Goal: Task Accomplishment & Management: Use online tool/utility

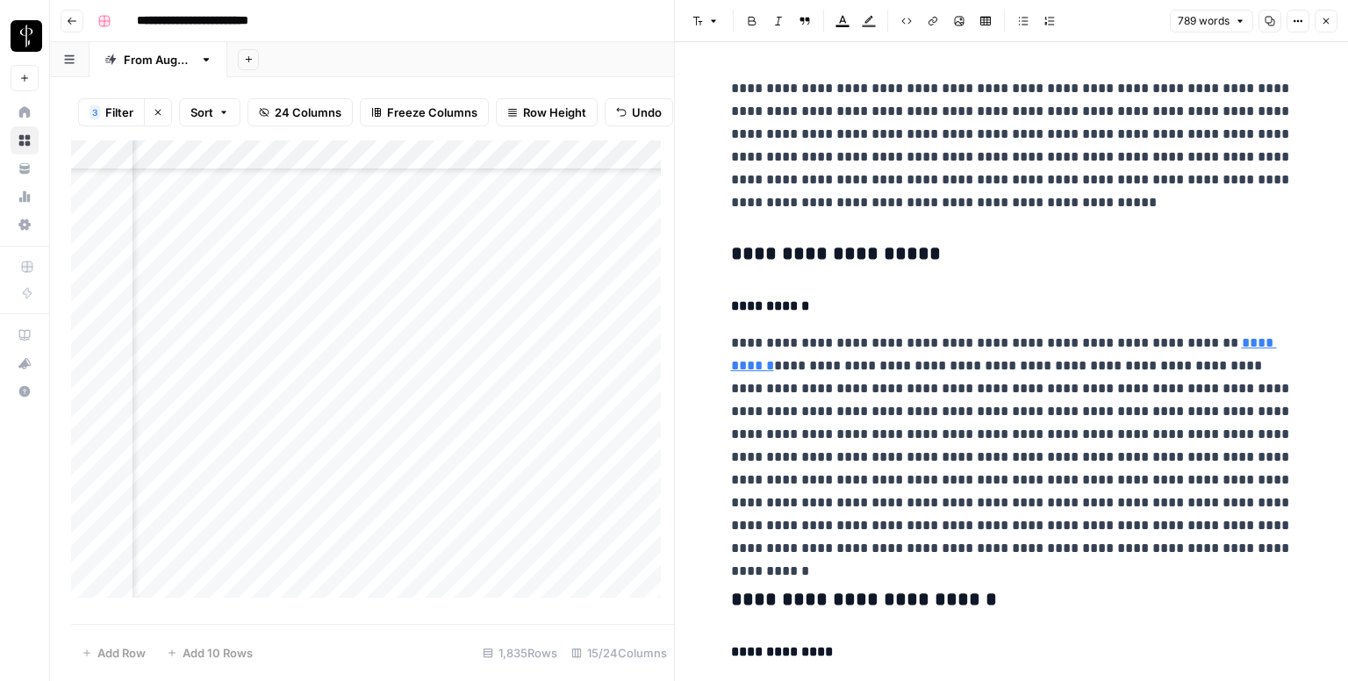
scroll to position [6495, 1133]
click at [705, 25] on button "Font style" at bounding box center [705, 21] width 40 height 23
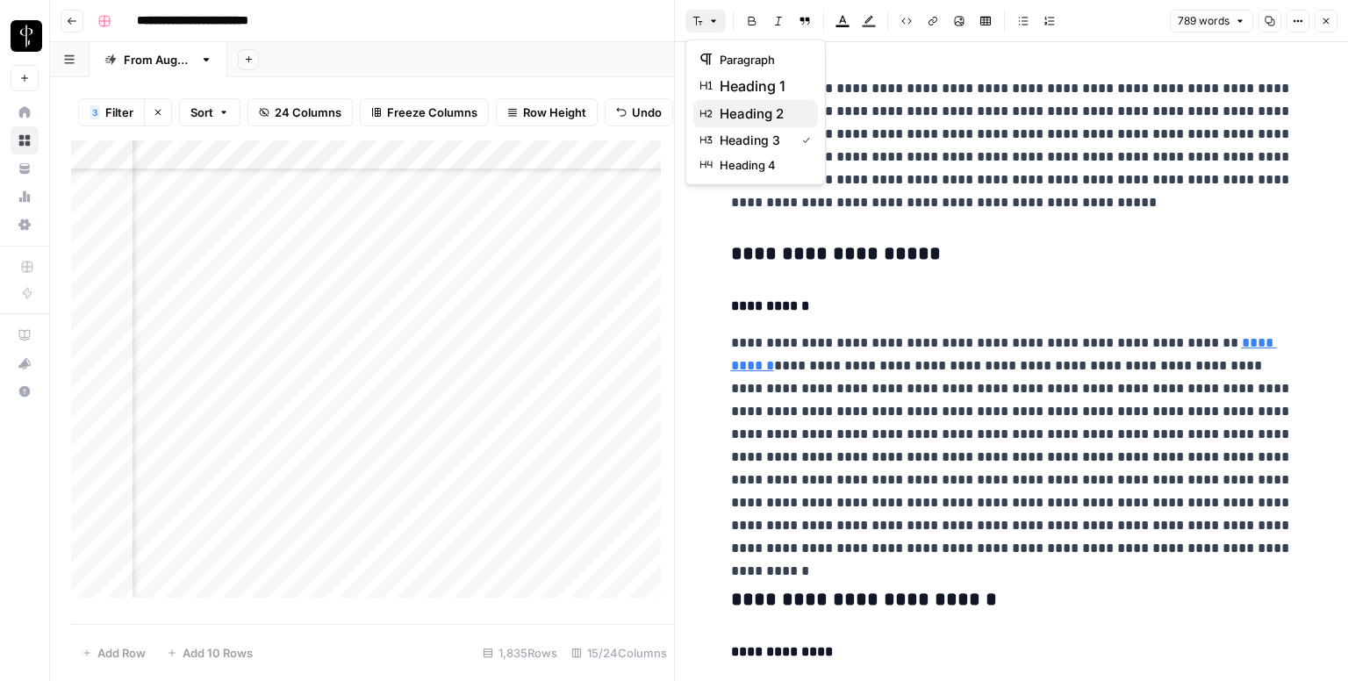
click at [743, 117] on span "heading 2" at bounding box center [762, 114] width 84 height 21
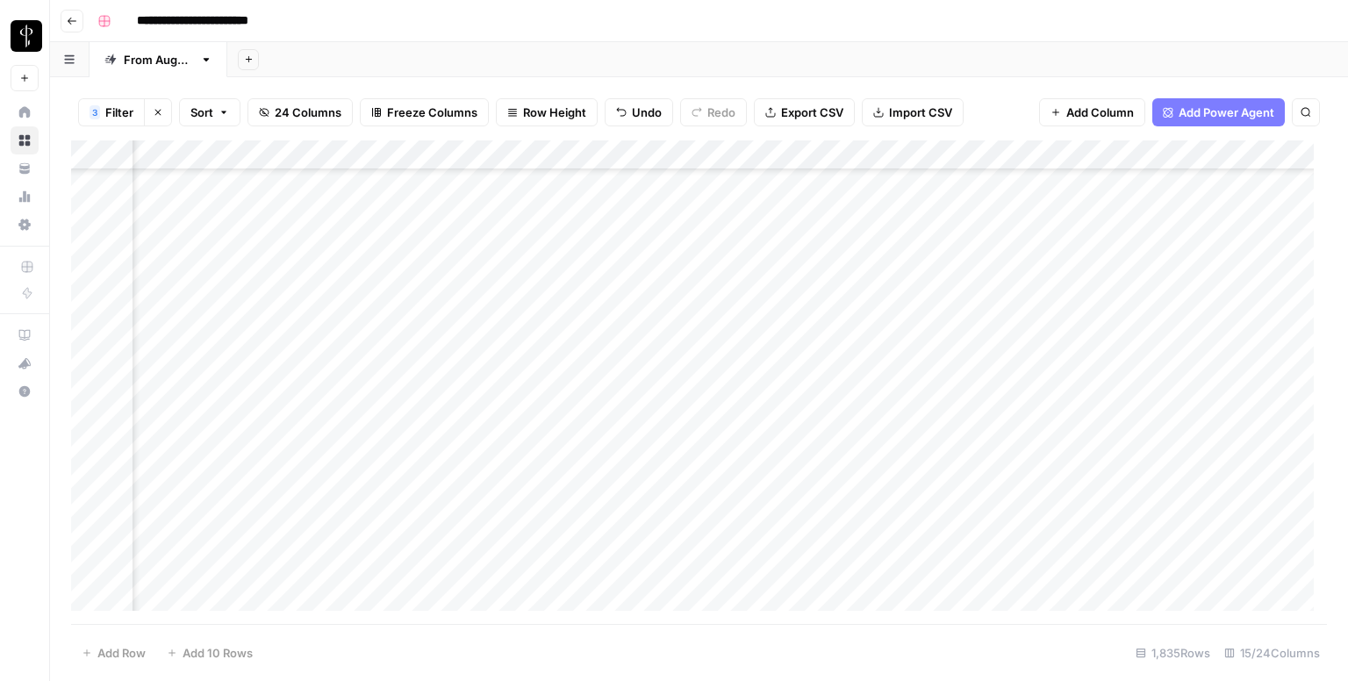
scroll to position [6706, 1133]
click at [700, 193] on div "Add Column" at bounding box center [699, 382] width 1256 height 484
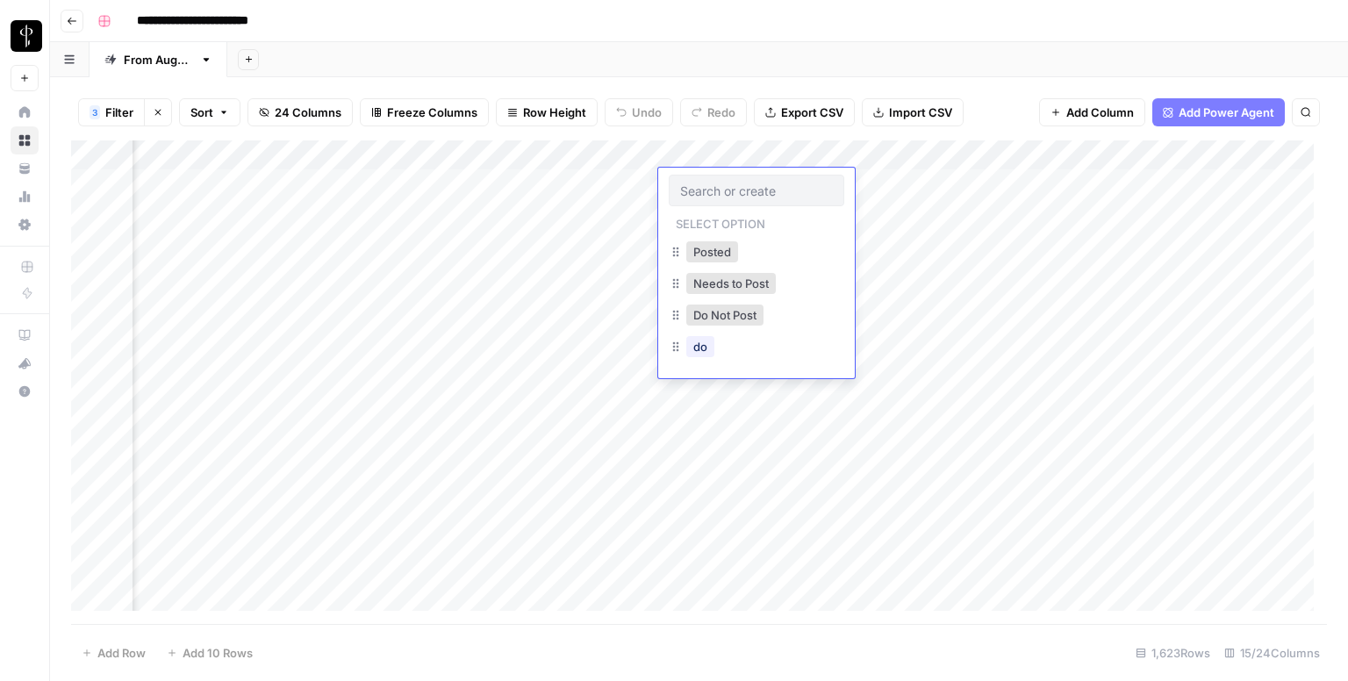
scroll to position [0, 1120]
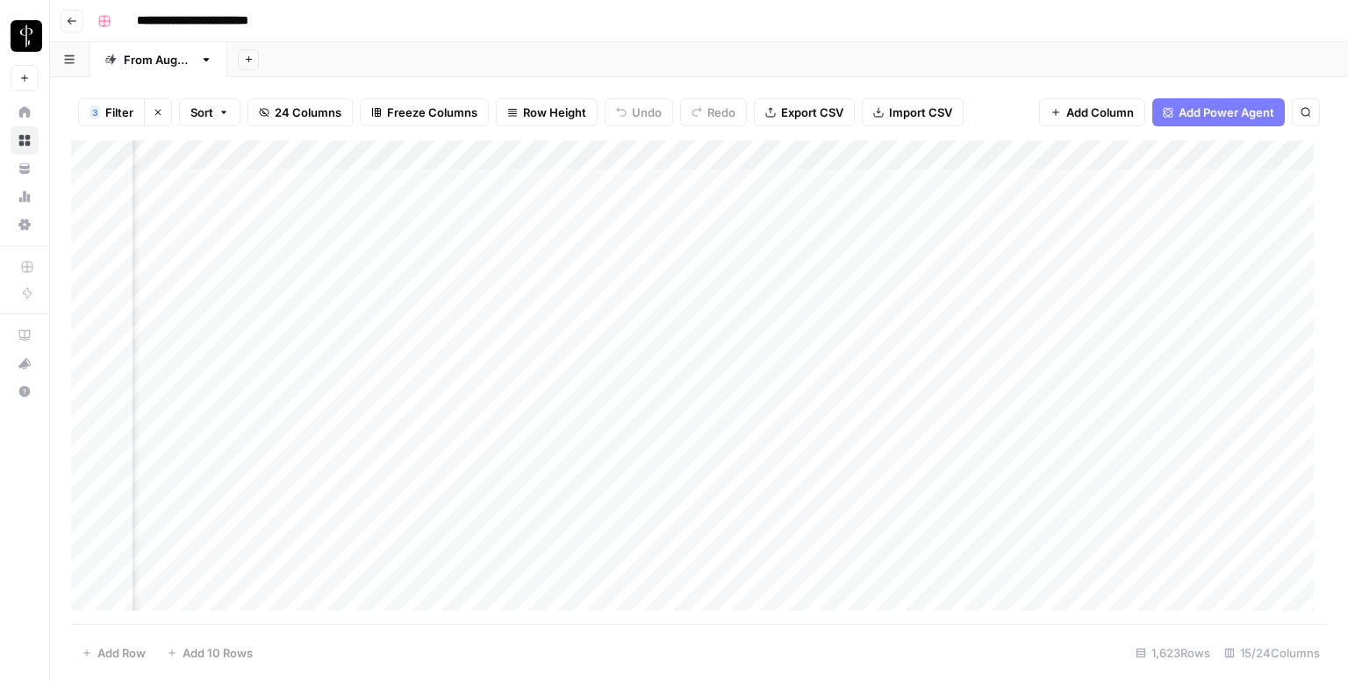
click at [455, 186] on div "Add Column" at bounding box center [699, 382] width 1256 height 484
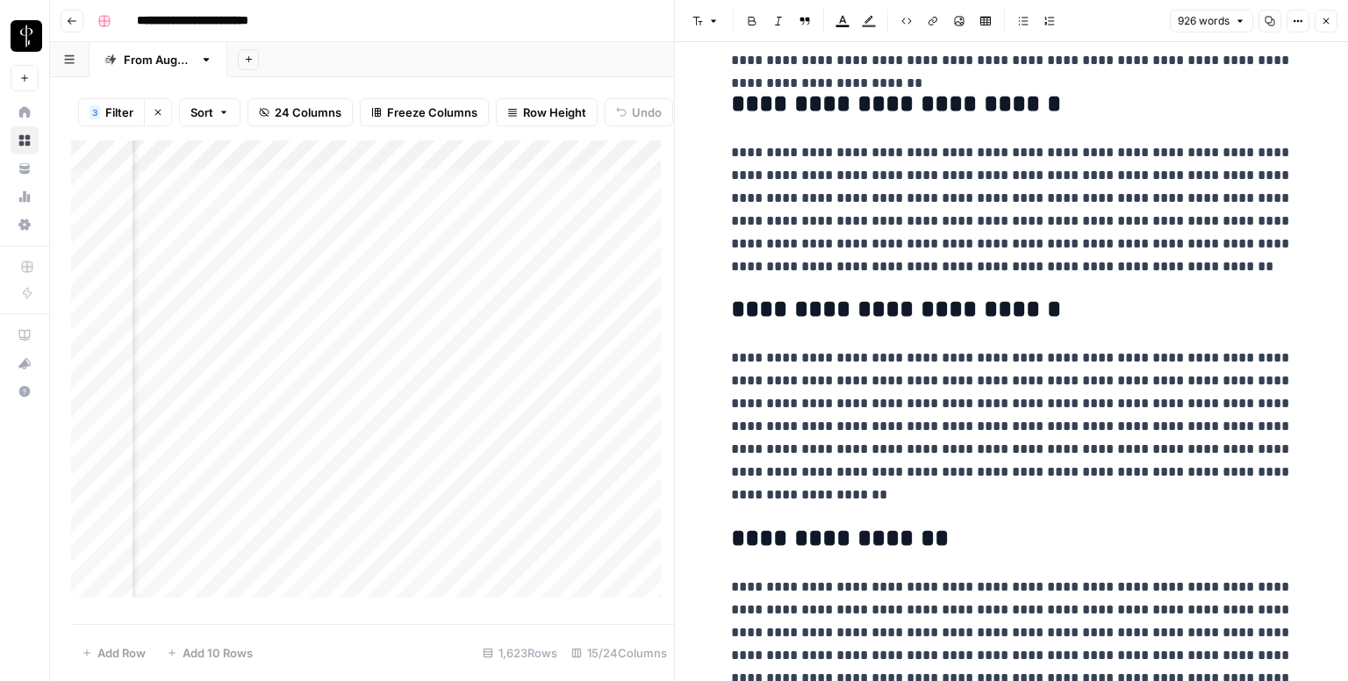
scroll to position [1489, 0]
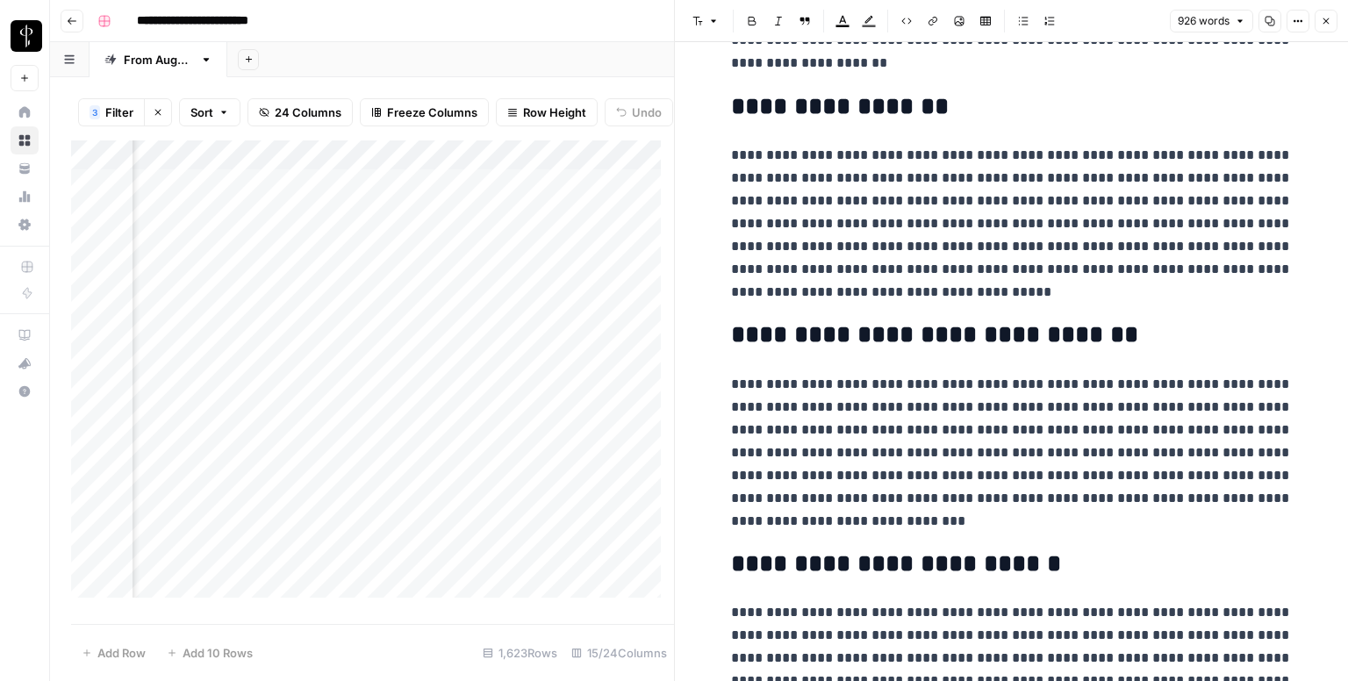
click at [1324, 25] on icon "button" at bounding box center [1326, 21] width 11 height 11
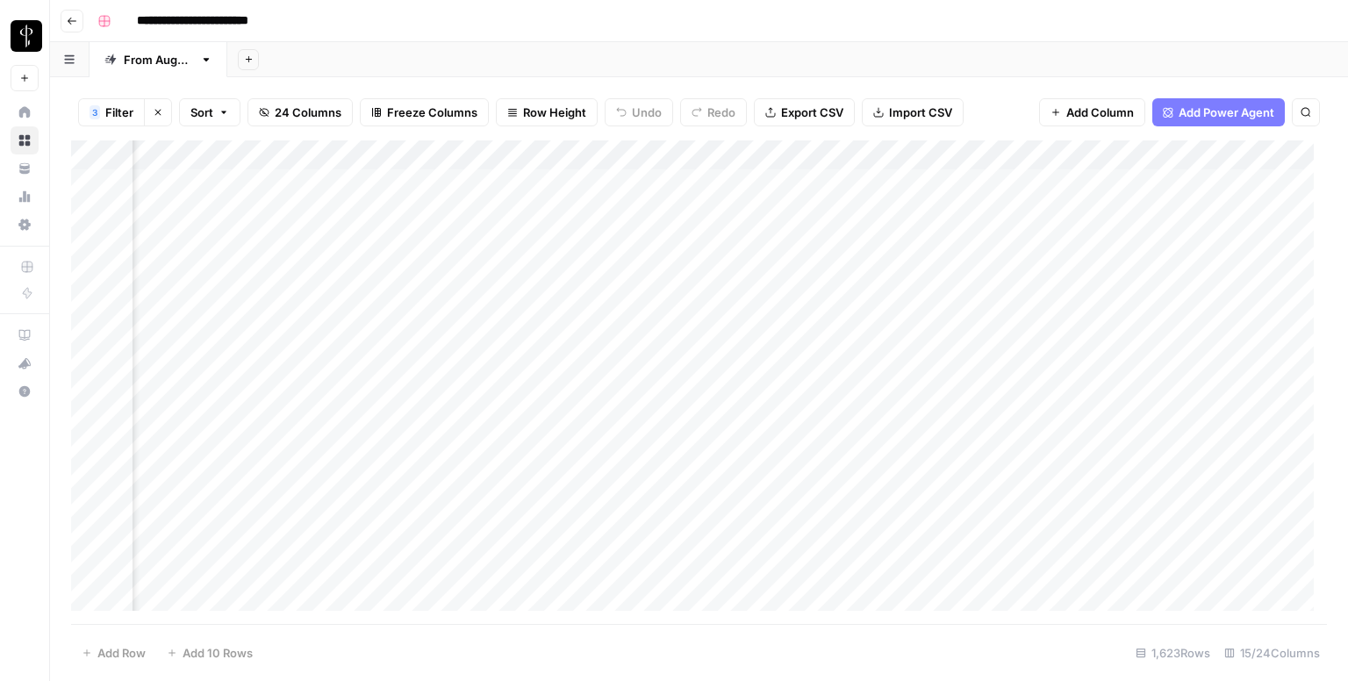
click at [1044, 180] on div "Add Column" at bounding box center [699, 382] width 1256 height 484
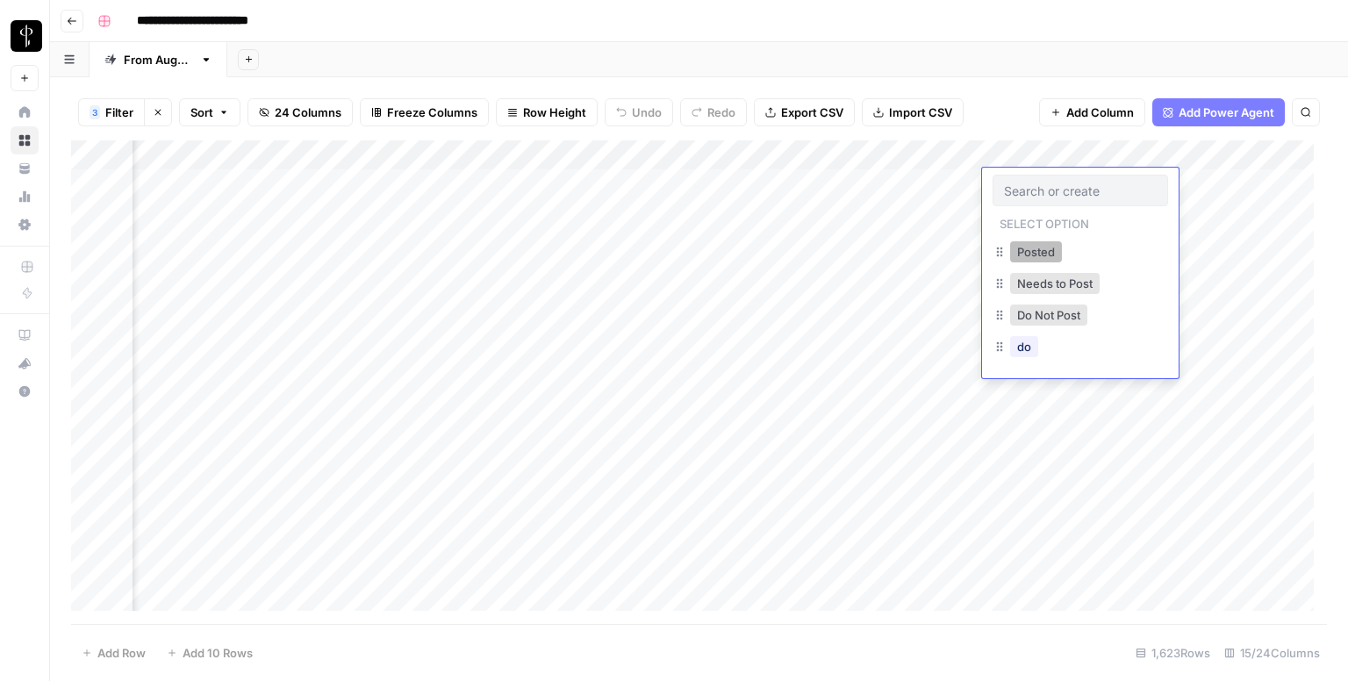
click at [1037, 252] on button "Posted" at bounding box center [1036, 251] width 52 height 21
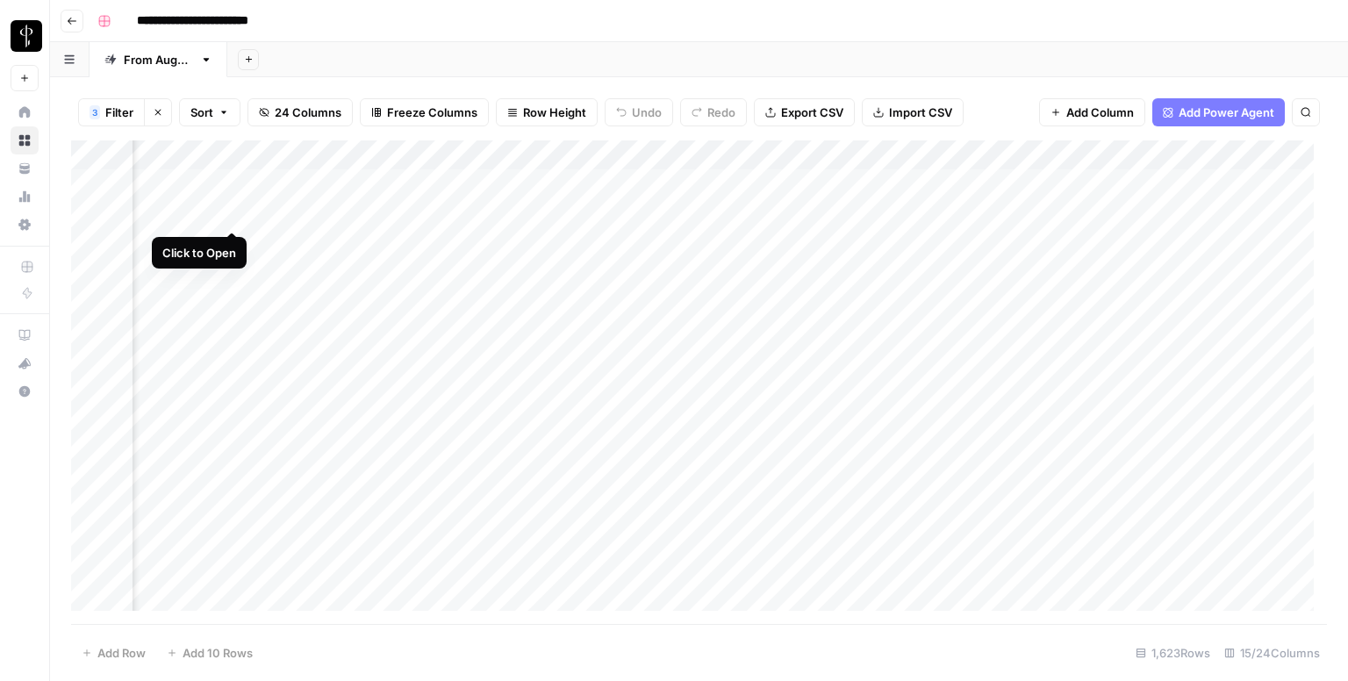
click at [233, 212] on div "Add Column" at bounding box center [699, 382] width 1256 height 484
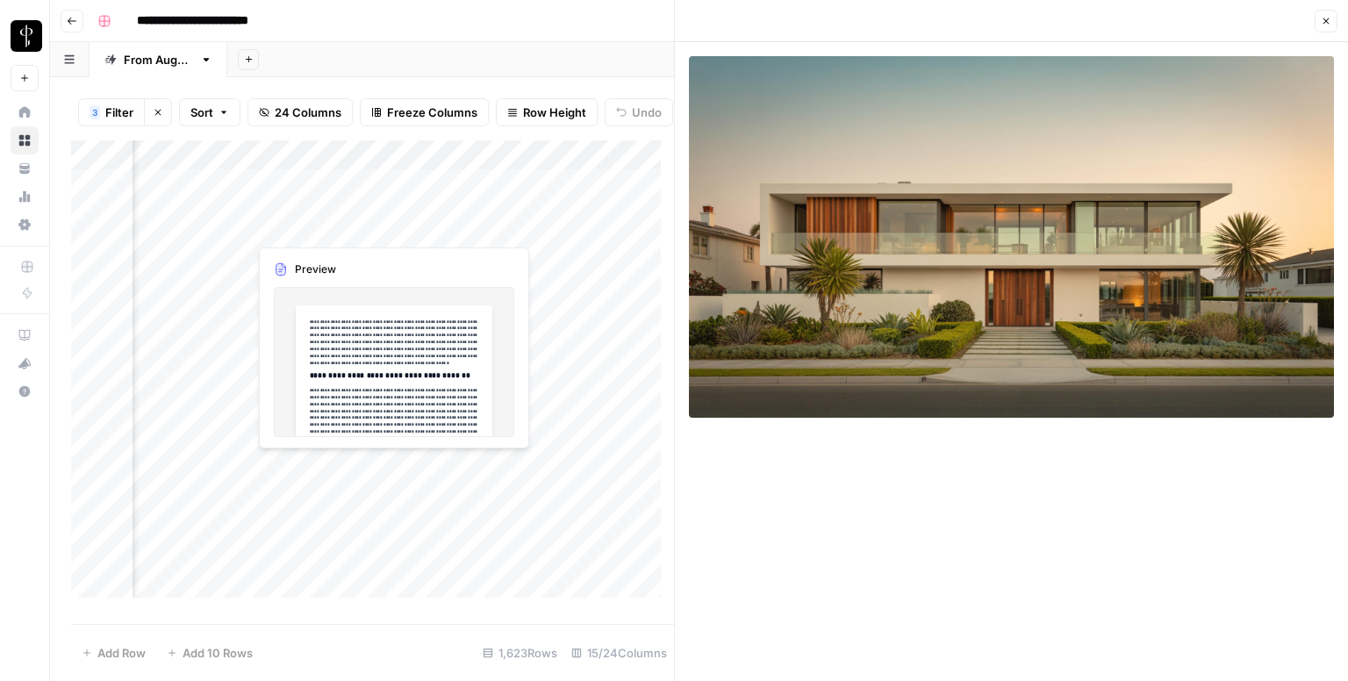
click at [454, 224] on div "Add Column" at bounding box center [372, 375] width 603 height 470
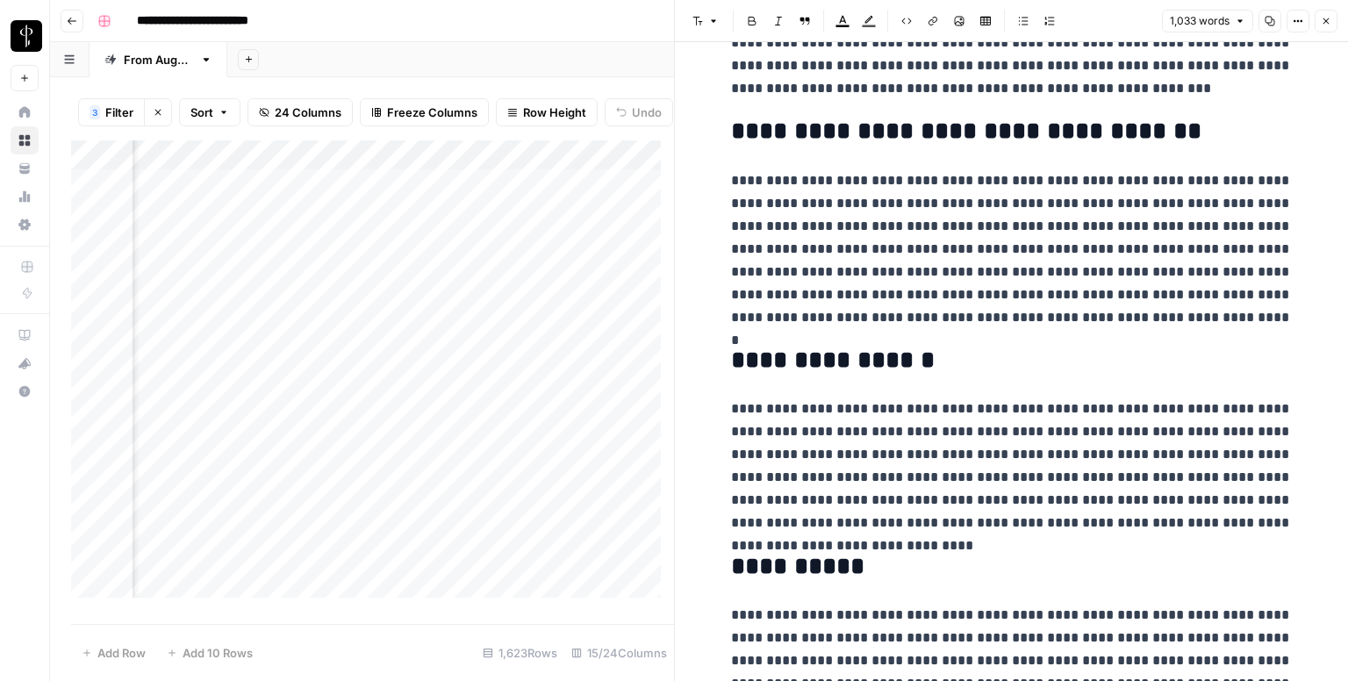
scroll to position [2089, 0]
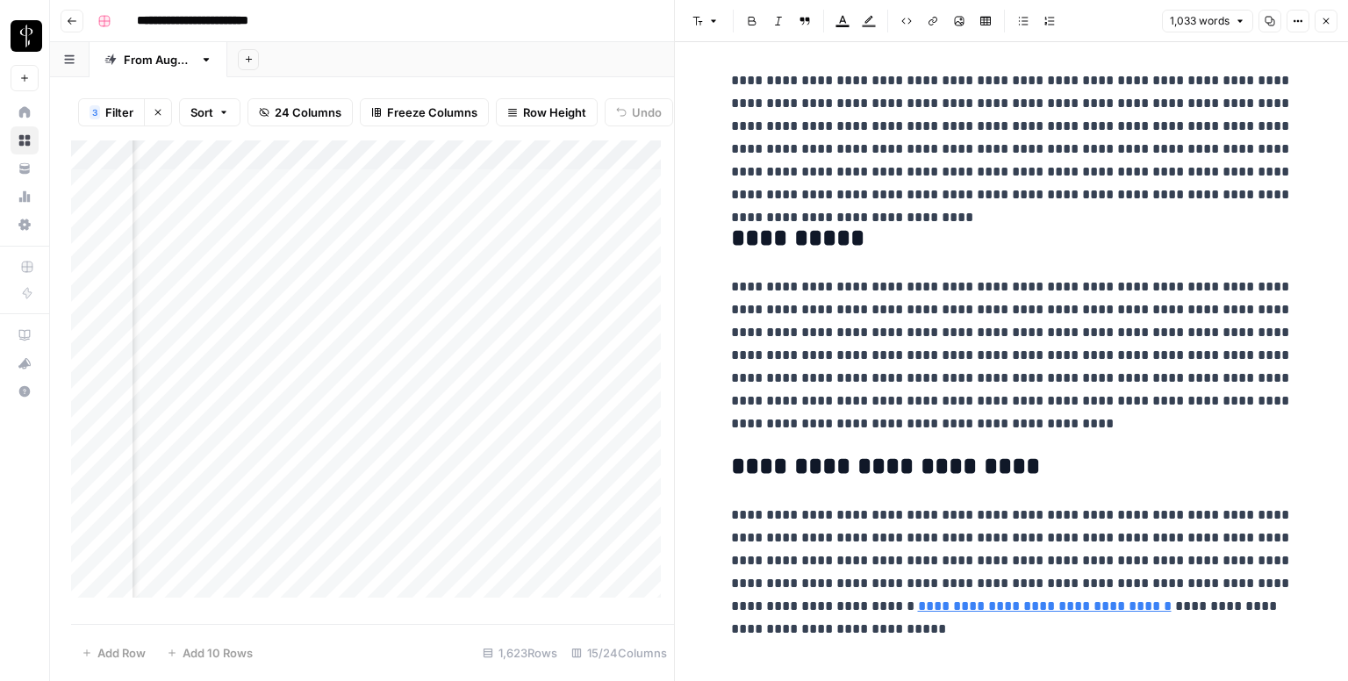
click at [840, 352] on p "**********" at bounding box center [1012, 356] width 562 height 160
click at [1331, 21] on span "Close" at bounding box center [1331, 21] width 1 height 1
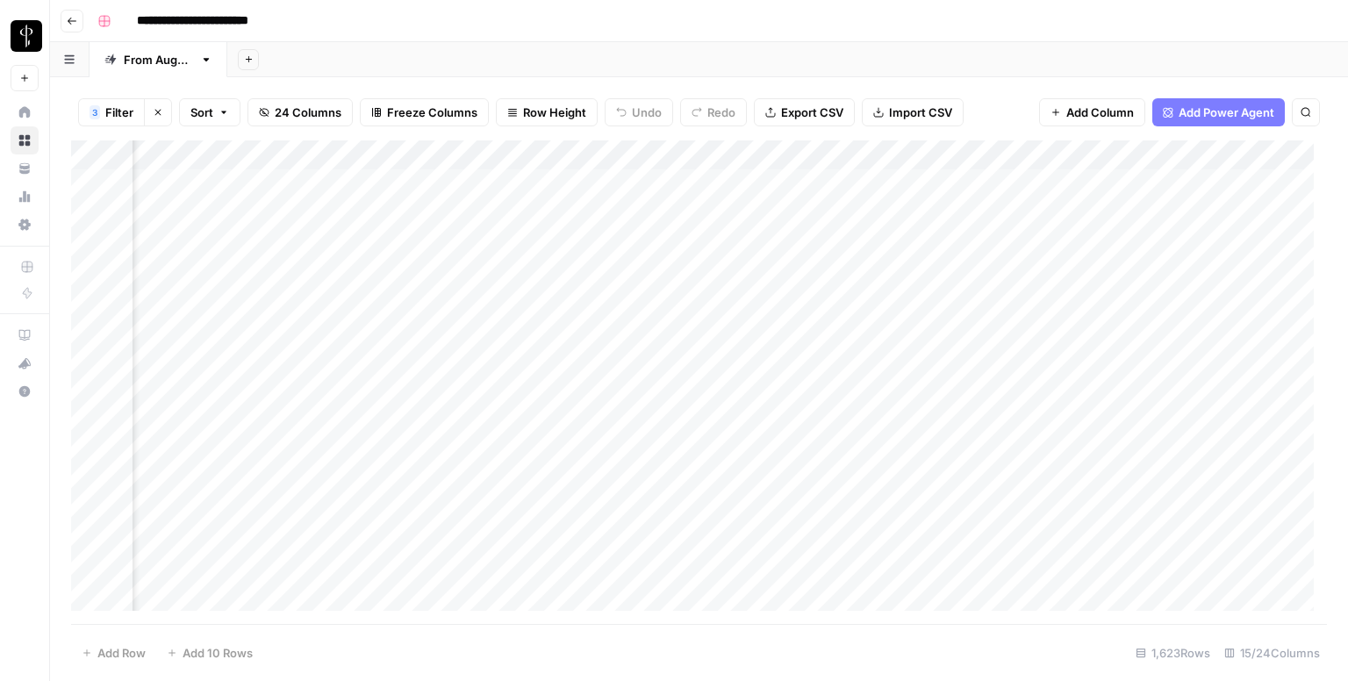
click at [1013, 233] on div "Add Column" at bounding box center [699, 382] width 1256 height 484
click at [1002, 210] on div "Add Column" at bounding box center [699, 382] width 1256 height 484
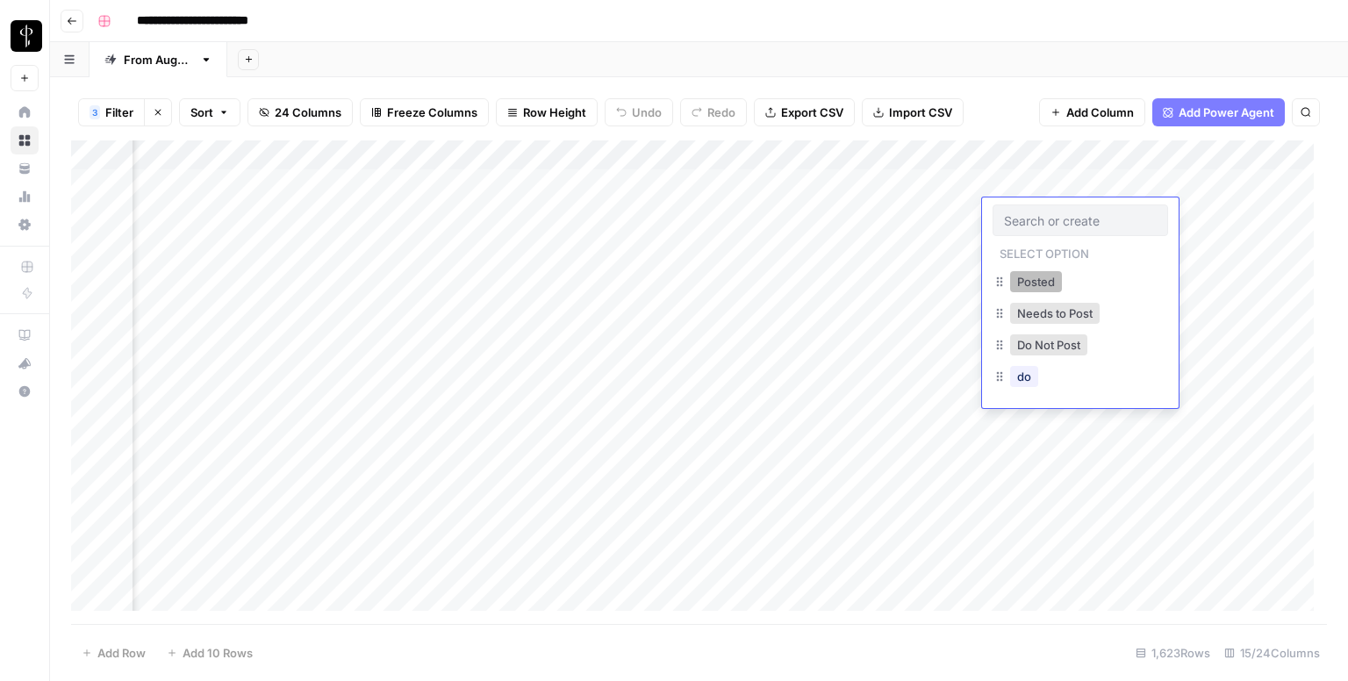
click at [1022, 284] on button "Posted" at bounding box center [1036, 281] width 52 height 21
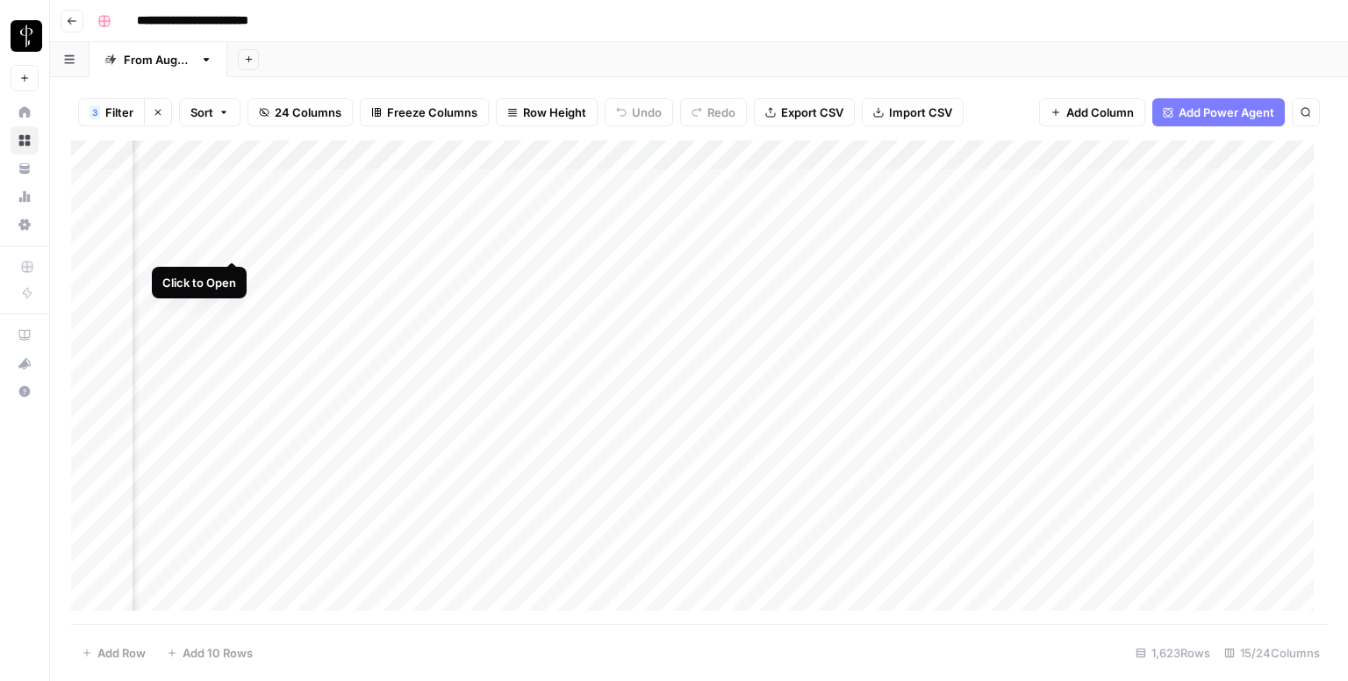
click at [235, 240] on div "Add Column" at bounding box center [699, 382] width 1256 height 484
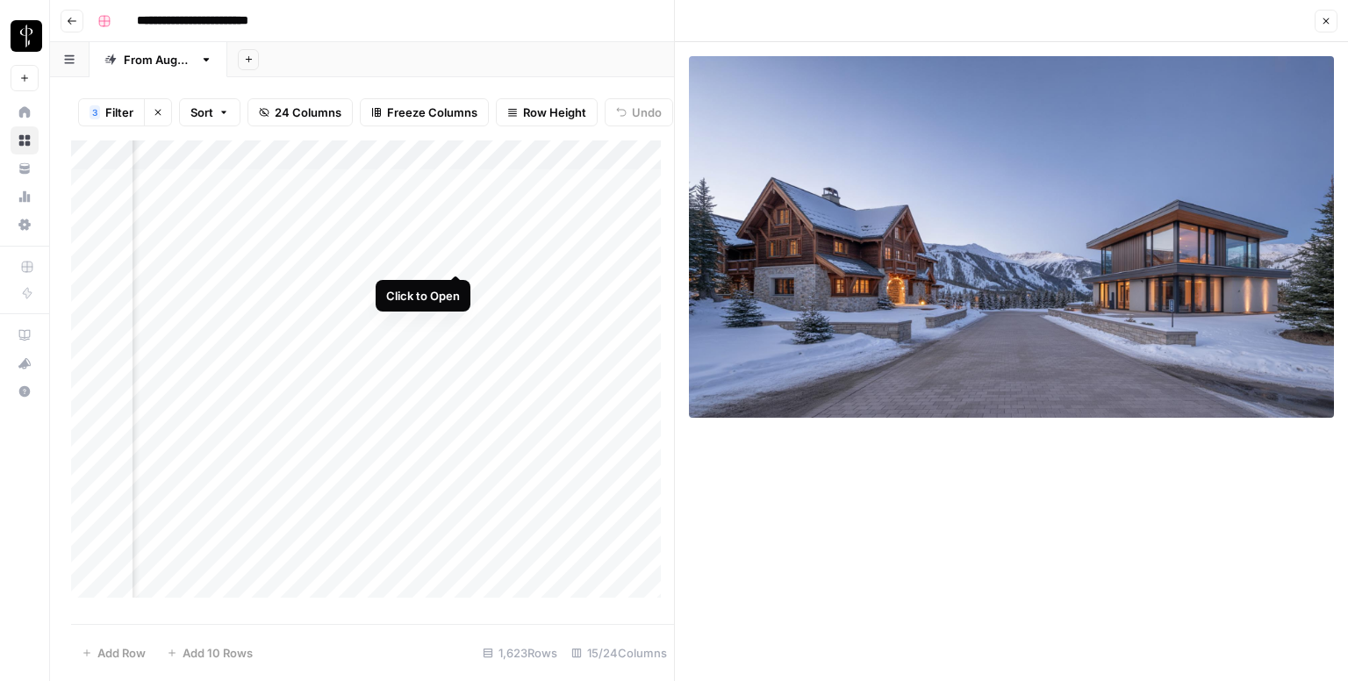
click at [451, 261] on div "Add Column" at bounding box center [372, 375] width 603 height 470
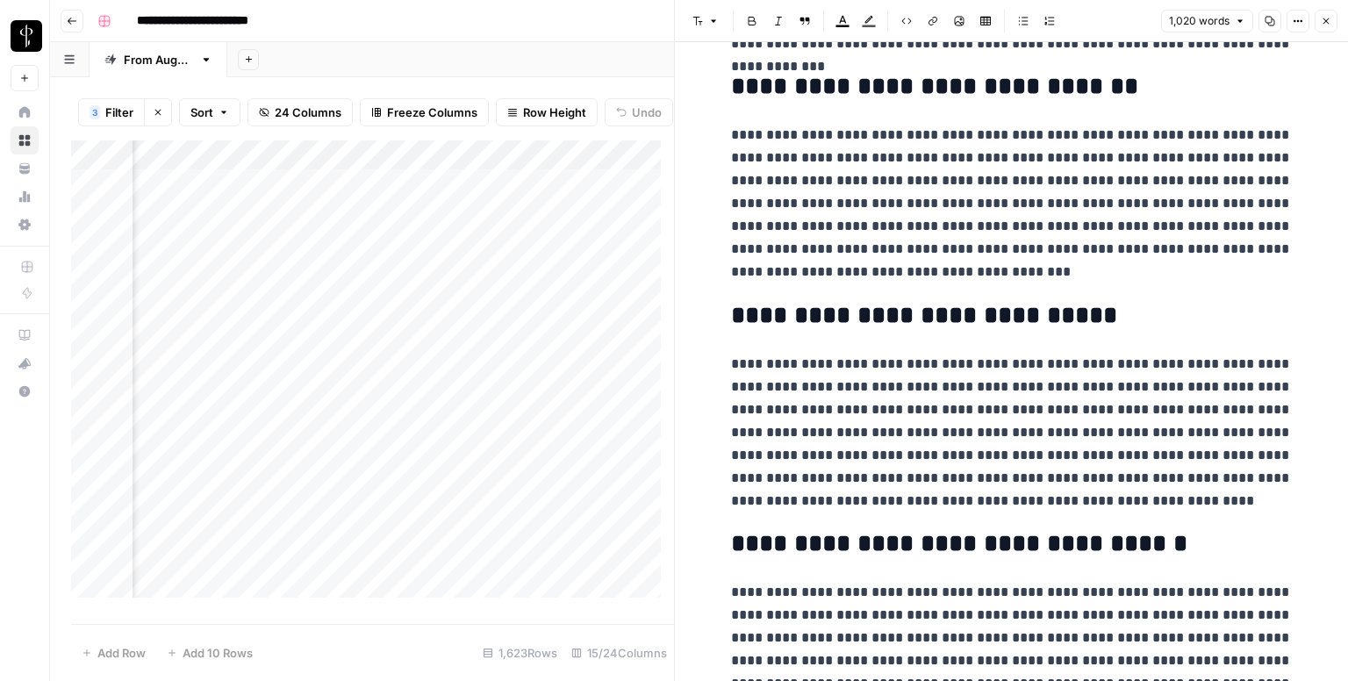
scroll to position [2066, 0]
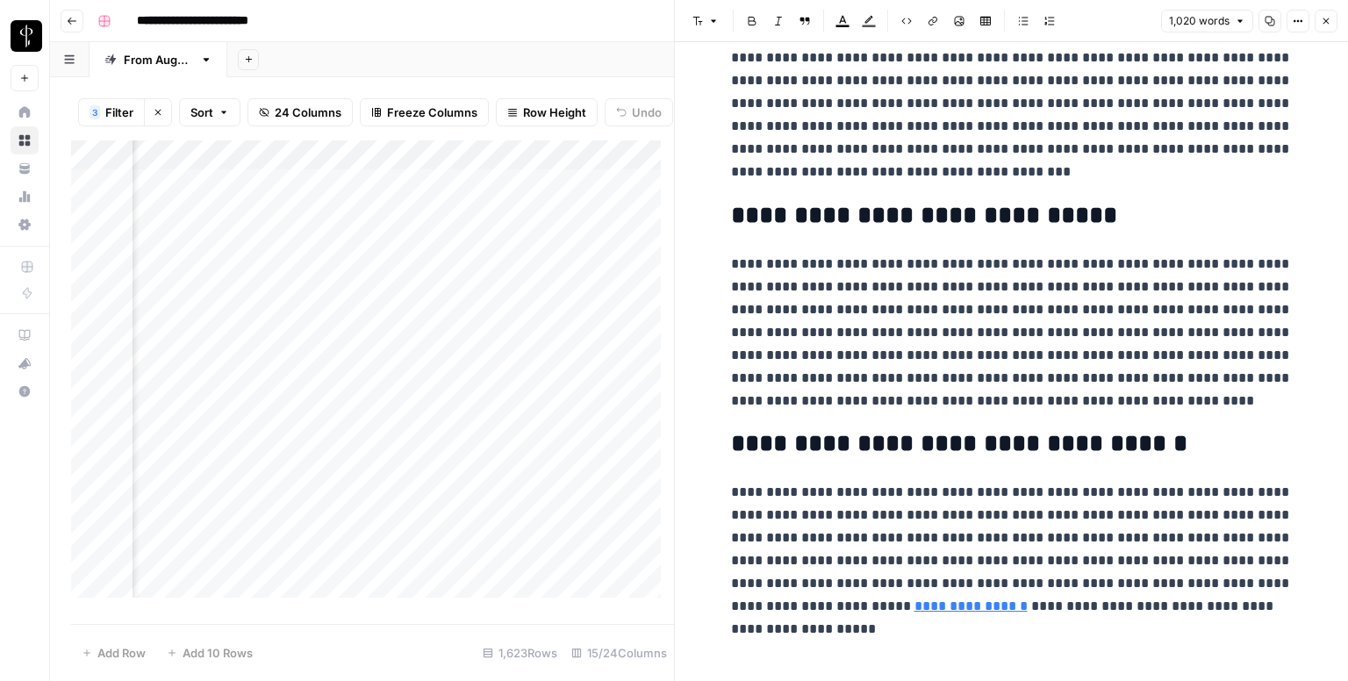
click at [1317, 16] on button "Close" at bounding box center [1326, 21] width 23 height 23
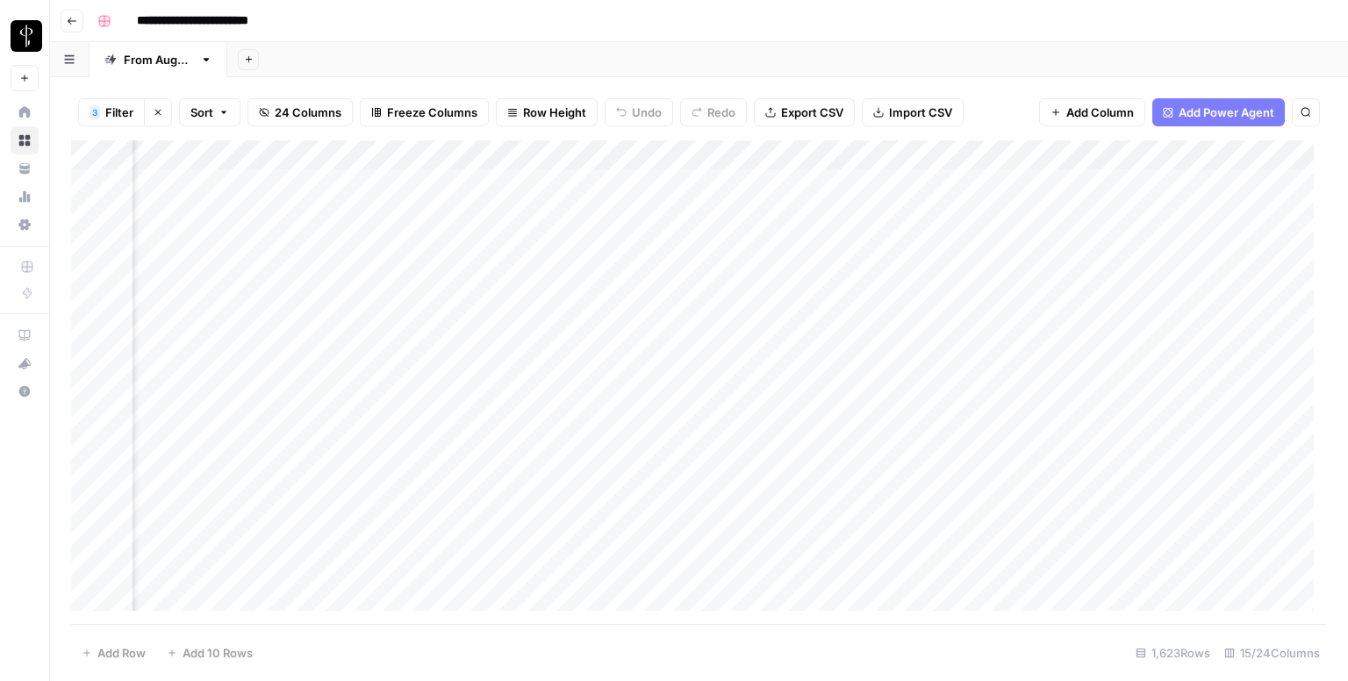
click at [1015, 239] on div "Add Column" at bounding box center [699, 382] width 1256 height 484
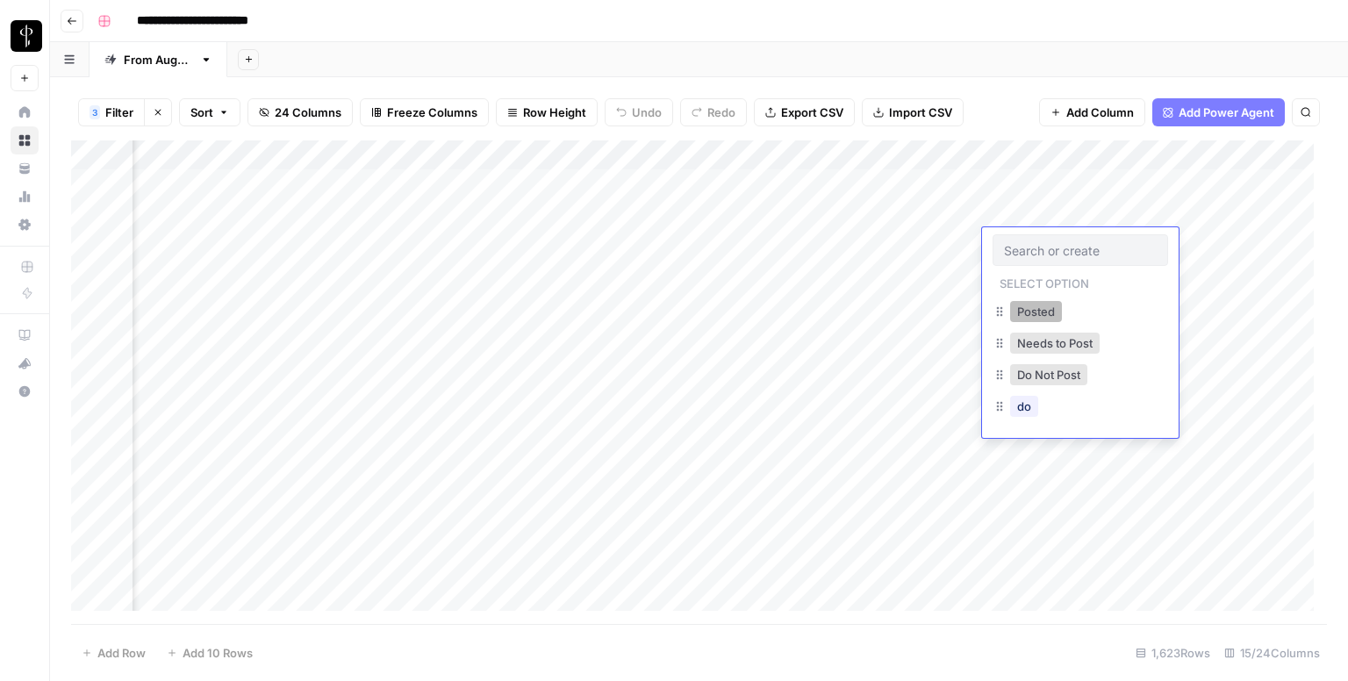
click at [1014, 316] on button "Posted" at bounding box center [1036, 311] width 52 height 21
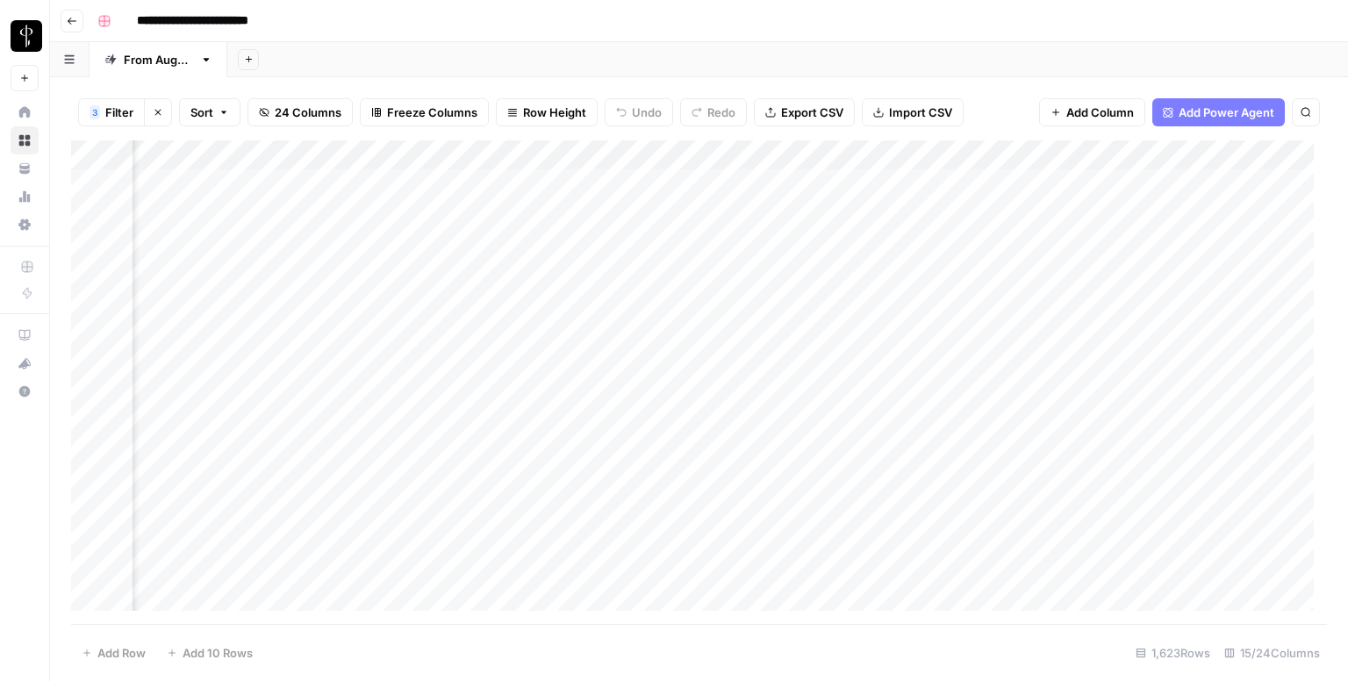
click at [1021, 272] on div "Add Column" at bounding box center [699, 382] width 1256 height 484
click at [459, 303] on div "Add Column" at bounding box center [699, 382] width 1256 height 484
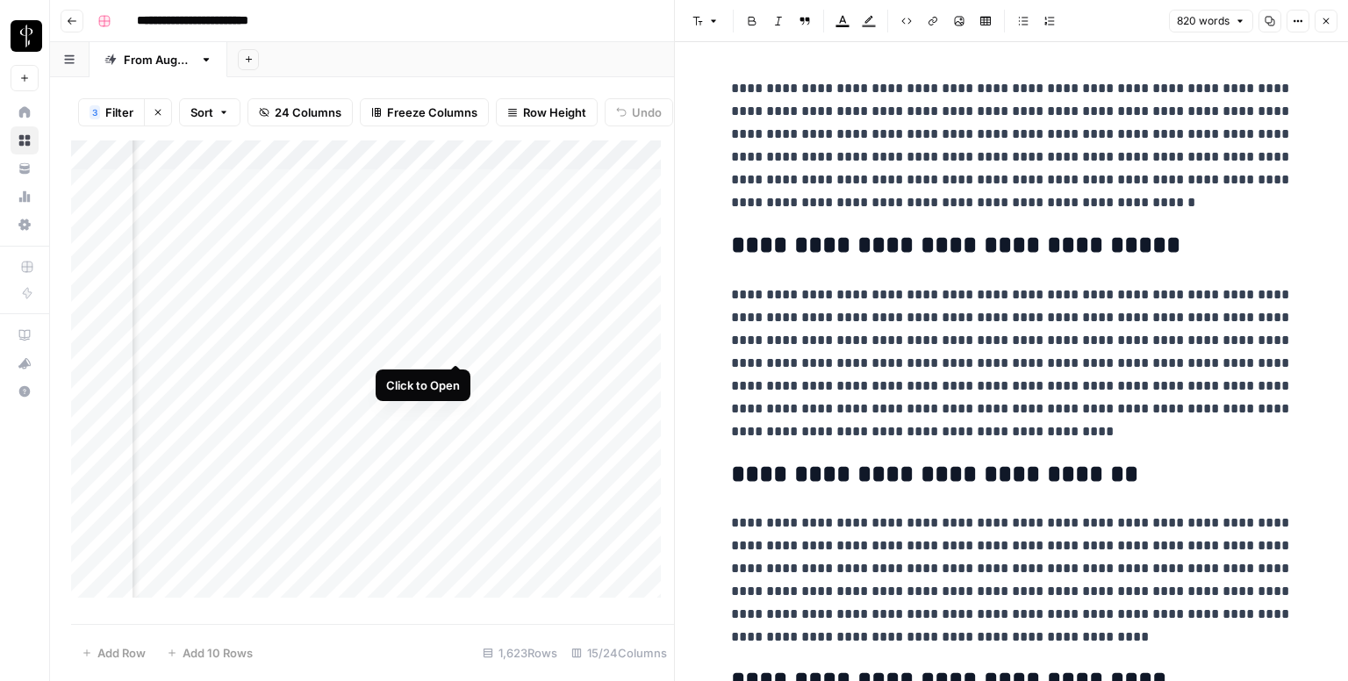
click at [456, 349] on div "Add Column" at bounding box center [372, 375] width 603 height 470
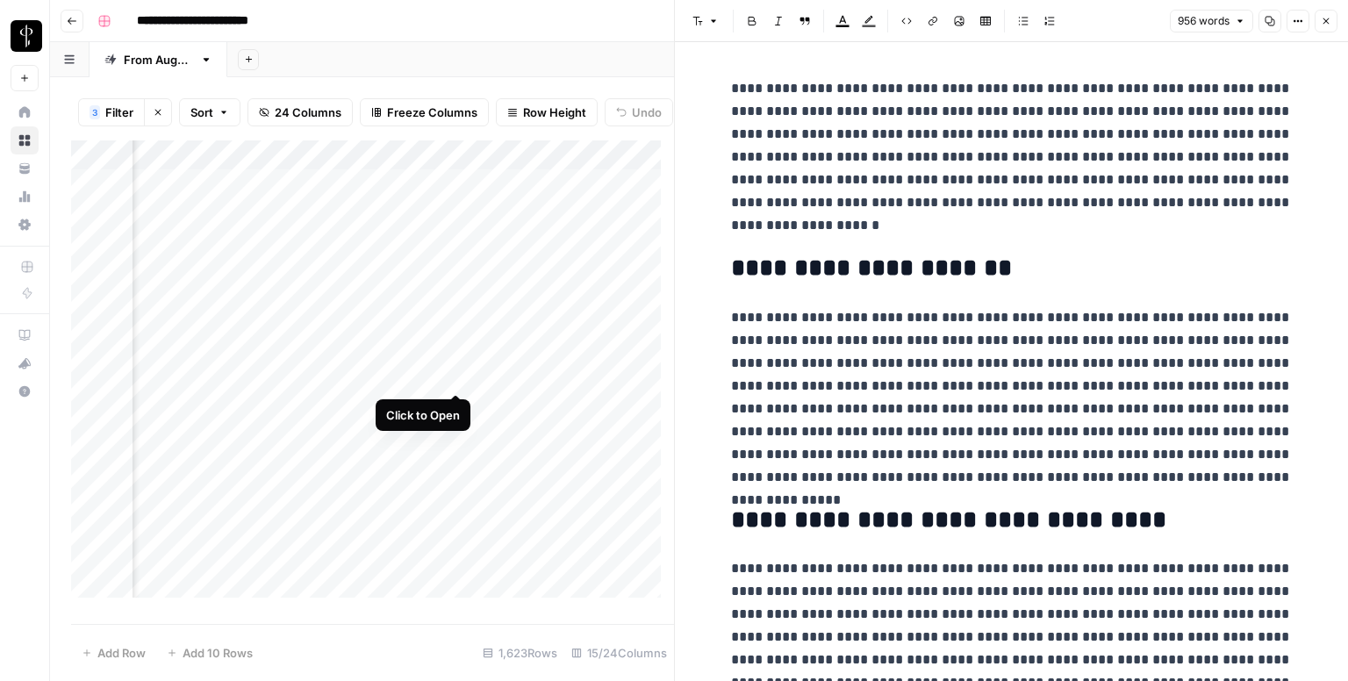
click at [456, 377] on div "Add Column" at bounding box center [372, 375] width 603 height 470
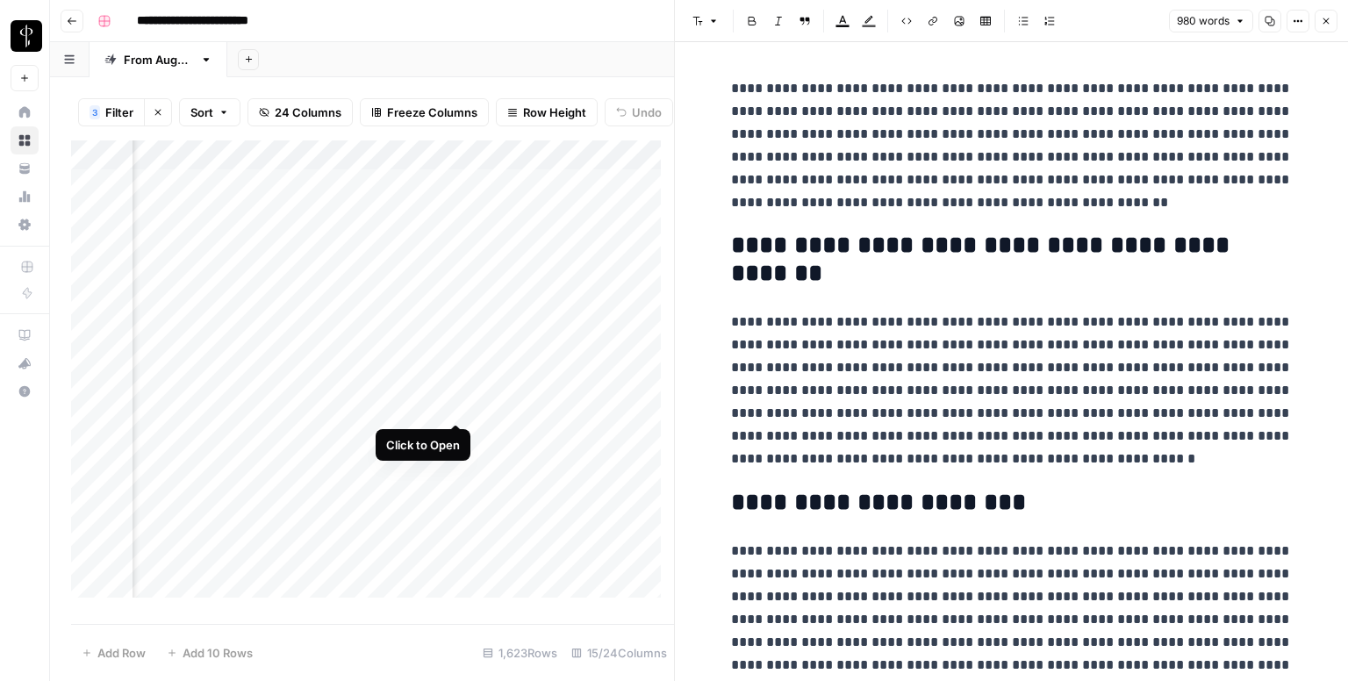
click at [461, 402] on div "Add Column" at bounding box center [372, 375] width 603 height 470
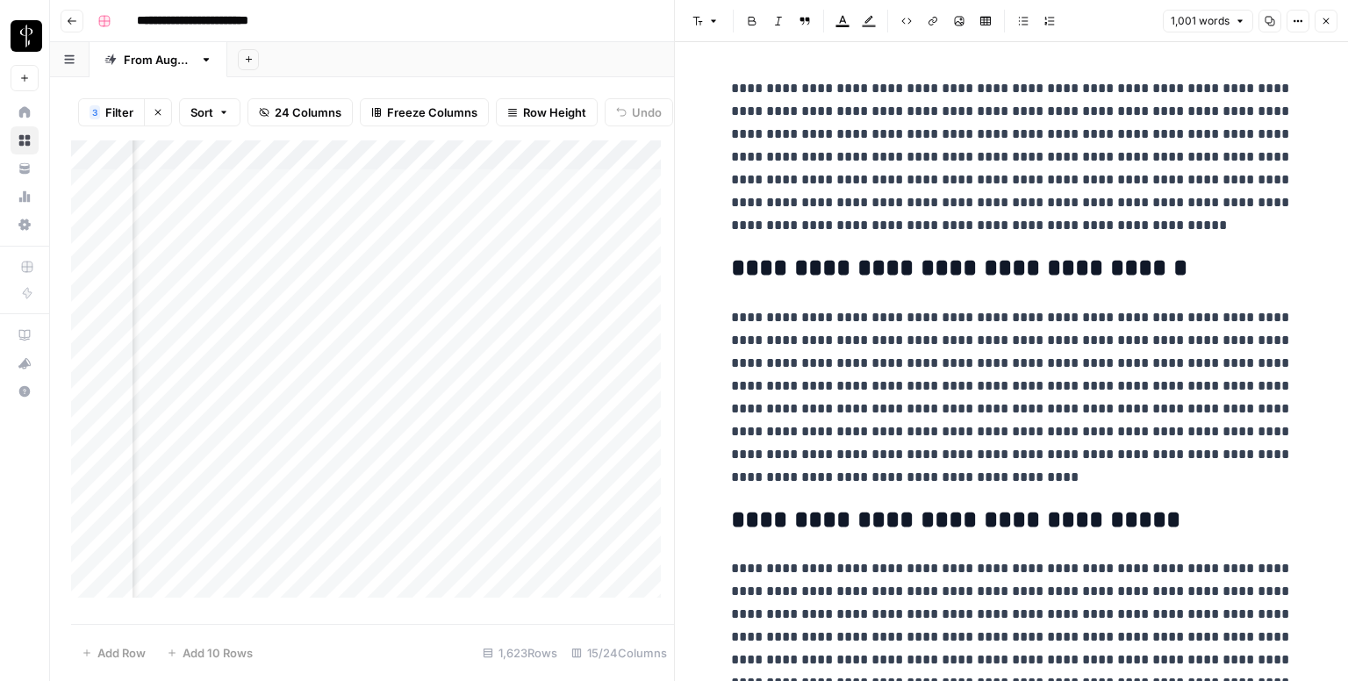
click at [1327, 18] on icon "button" at bounding box center [1326, 21] width 11 height 11
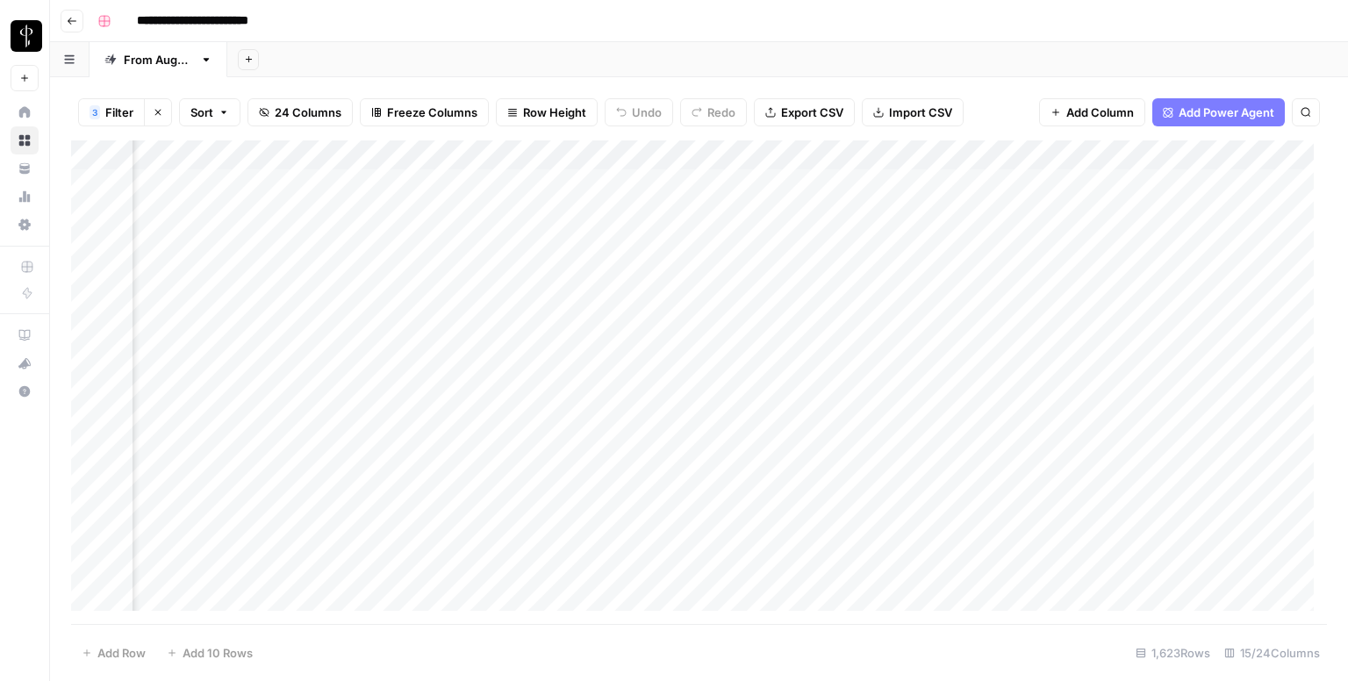
click at [1104, 247] on div "Add Column" at bounding box center [699, 382] width 1256 height 484
drag, startPoint x: 1140, startPoint y: 257, endPoint x: 1127, endPoint y: 382, distance: 125.3
click at [1127, 382] on div "Add Column" at bounding box center [699, 382] width 1256 height 484
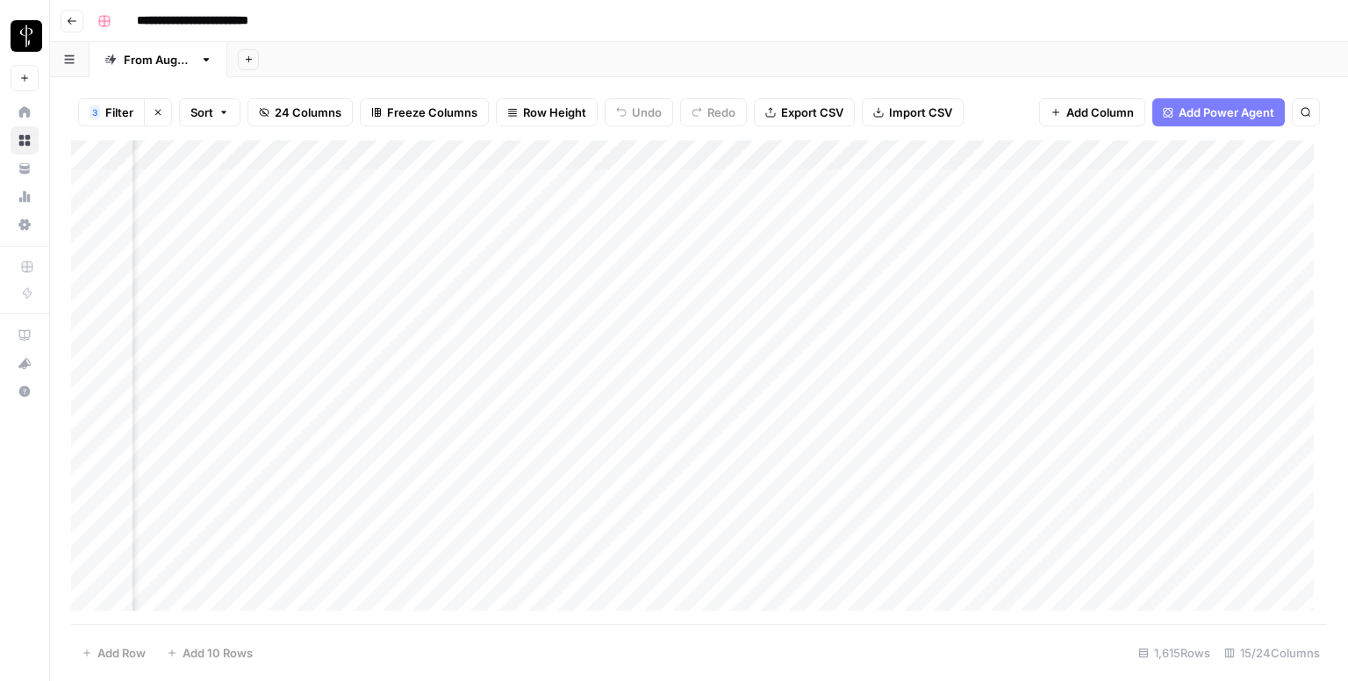
click at [632, 190] on div "Add Column" at bounding box center [699, 382] width 1256 height 484
click at [632, 212] on div "Add Column" at bounding box center [699, 382] width 1256 height 484
click at [635, 239] on div "Add Column" at bounding box center [699, 382] width 1256 height 484
click at [637, 257] on div "Add Column" at bounding box center [699, 382] width 1256 height 484
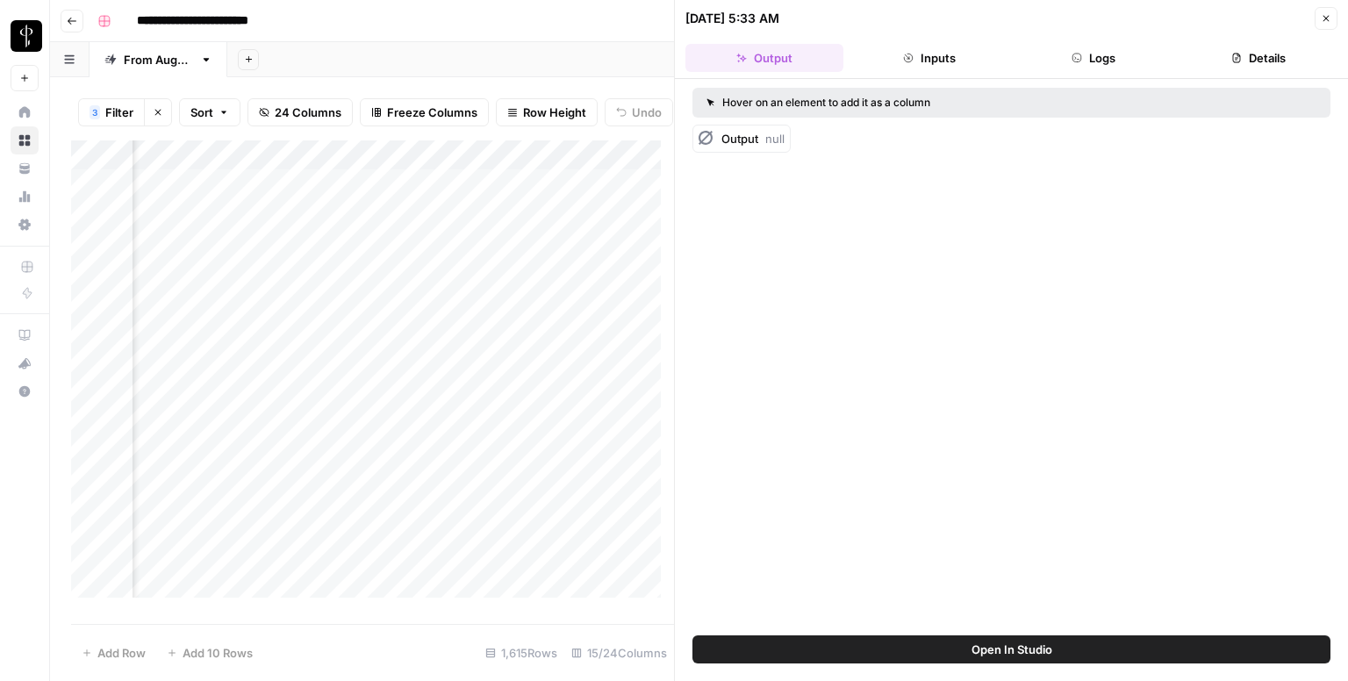
click at [636, 291] on div "Add Column" at bounding box center [372, 375] width 603 height 470
click at [636, 313] on div "Add Column" at bounding box center [372, 375] width 603 height 470
click at [1333, 15] on button "Close" at bounding box center [1326, 18] width 23 height 23
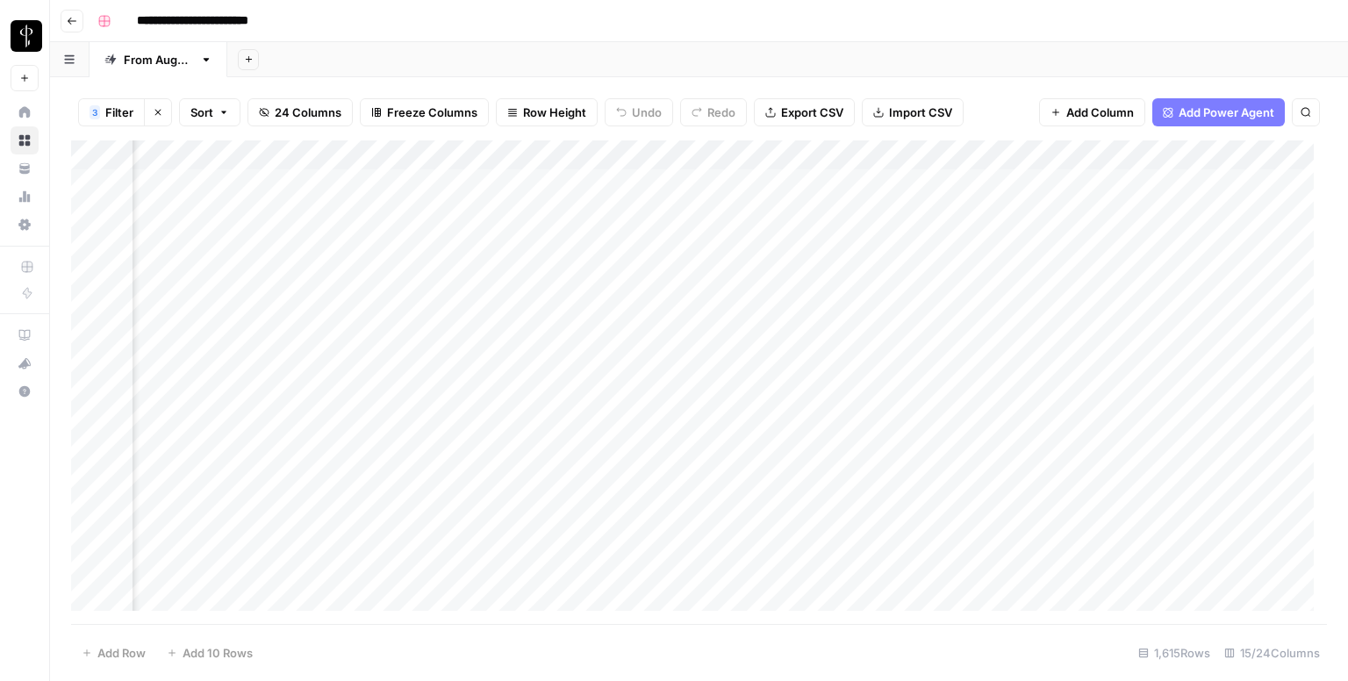
click at [637, 330] on div "Add Column" at bounding box center [699, 382] width 1256 height 484
click at [638, 359] on div "Add Column" at bounding box center [699, 382] width 1256 height 484
click at [641, 391] on div "Add Column" at bounding box center [699, 382] width 1256 height 484
click at [642, 415] on div "Add Column" at bounding box center [699, 382] width 1256 height 484
click at [646, 452] on div "Add Column" at bounding box center [699, 382] width 1256 height 484
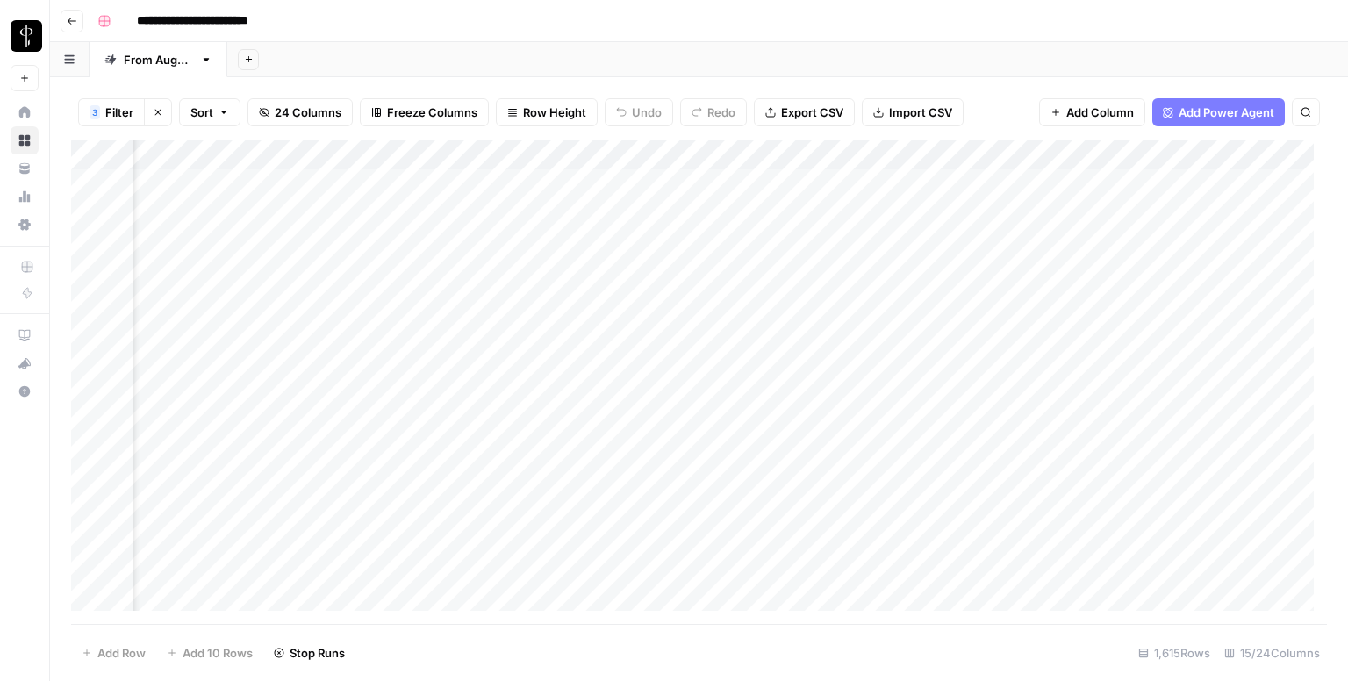
click at [646, 482] on div "Add Column" at bounding box center [699, 382] width 1256 height 484
click at [646, 512] on div "Add Column" at bounding box center [699, 382] width 1256 height 484
click at [642, 542] on div "Add Column" at bounding box center [699, 382] width 1256 height 484
click at [642, 568] on div "Add Column" at bounding box center [699, 382] width 1256 height 484
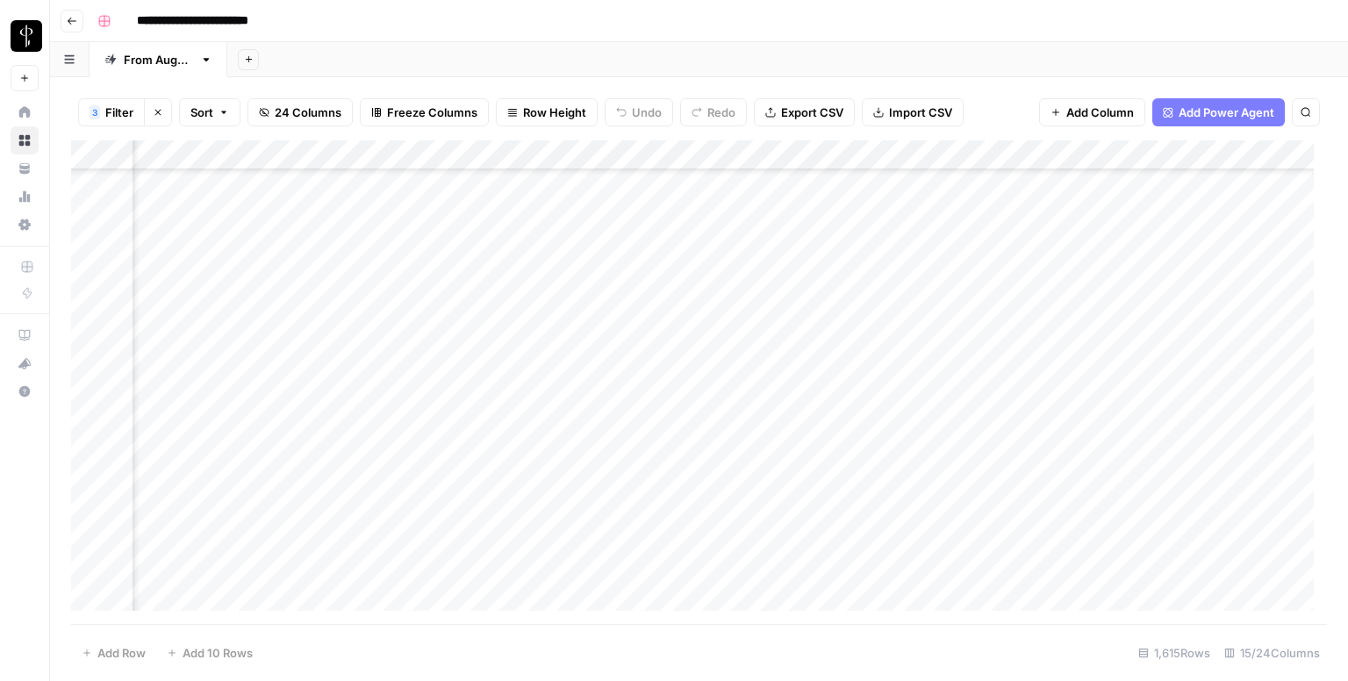
click at [620, 377] on div "Add Column" at bounding box center [699, 382] width 1256 height 484
click at [621, 402] on div "Add Column" at bounding box center [699, 382] width 1256 height 484
click at [633, 433] on div "Add Column" at bounding box center [699, 382] width 1256 height 484
click at [637, 466] on div "Add Column" at bounding box center [699, 382] width 1256 height 484
click at [641, 492] on div "Add Column" at bounding box center [699, 382] width 1256 height 484
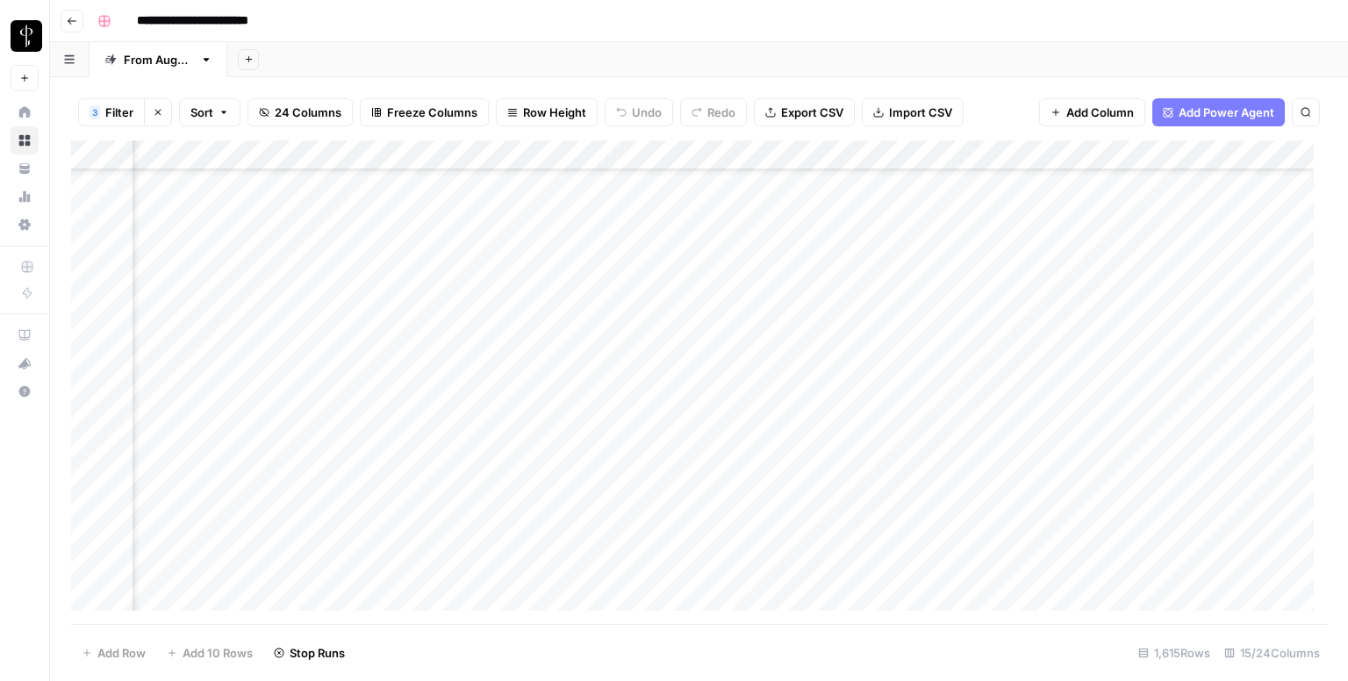
click at [641, 522] on div "Add Column" at bounding box center [699, 382] width 1256 height 484
click at [227, 190] on div "Add Column" at bounding box center [699, 382] width 1256 height 484
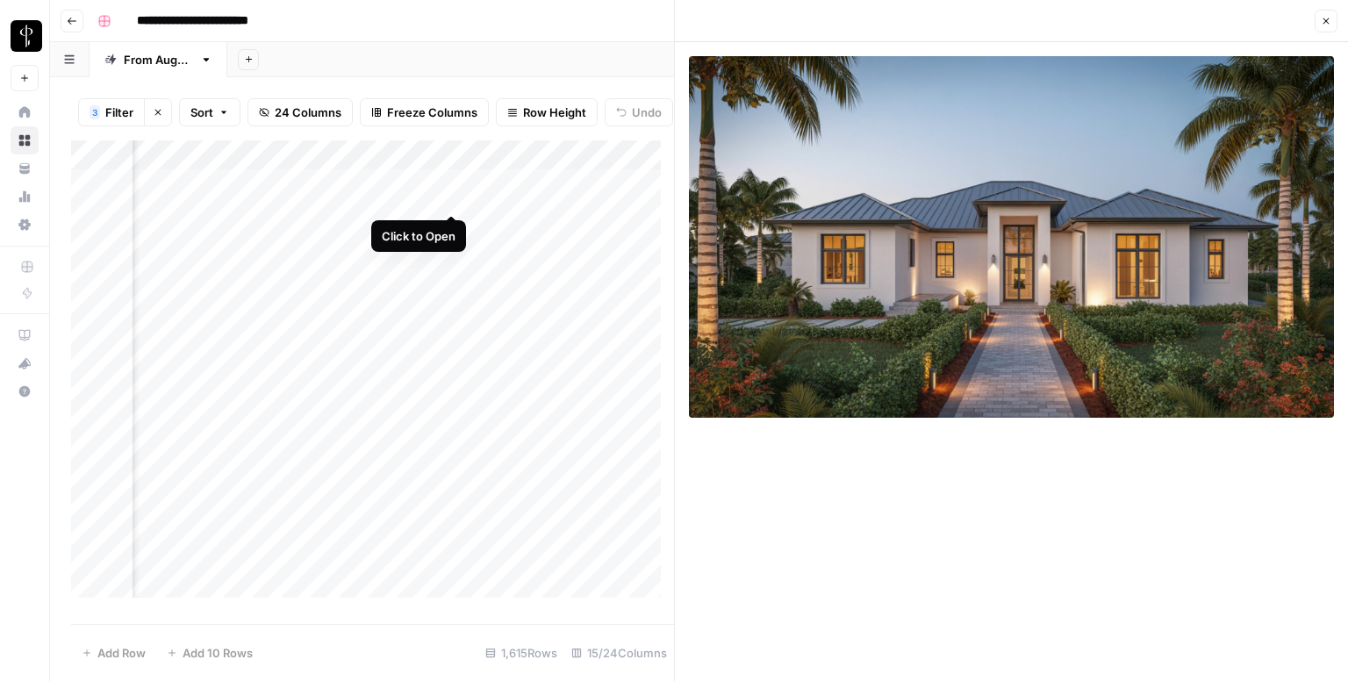
click at [449, 197] on div "Add Column" at bounding box center [372, 375] width 603 height 470
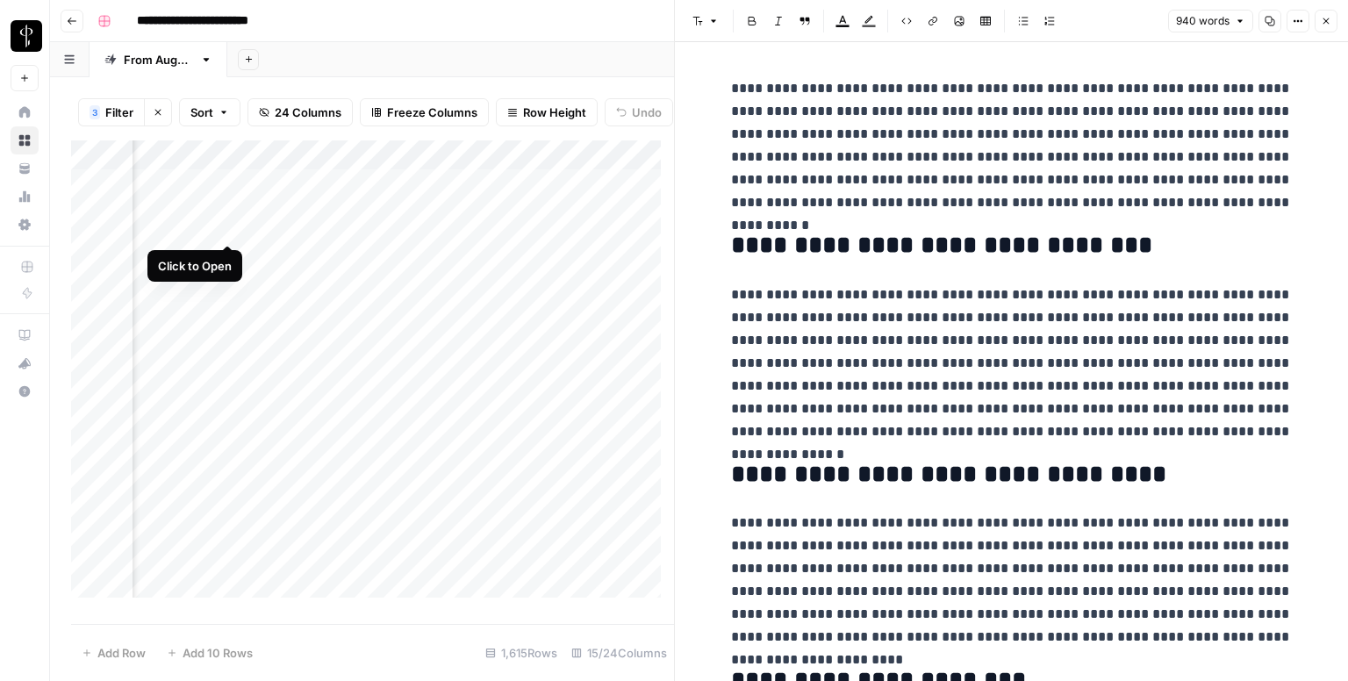
click at [232, 233] on div "Add Column" at bounding box center [372, 375] width 603 height 470
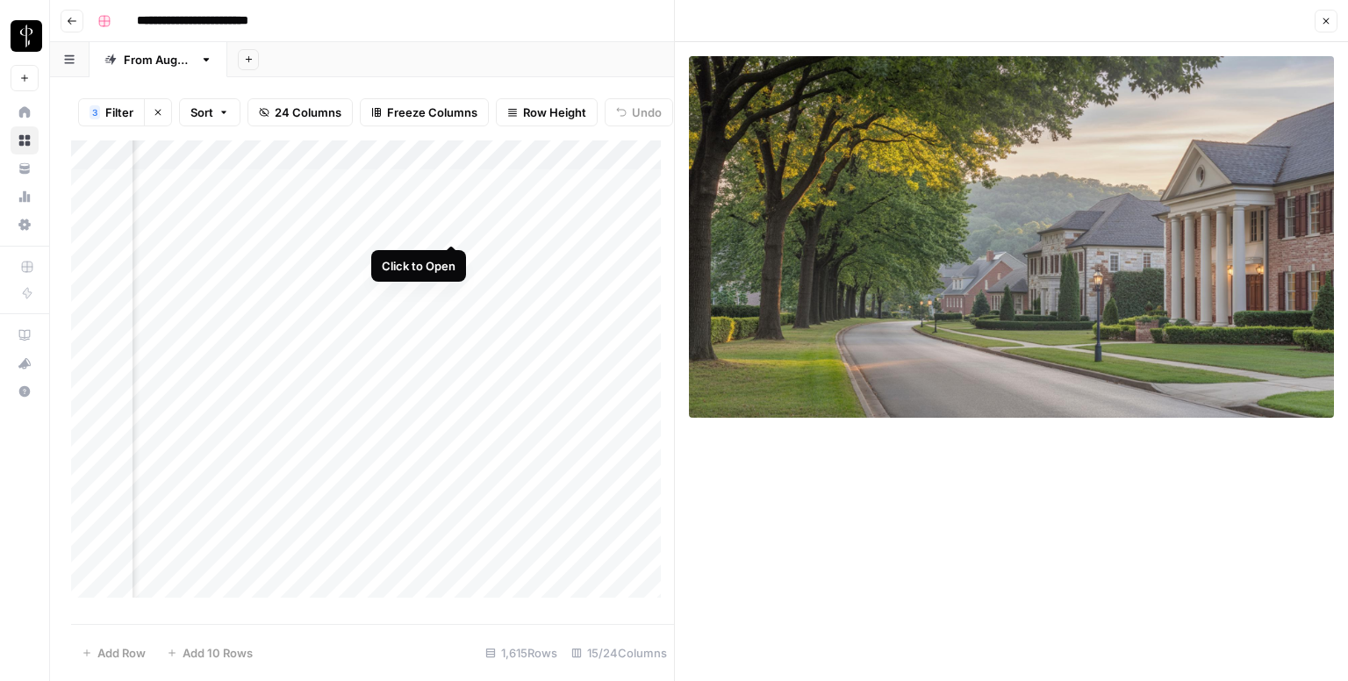
click at [454, 230] on div "Add Column" at bounding box center [372, 375] width 603 height 470
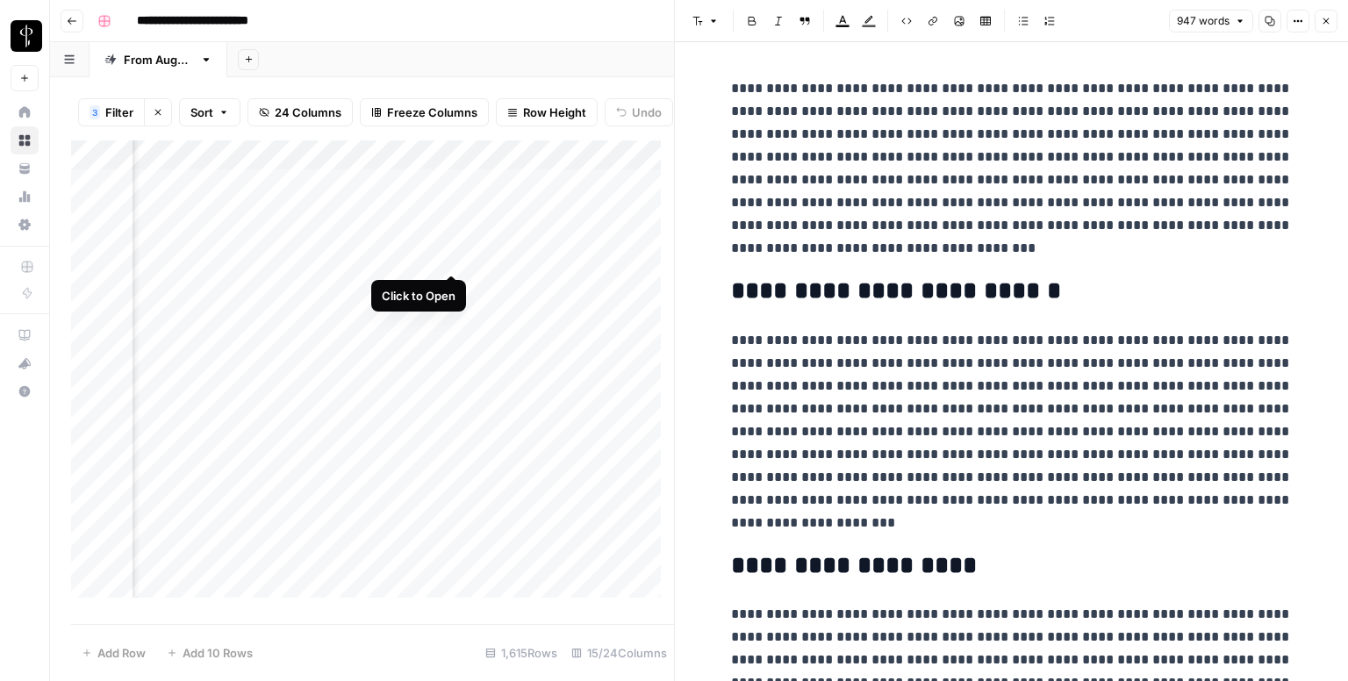
click at [459, 261] on div "Add Column" at bounding box center [372, 375] width 603 height 470
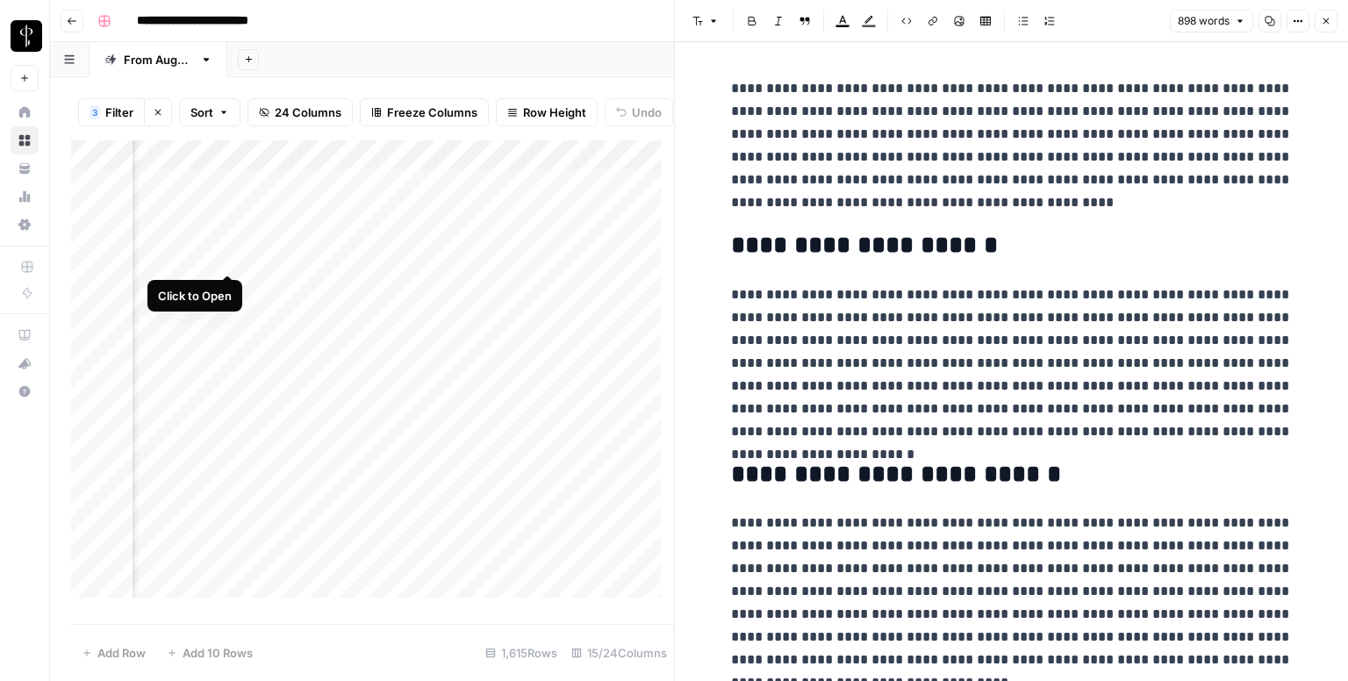
click at [225, 260] on div "Add Column" at bounding box center [372, 375] width 603 height 470
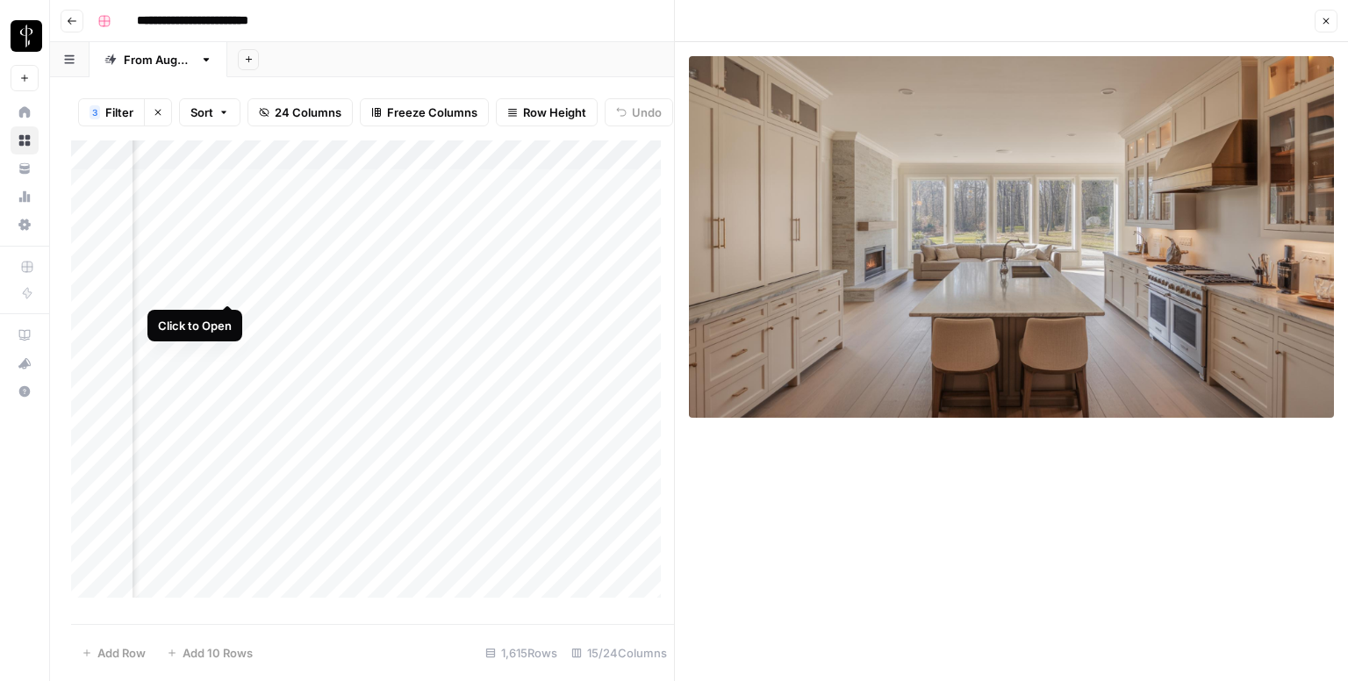
click at [229, 286] on div "Add Column" at bounding box center [372, 375] width 603 height 470
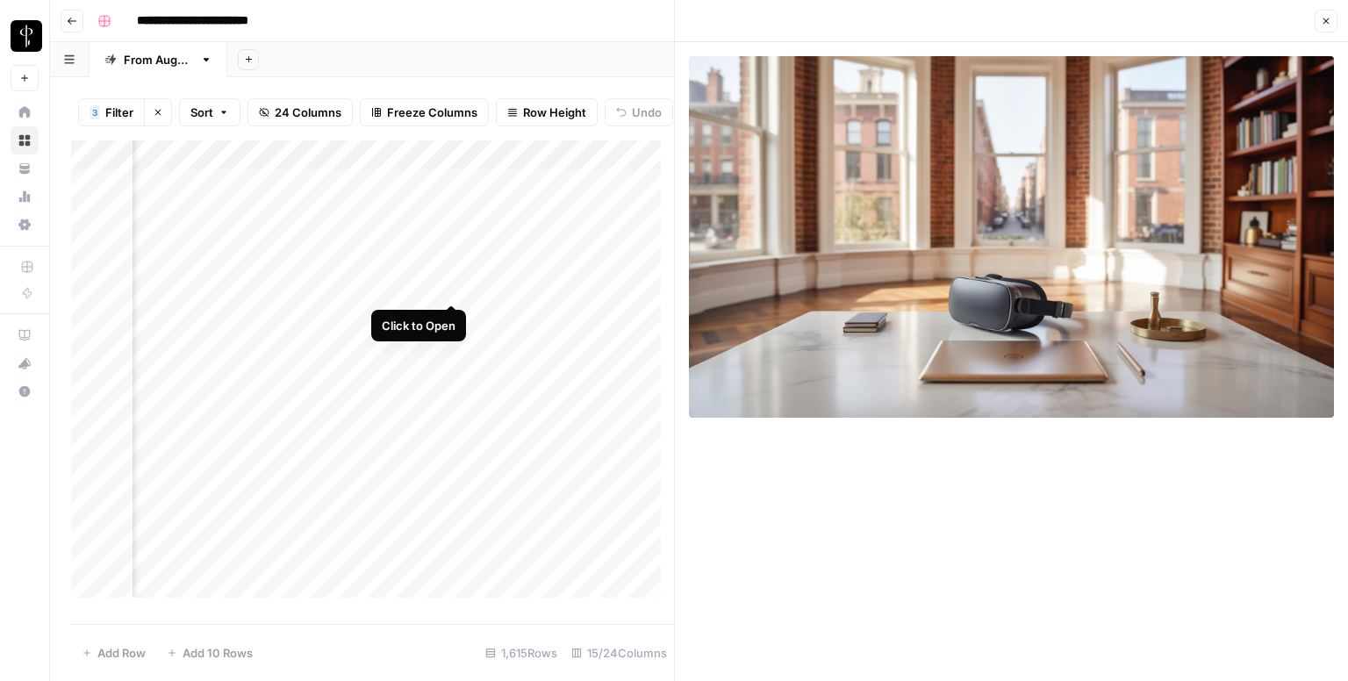
click at [458, 285] on div "Add Column" at bounding box center [372, 375] width 603 height 470
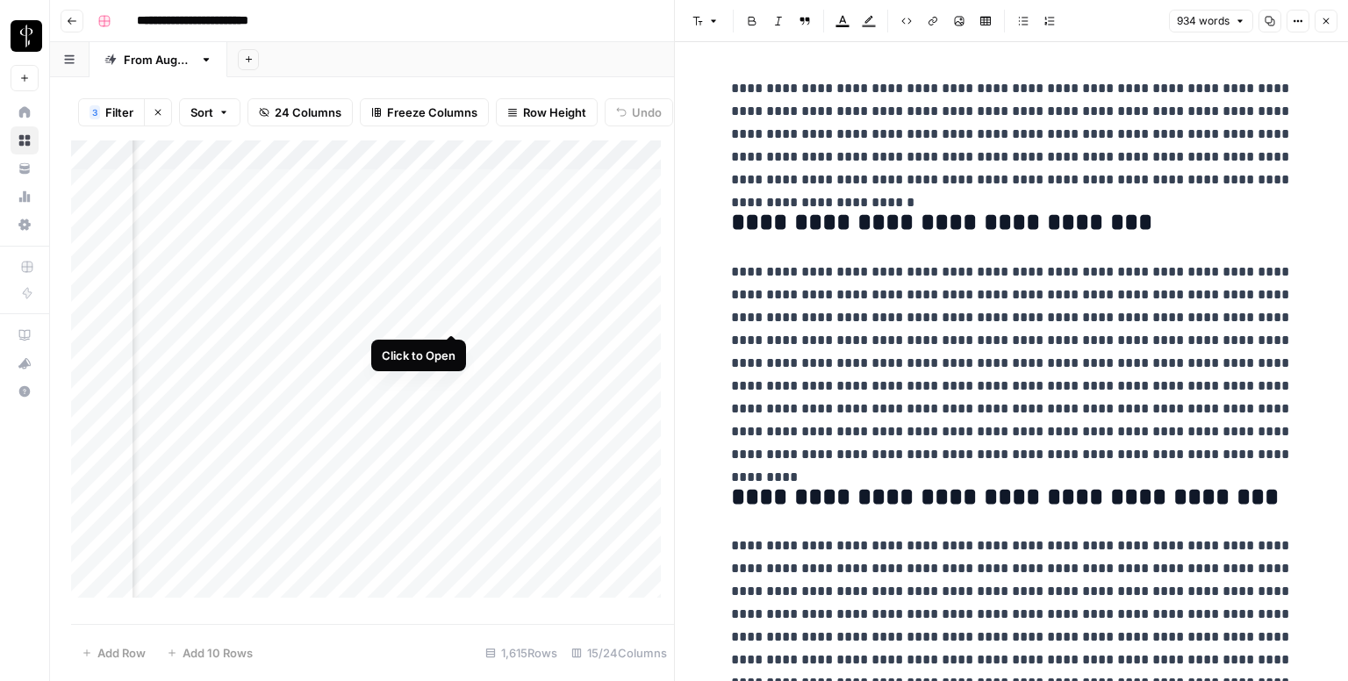
click at [447, 312] on div "Add Column" at bounding box center [372, 375] width 603 height 470
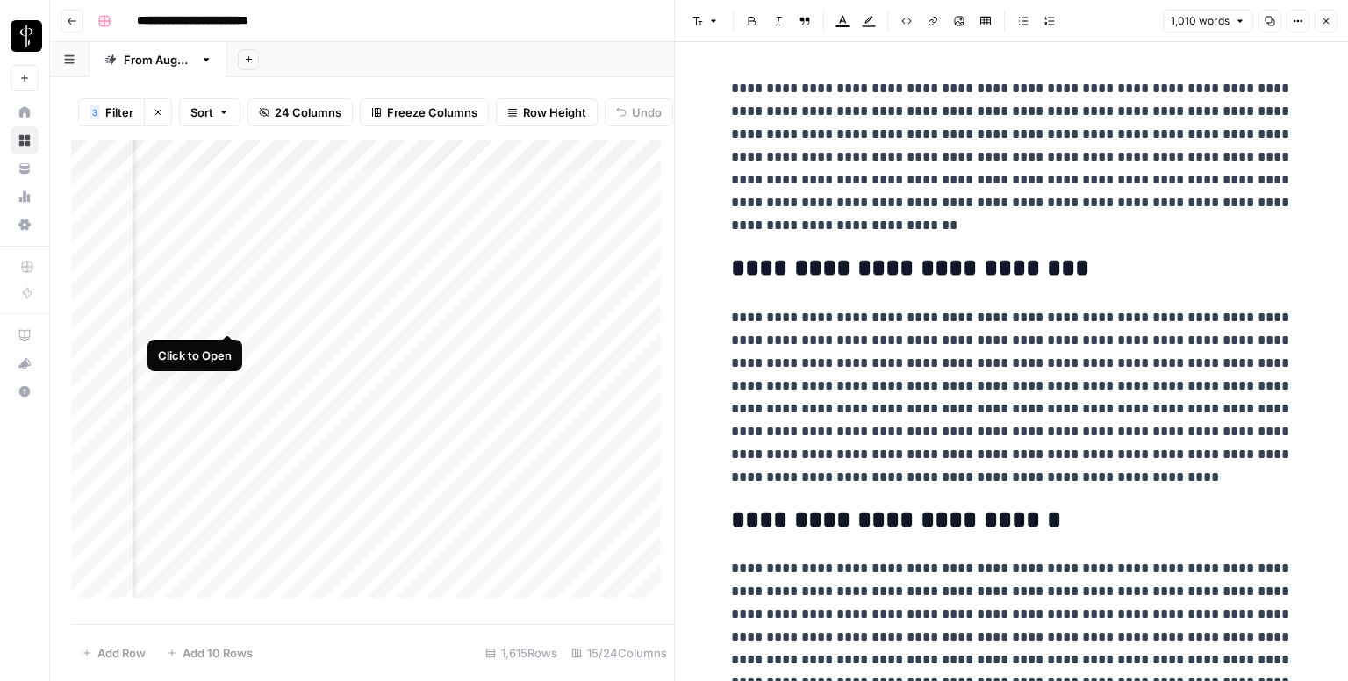
click at [225, 312] on div "Add Column" at bounding box center [372, 375] width 603 height 470
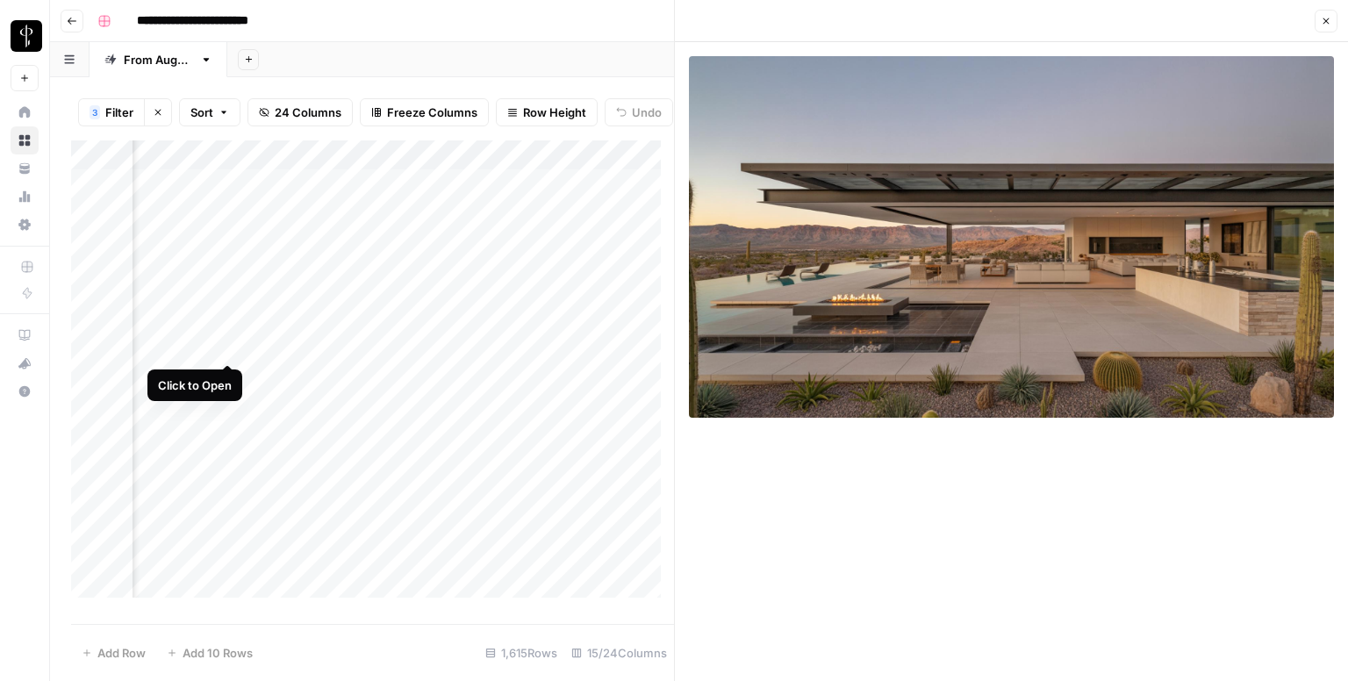
click at [230, 345] on div "Add Column" at bounding box center [372, 375] width 603 height 470
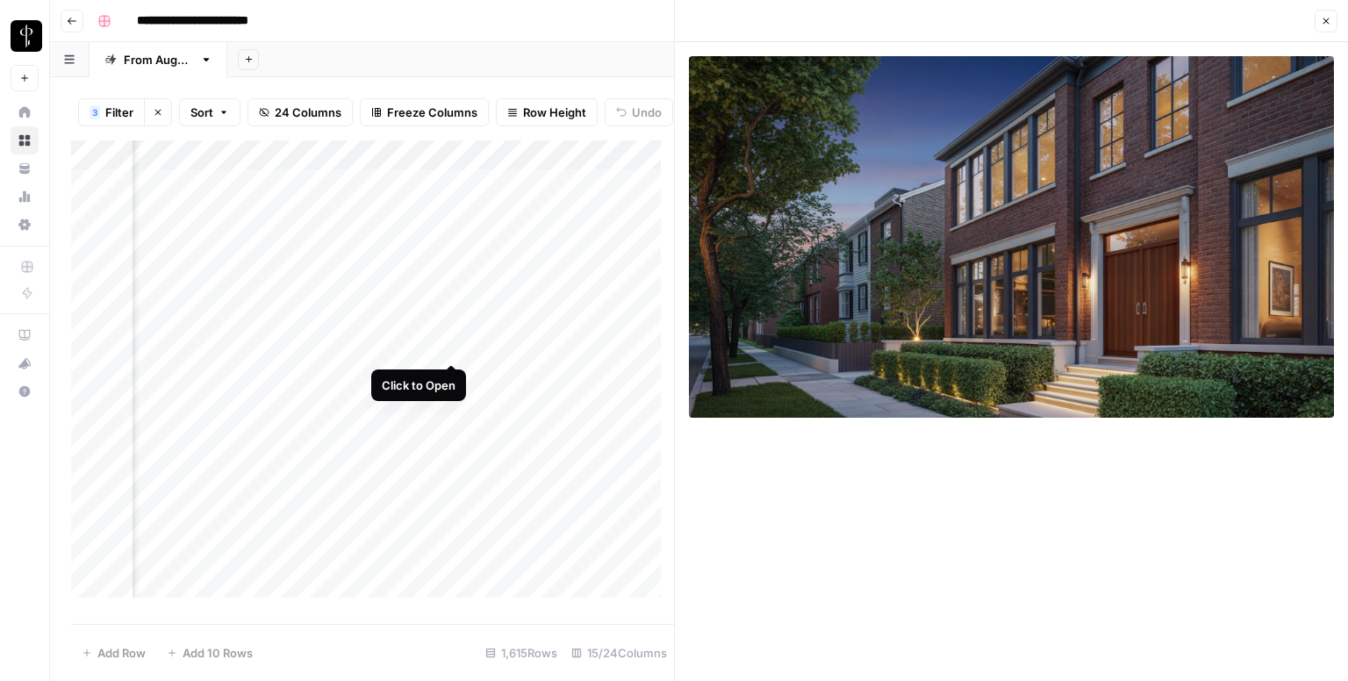
click at [449, 341] on div "Add Column" at bounding box center [372, 375] width 603 height 470
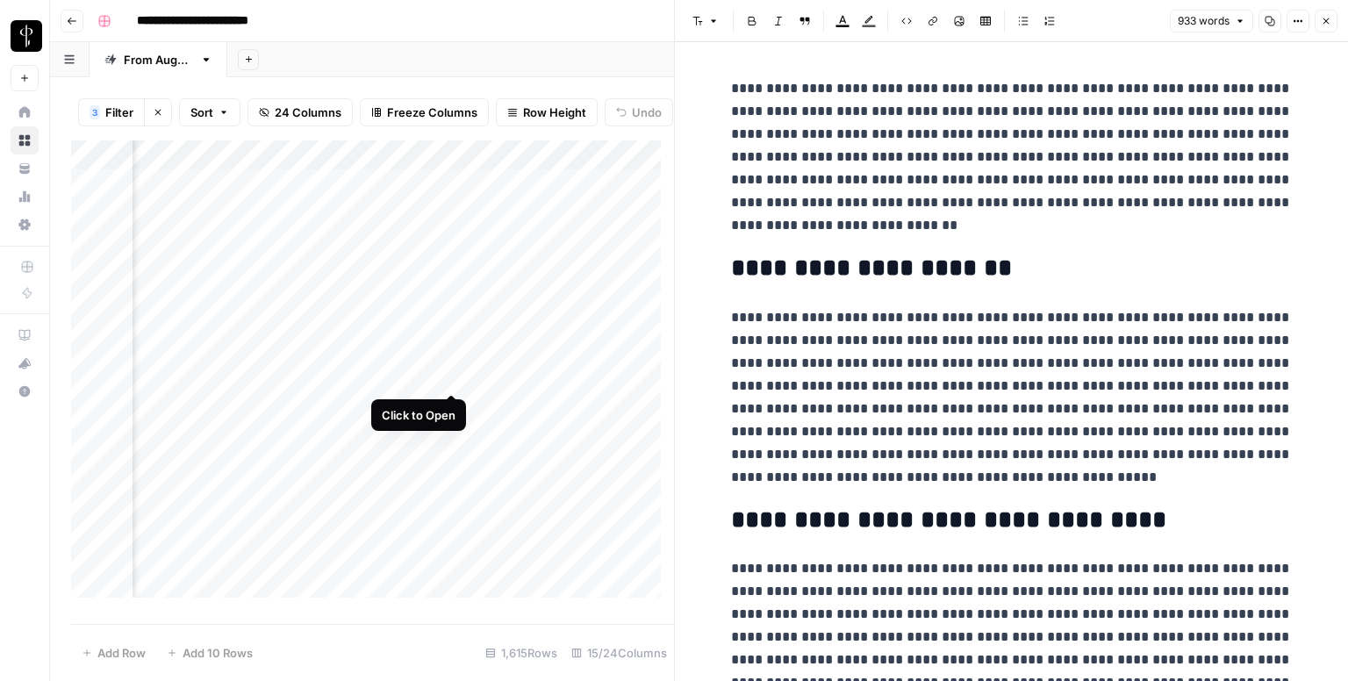
click at [457, 377] on div "Add Column" at bounding box center [372, 375] width 603 height 470
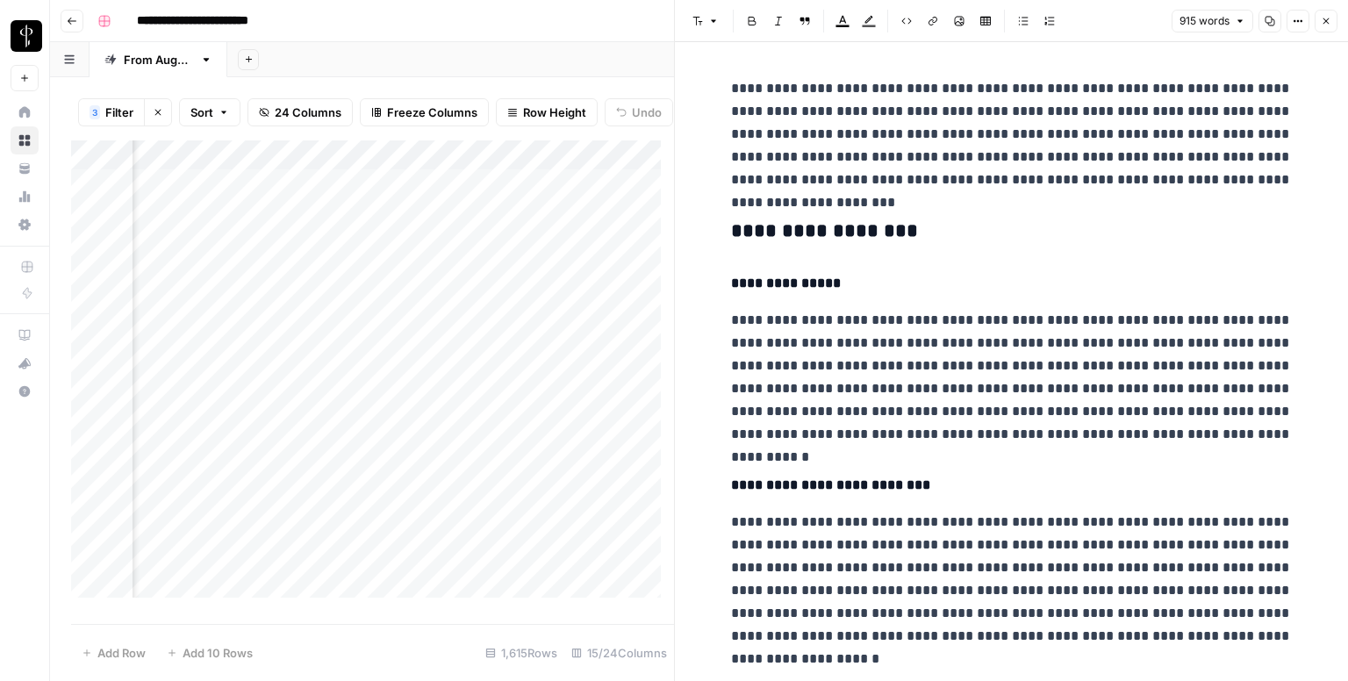
click at [808, 224] on h3 "**********" at bounding box center [1012, 231] width 562 height 25
click at [231, 377] on div "Add Column" at bounding box center [372, 375] width 603 height 470
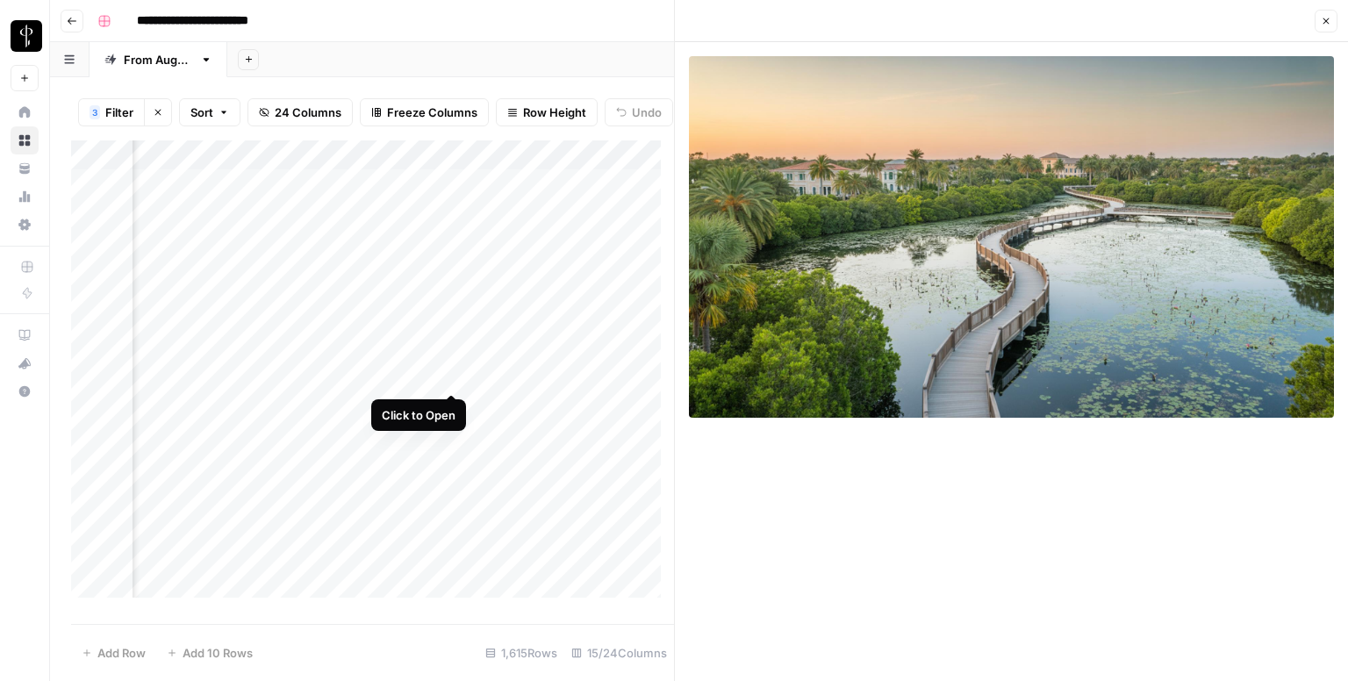
click at [449, 373] on div "Add Column" at bounding box center [372, 375] width 603 height 470
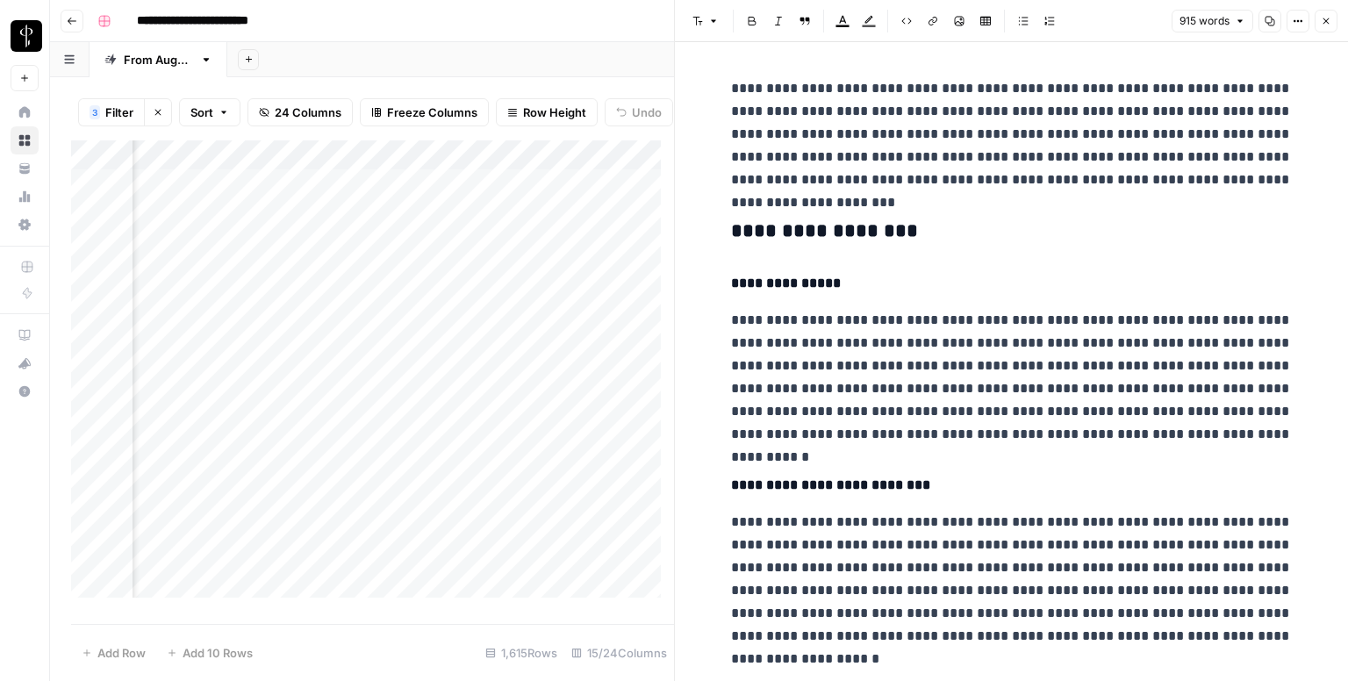
click at [831, 222] on h3 "**********" at bounding box center [1012, 231] width 562 height 25
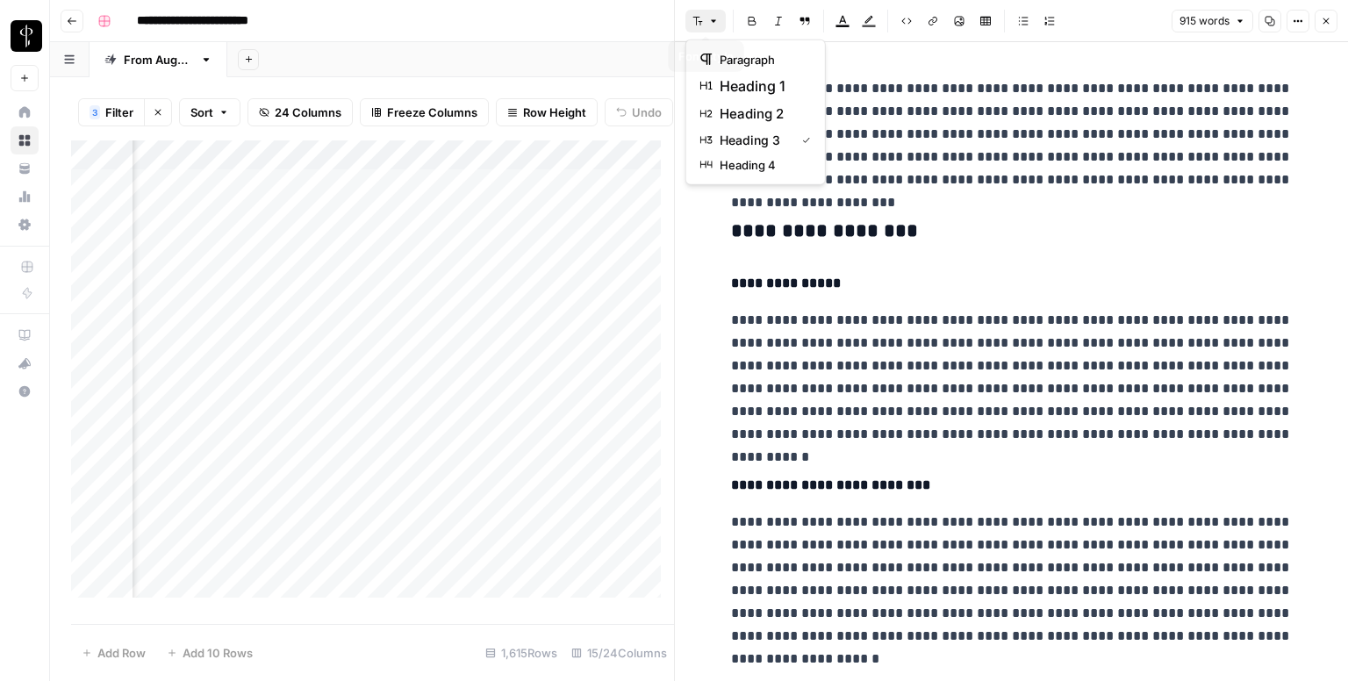
click at [714, 18] on icon "button" at bounding box center [713, 21] width 11 height 11
click at [737, 115] on span "heading 2" at bounding box center [762, 114] width 84 height 21
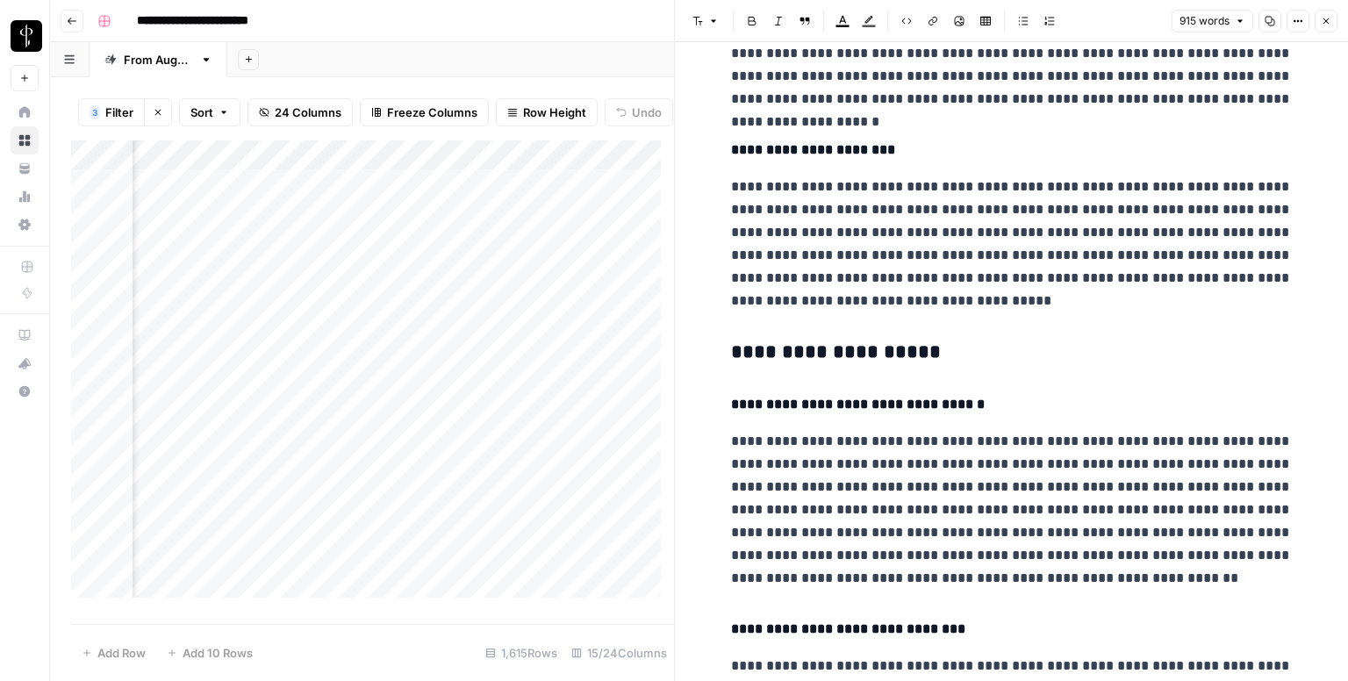
scroll to position [530, 0]
click at [783, 350] on h3 "**********" at bounding box center [1012, 353] width 562 height 25
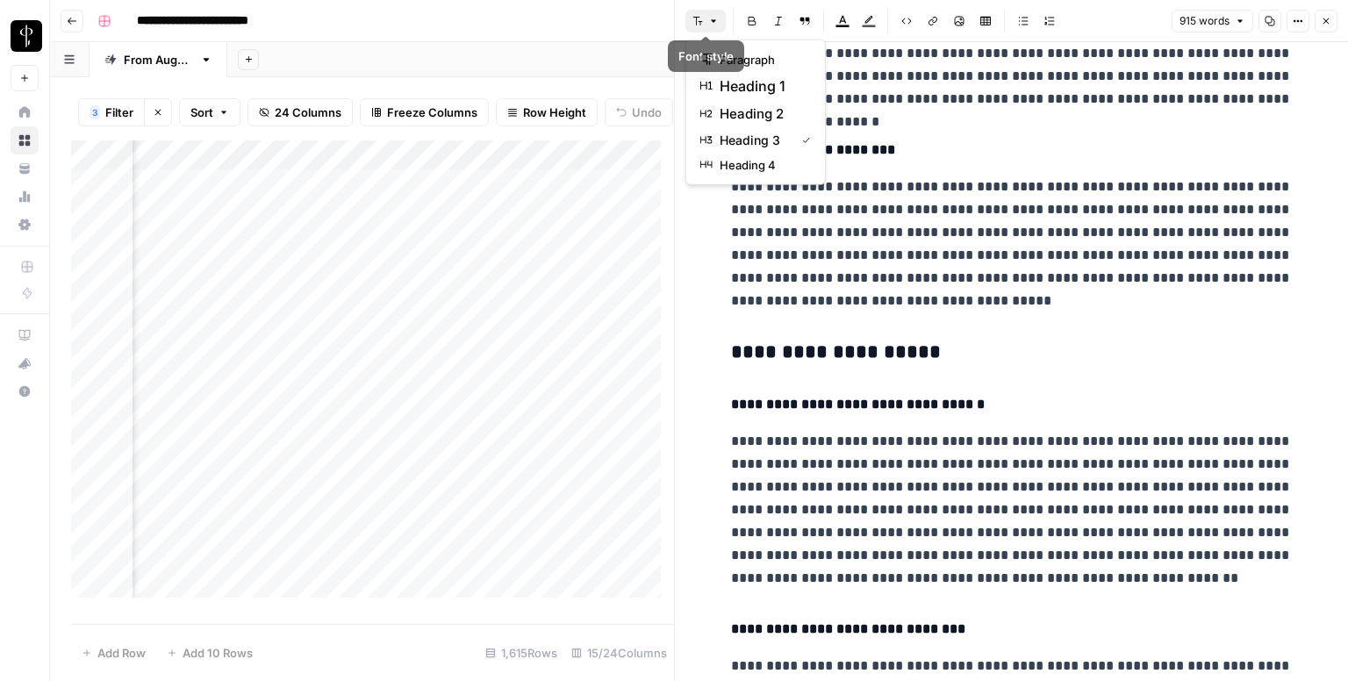
click at [706, 25] on button "Font style" at bounding box center [705, 21] width 40 height 23
click at [743, 113] on span "heading 2" at bounding box center [762, 114] width 84 height 21
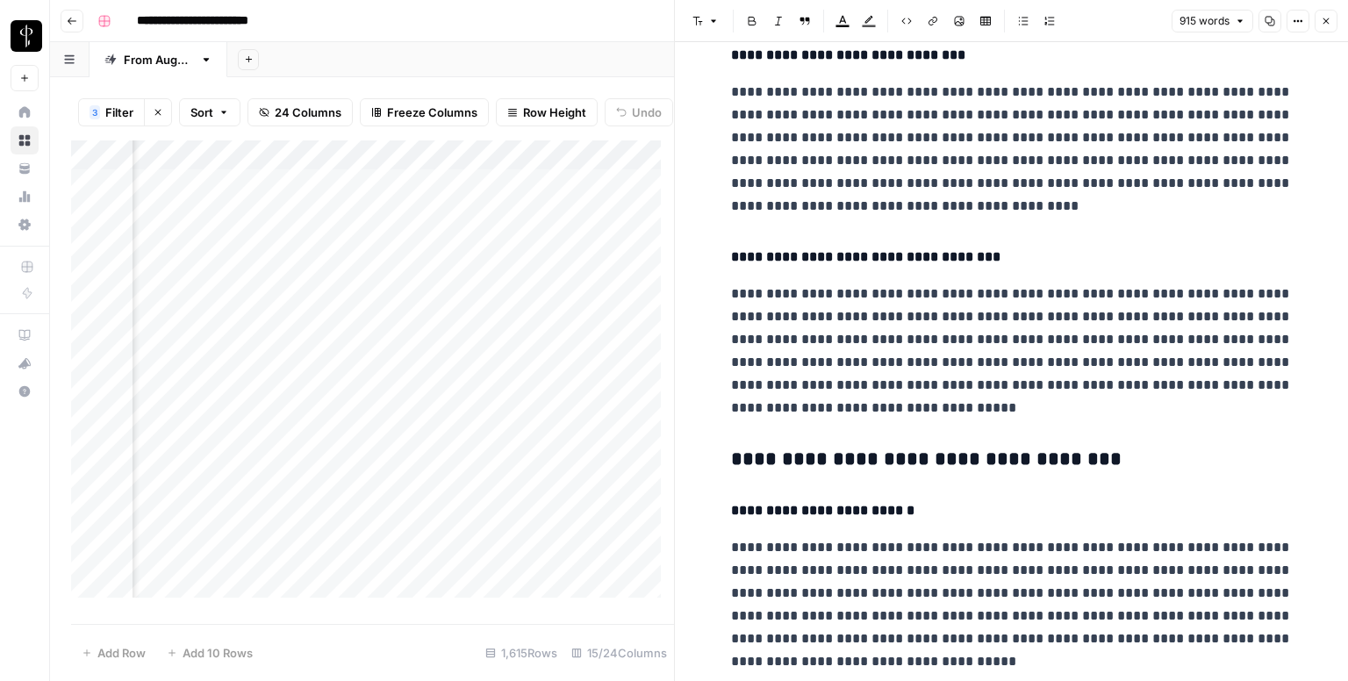
scroll to position [1099, 0]
click at [796, 450] on h3 "**********" at bounding box center [1012, 459] width 562 height 25
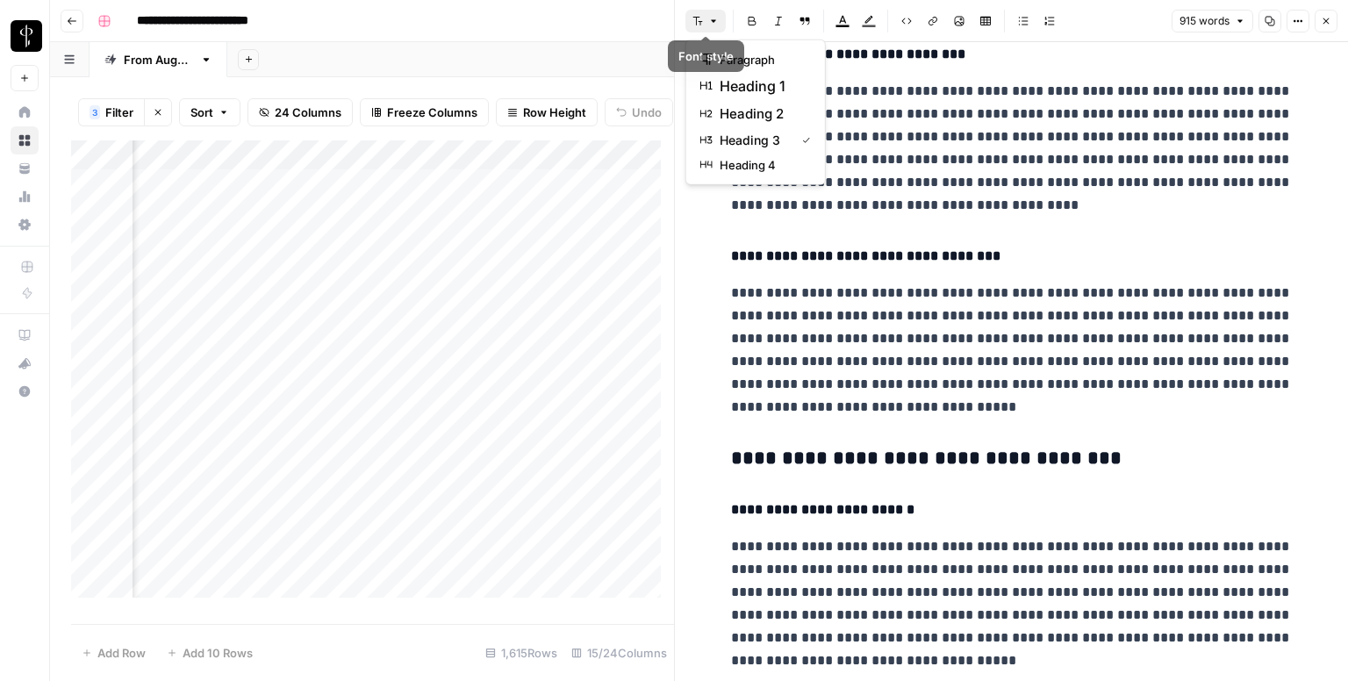
click at [708, 26] on button "Font style" at bounding box center [705, 21] width 40 height 23
click at [735, 107] on span "heading 2" at bounding box center [762, 114] width 84 height 21
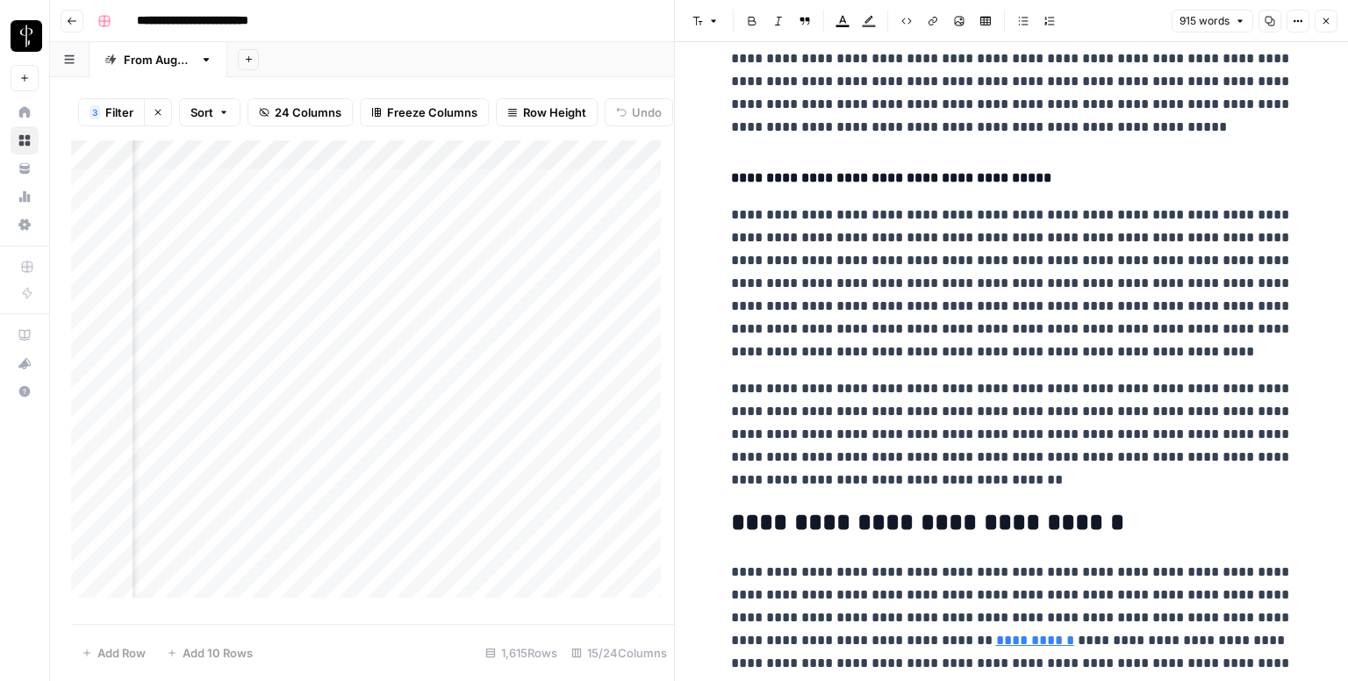
scroll to position [1885, 0]
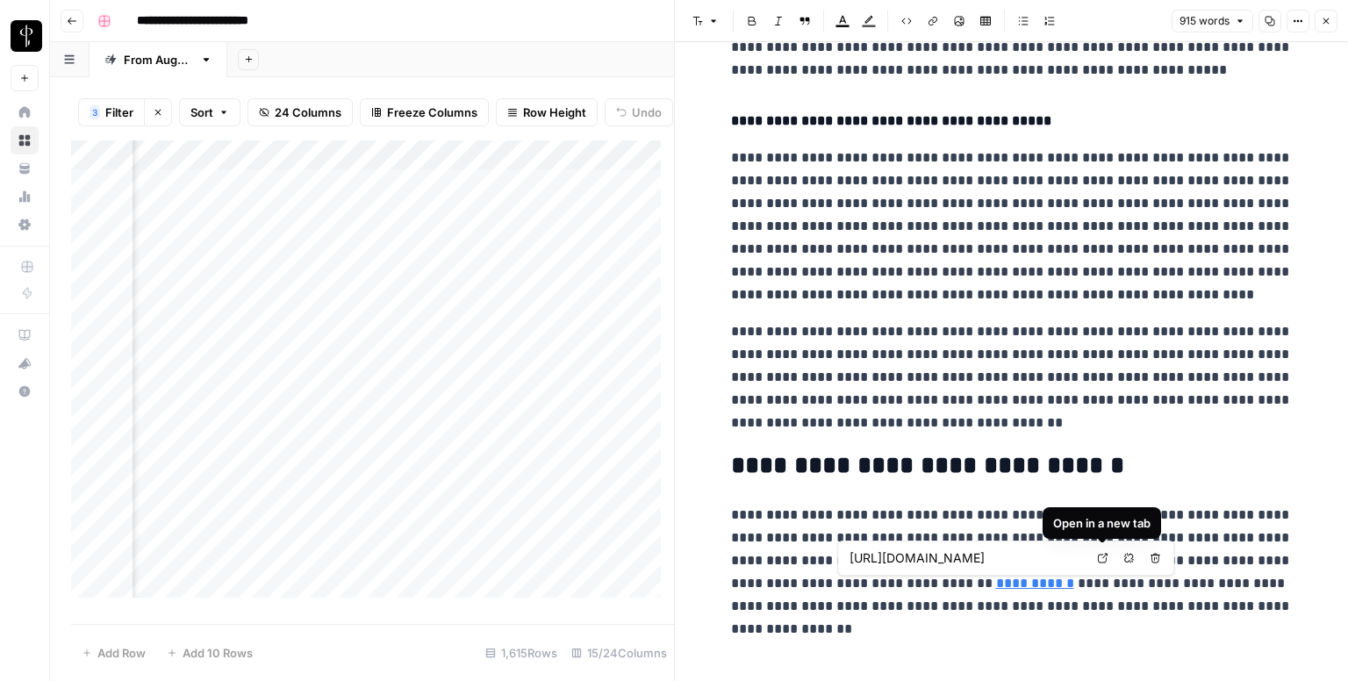
click at [1104, 556] on icon at bounding box center [1102, 558] width 11 height 11
click at [1327, 22] on icon "button" at bounding box center [1326, 21] width 11 height 11
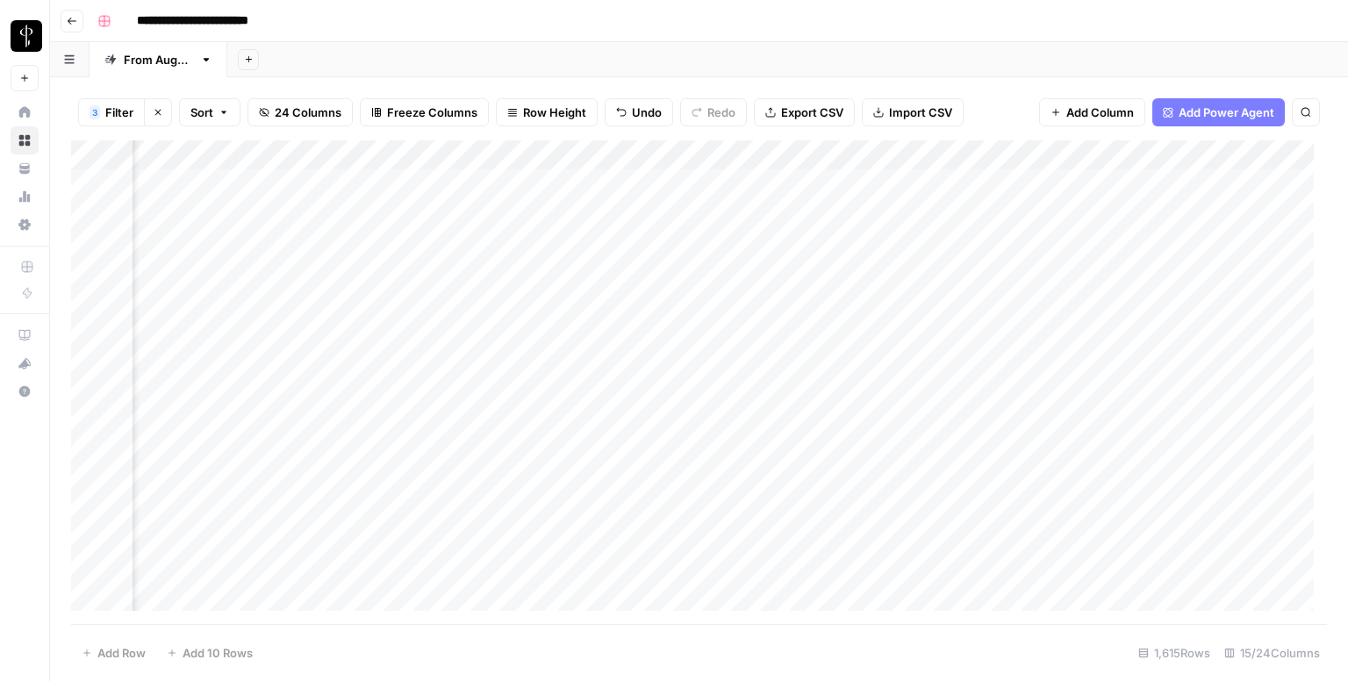
click at [721, 368] on div "Add Column" at bounding box center [699, 382] width 1256 height 484
click at [721, 368] on textarea at bounding box center [840, 364] width 281 height 25
click at [721, 368] on textarea "**********" at bounding box center [840, 373] width 281 height 42
click at [717, 390] on textarea "**********" at bounding box center [840, 373] width 281 height 42
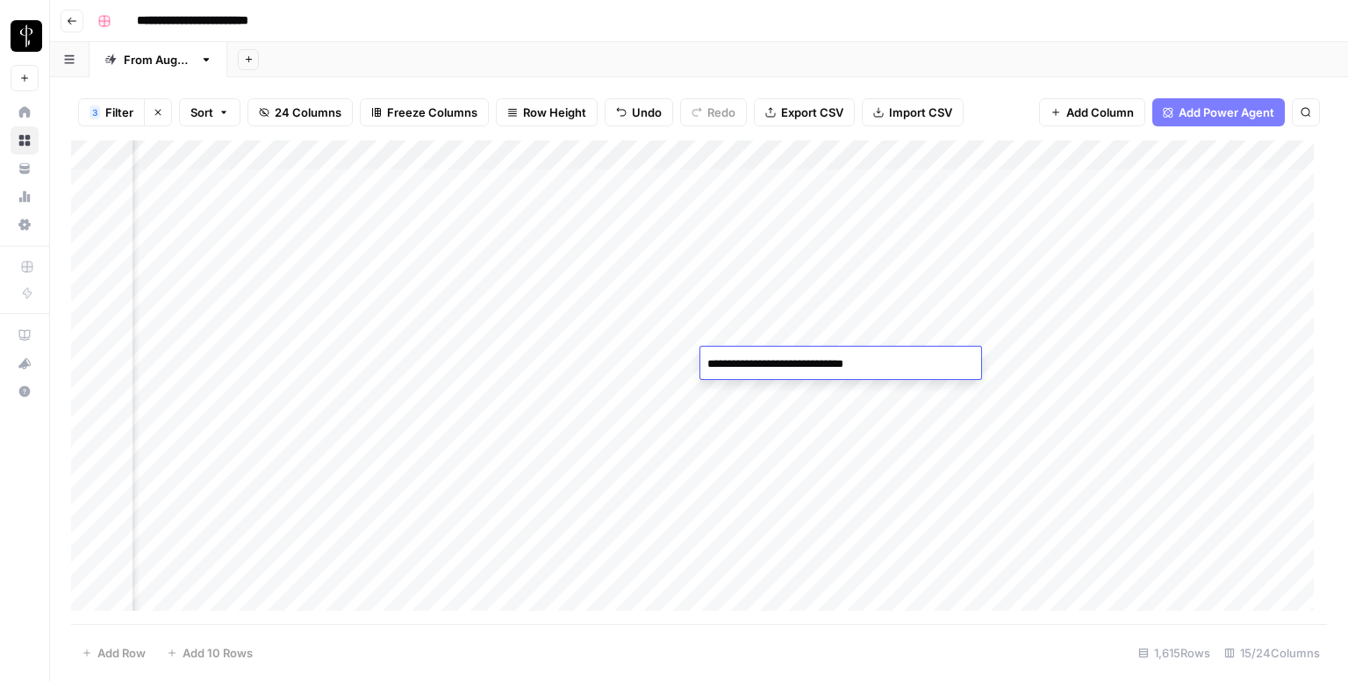
type textarea "**********"
click at [1030, 373] on div "Add Column" at bounding box center [699, 382] width 1256 height 484
click at [226, 395] on div "Add Column" at bounding box center [699, 382] width 1256 height 484
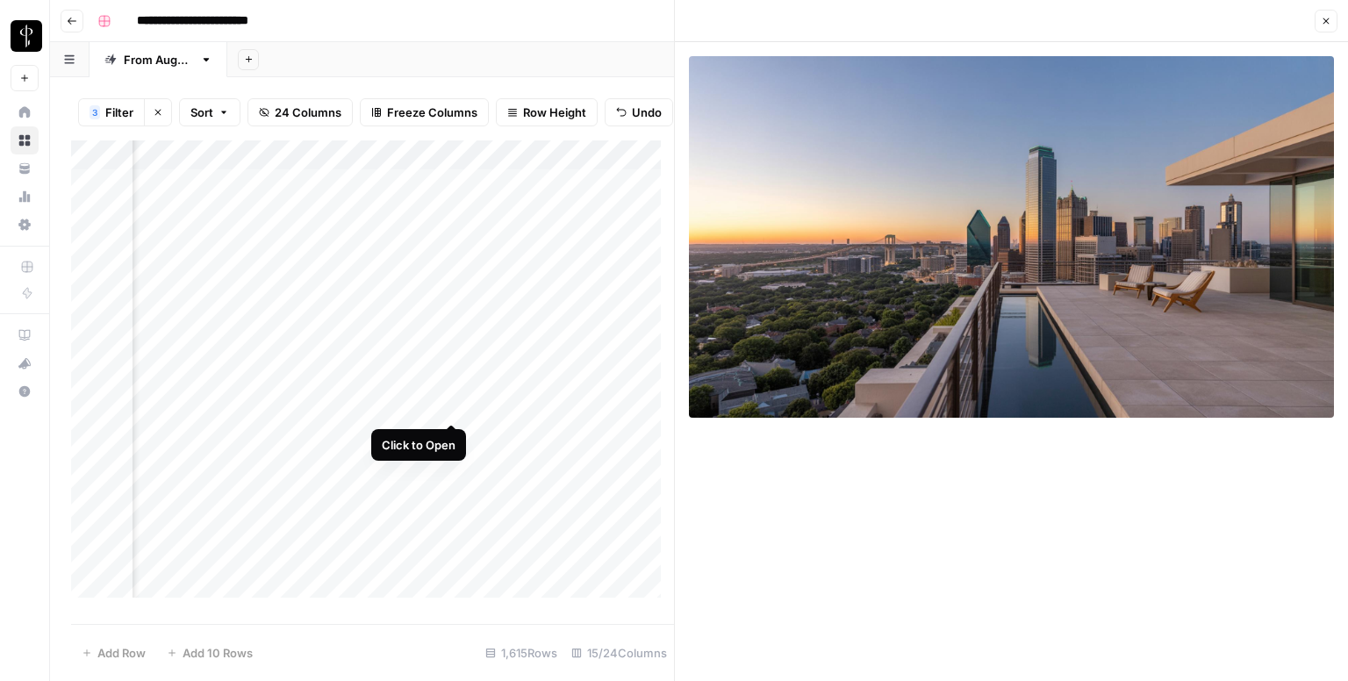
click at [450, 403] on div "Add Column" at bounding box center [372, 375] width 603 height 470
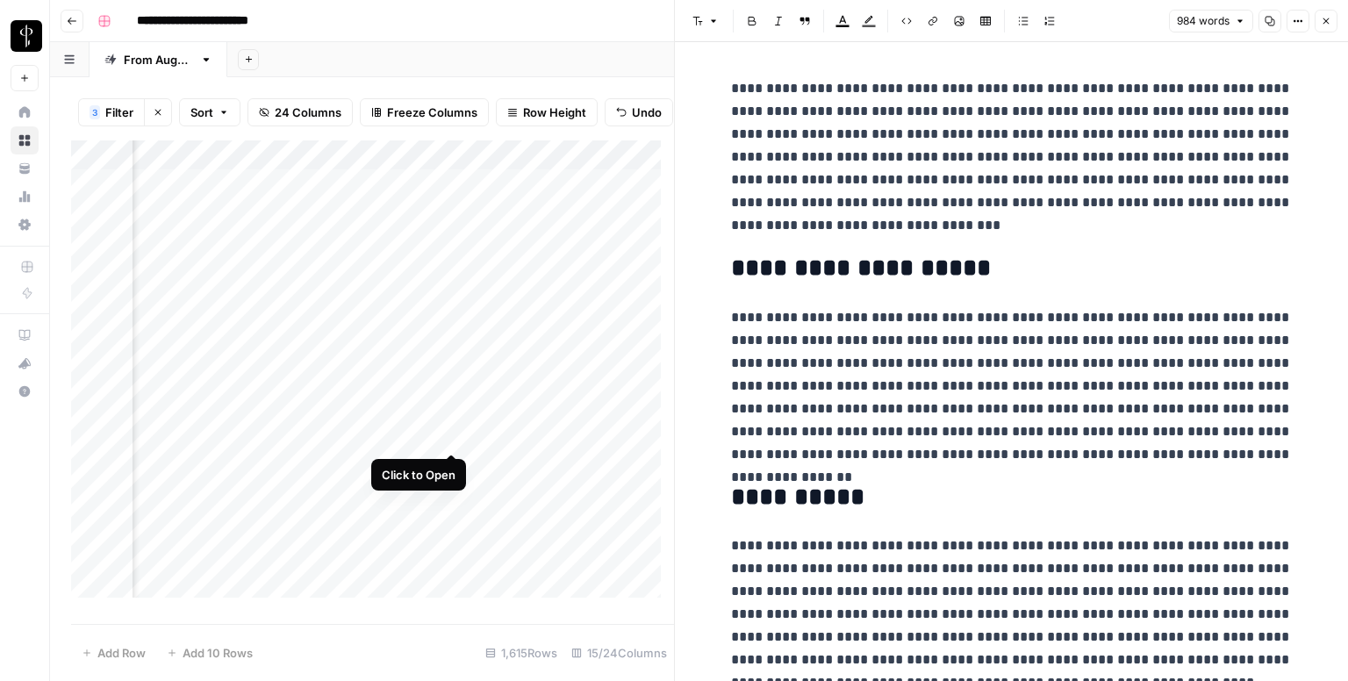
click at [456, 444] on div "Add Column" at bounding box center [372, 375] width 603 height 470
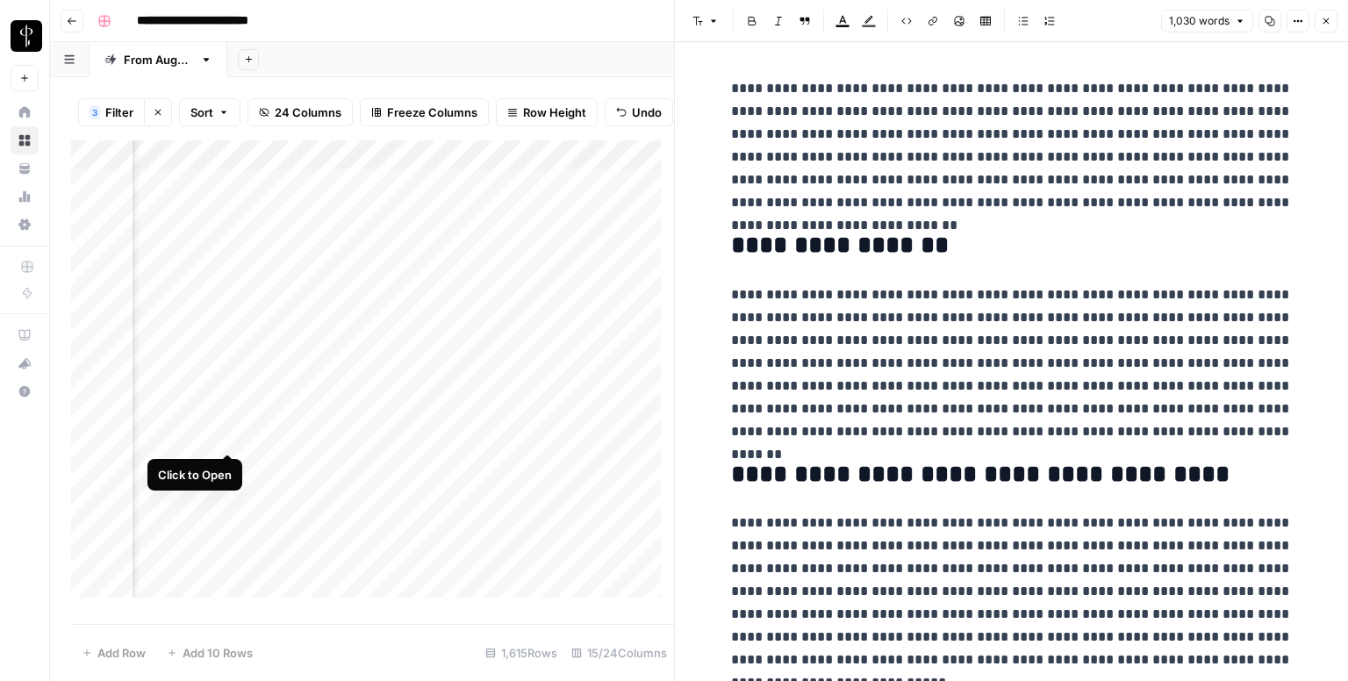
click at [231, 431] on div "Add Column" at bounding box center [372, 375] width 603 height 470
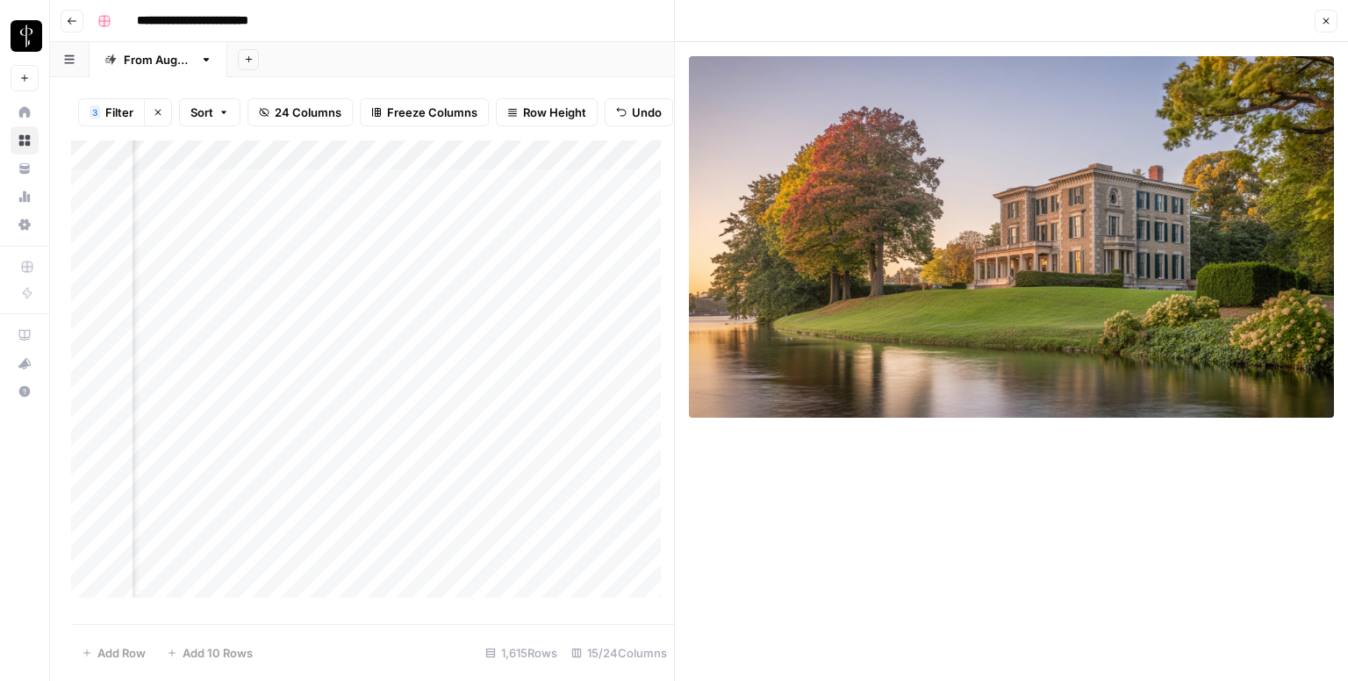
click at [228, 467] on div "Add Column" at bounding box center [372, 375] width 603 height 470
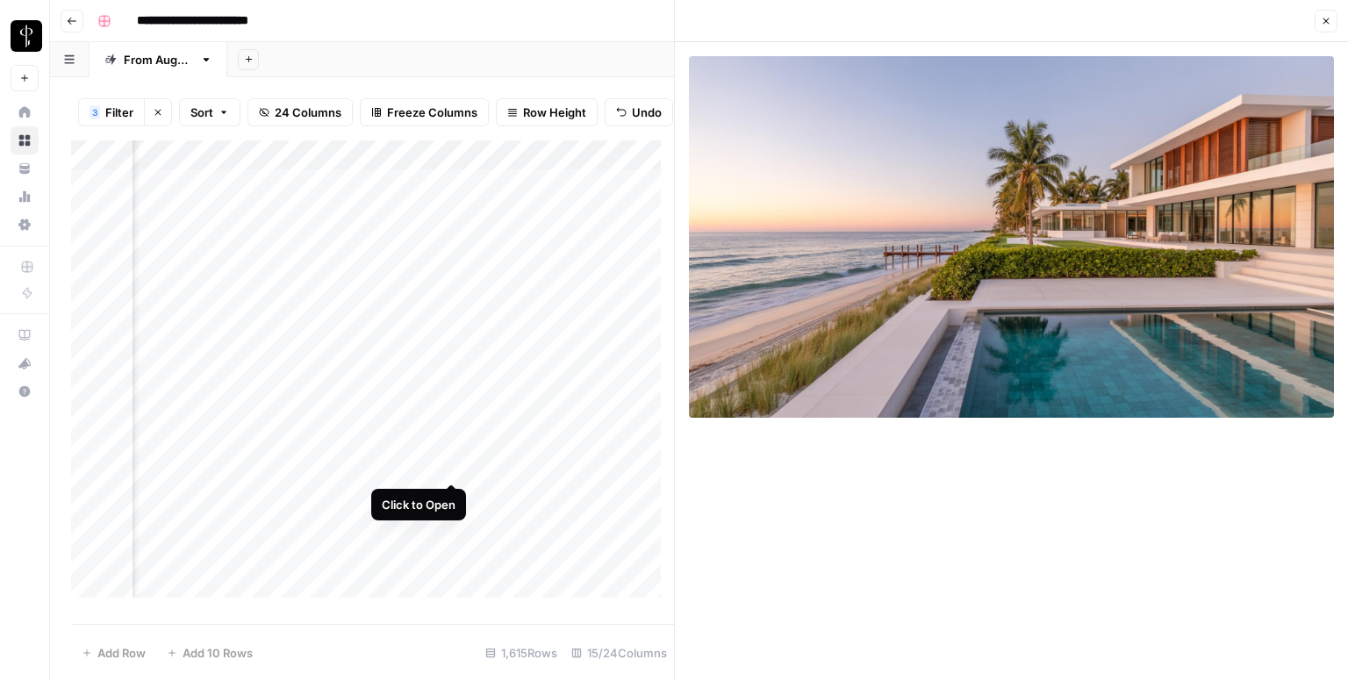
click at [444, 467] on div "Add Column" at bounding box center [372, 375] width 603 height 470
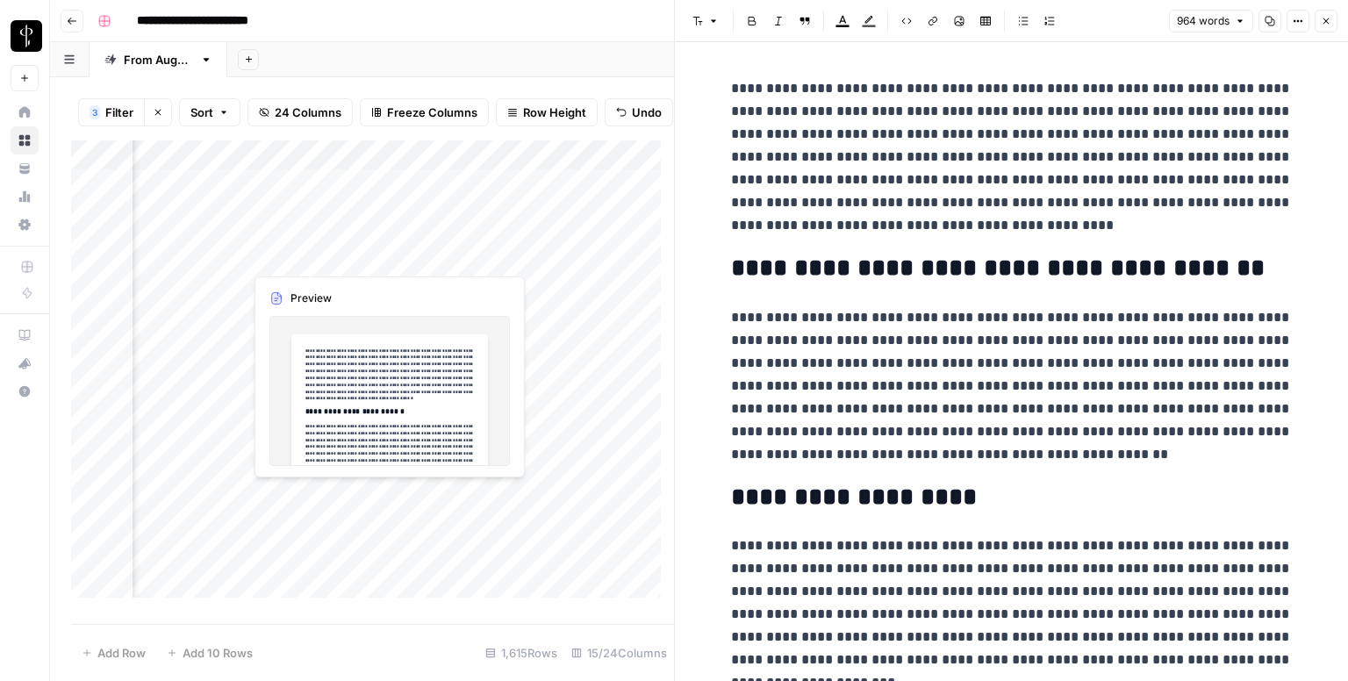
click at [447, 503] on div "Add Column" at bounding box center [372, 375] width 603 height 470
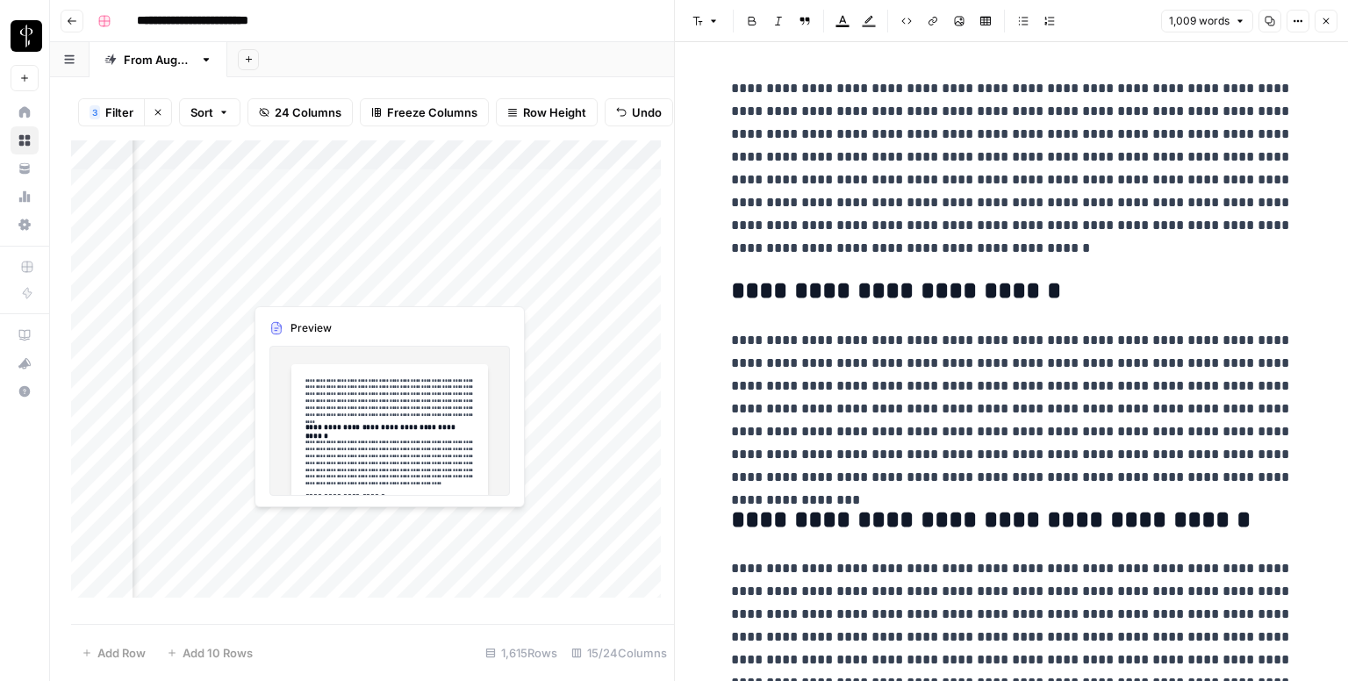
click at [450, 529] on div "Add Column" at bounding box center [372, 375] width 603 height 470
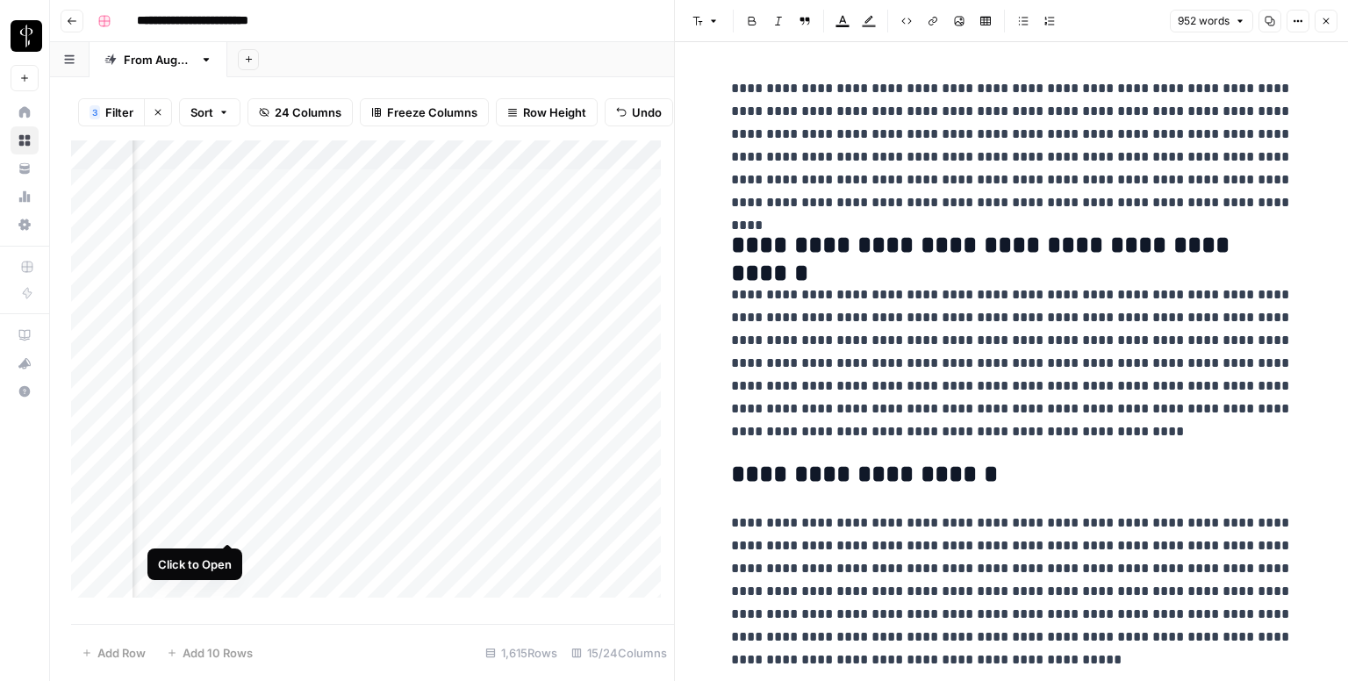
click at [227, 520] on div "Add Column" at bounding box center [372, 375] width 603 height 470
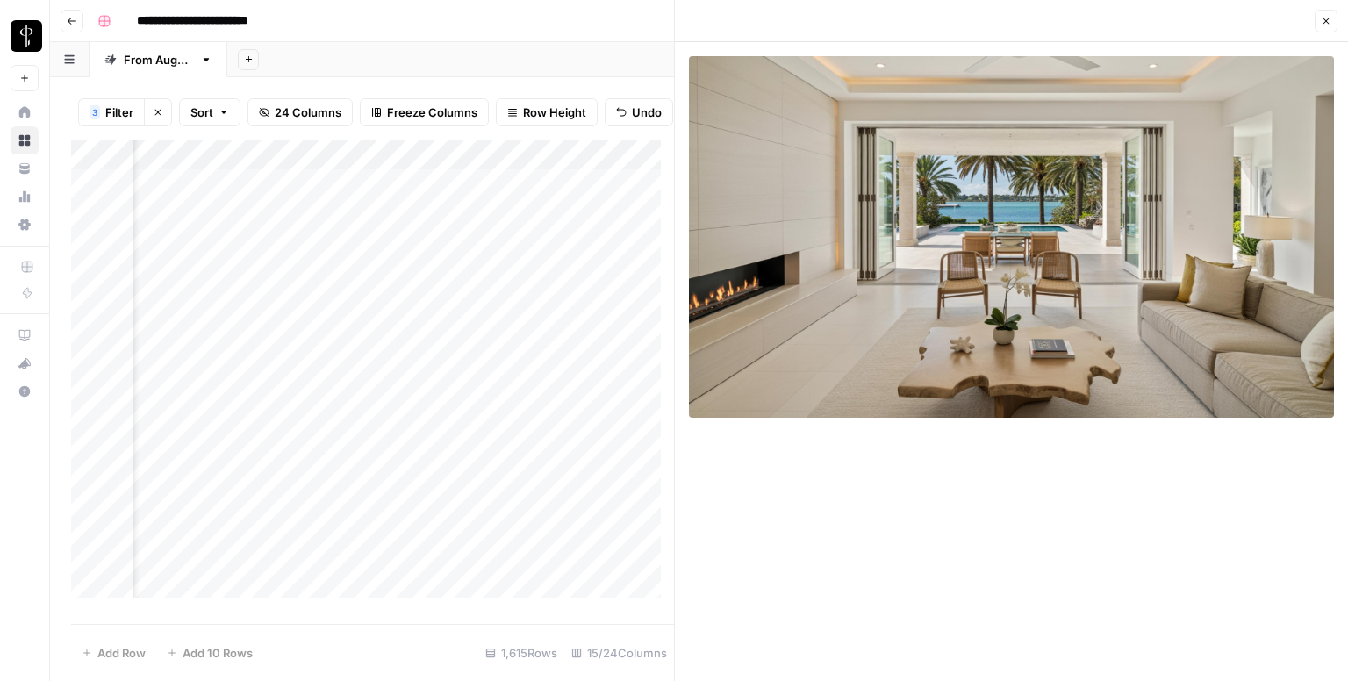
click at [233, 478] on div "Add Column" at bounding box center [372, 375] width 603 height 470
click at [226, 497] on div "Add Column" at bounding box center [372, 375] width 603 height 470
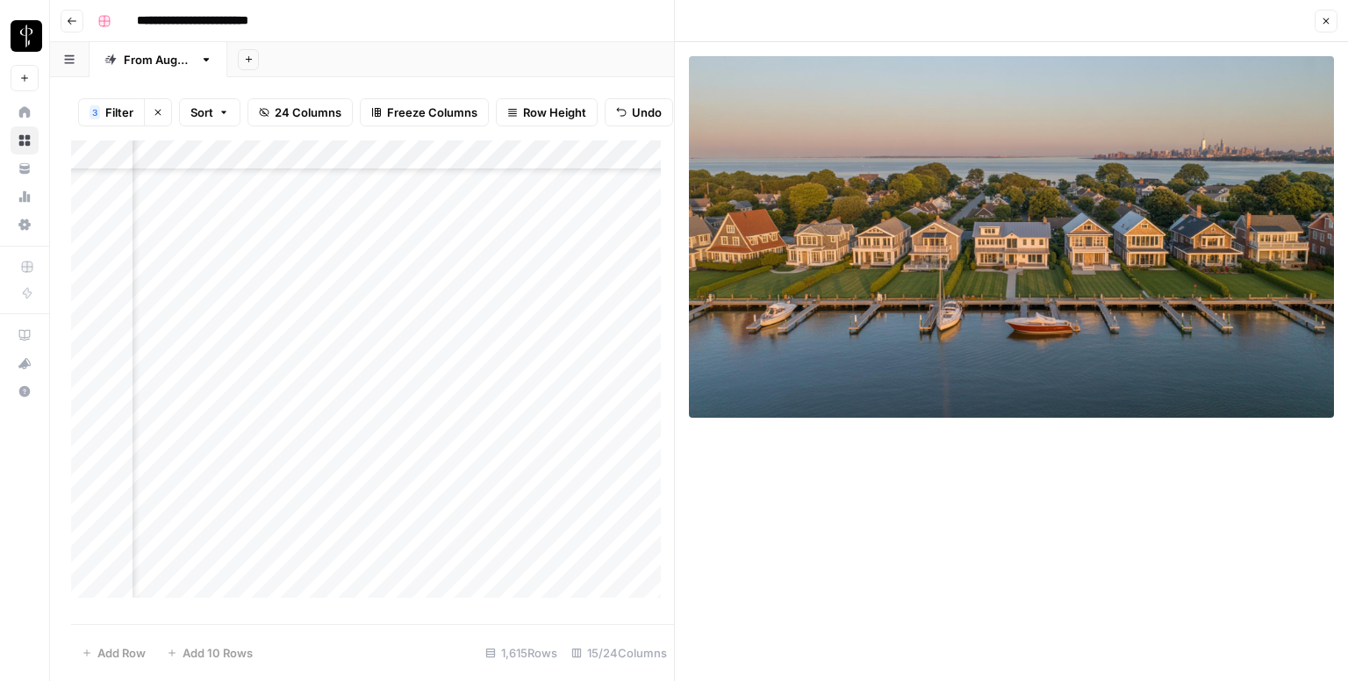
scroll to position [319, 1125]
click at [225, 229] on div "Add Column" at bounding box center [372, 375] width 603 height 470
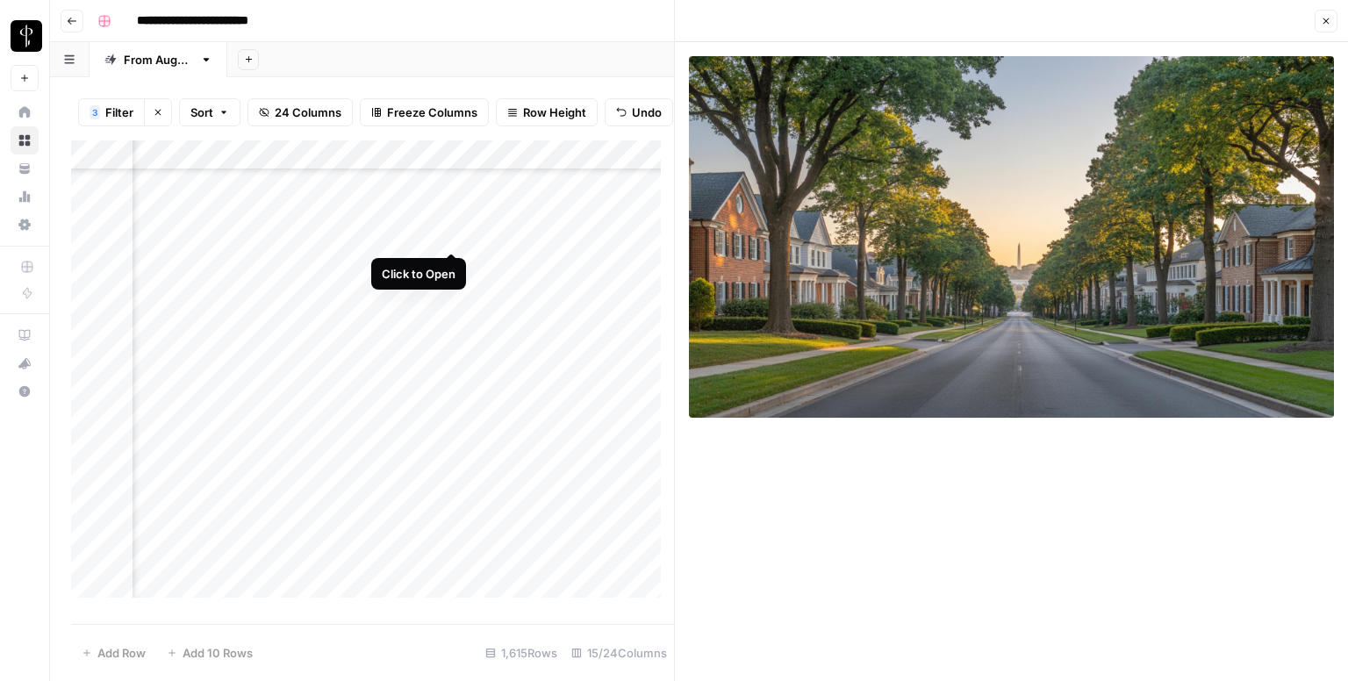
click at [450, 234] on div "Add Column" at bounding box center [372, 375] width 603 height 470
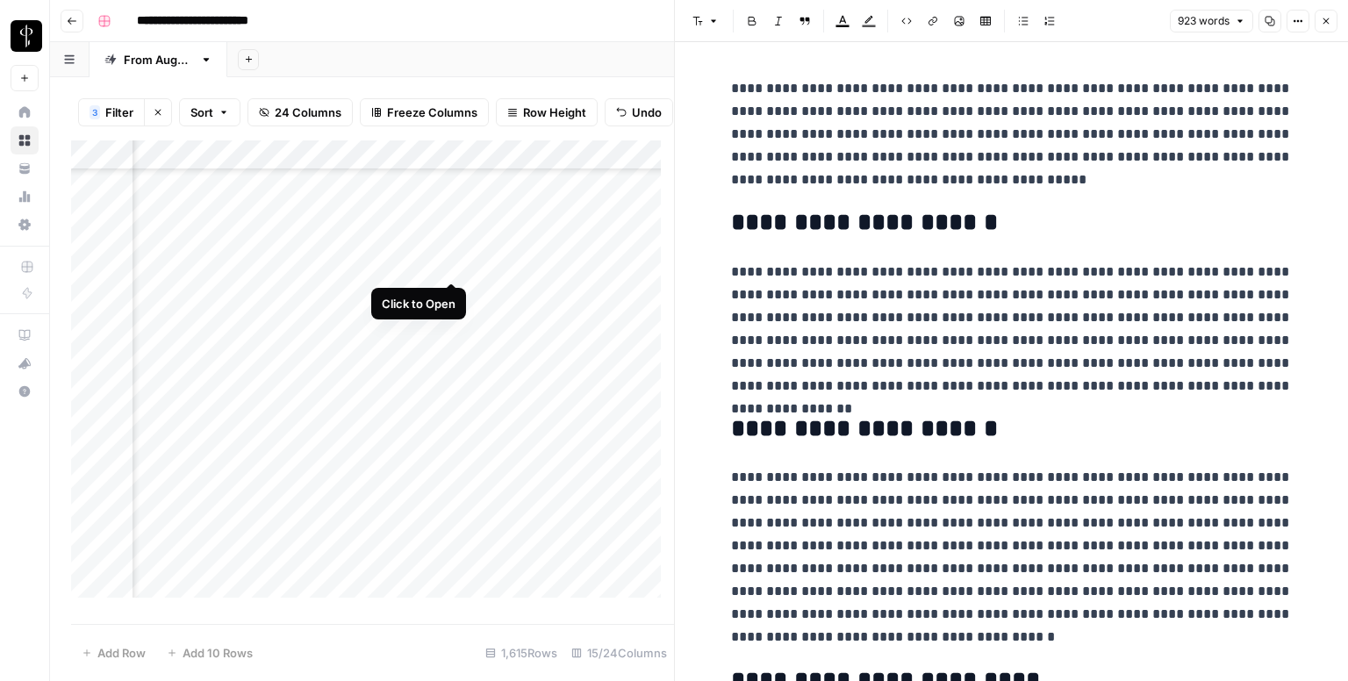
click at [456, 264] on div "Add Column" at bounding box center [372, 375] width 603 height 470
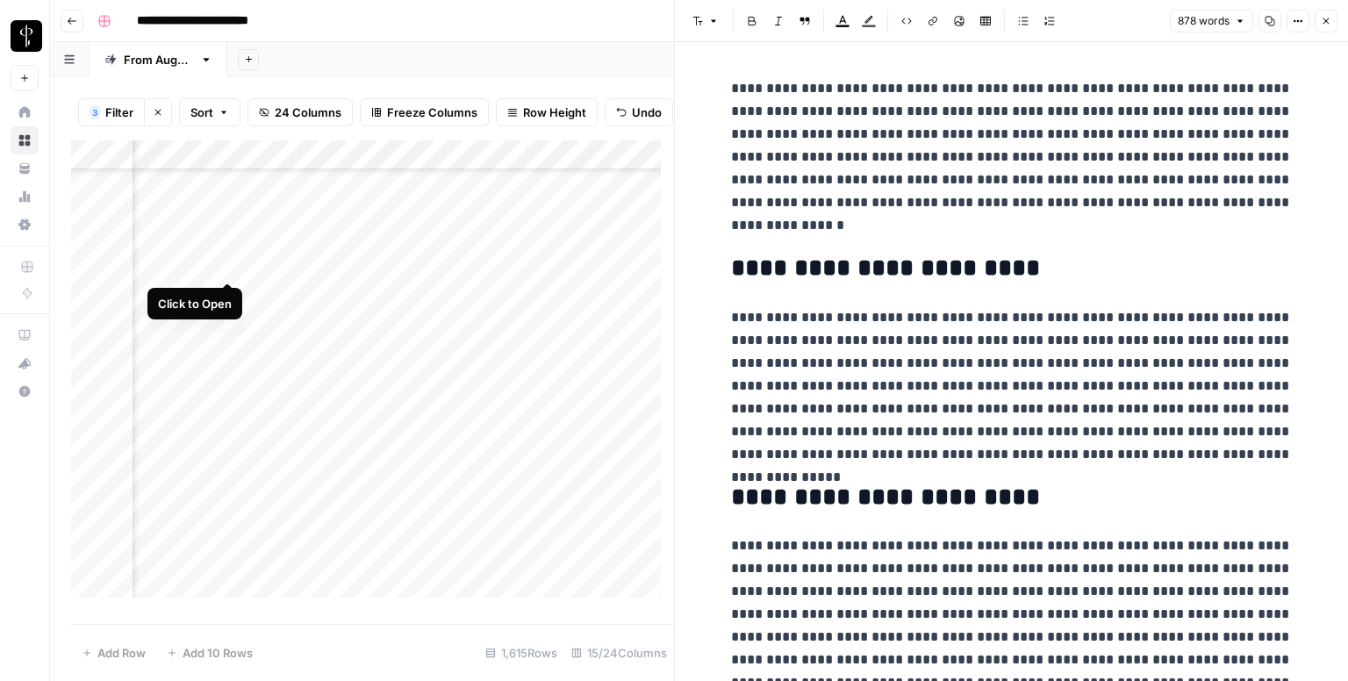
click at [230, 264] on div "Add Column" at bounding box center [372, 375] width 603 height 470
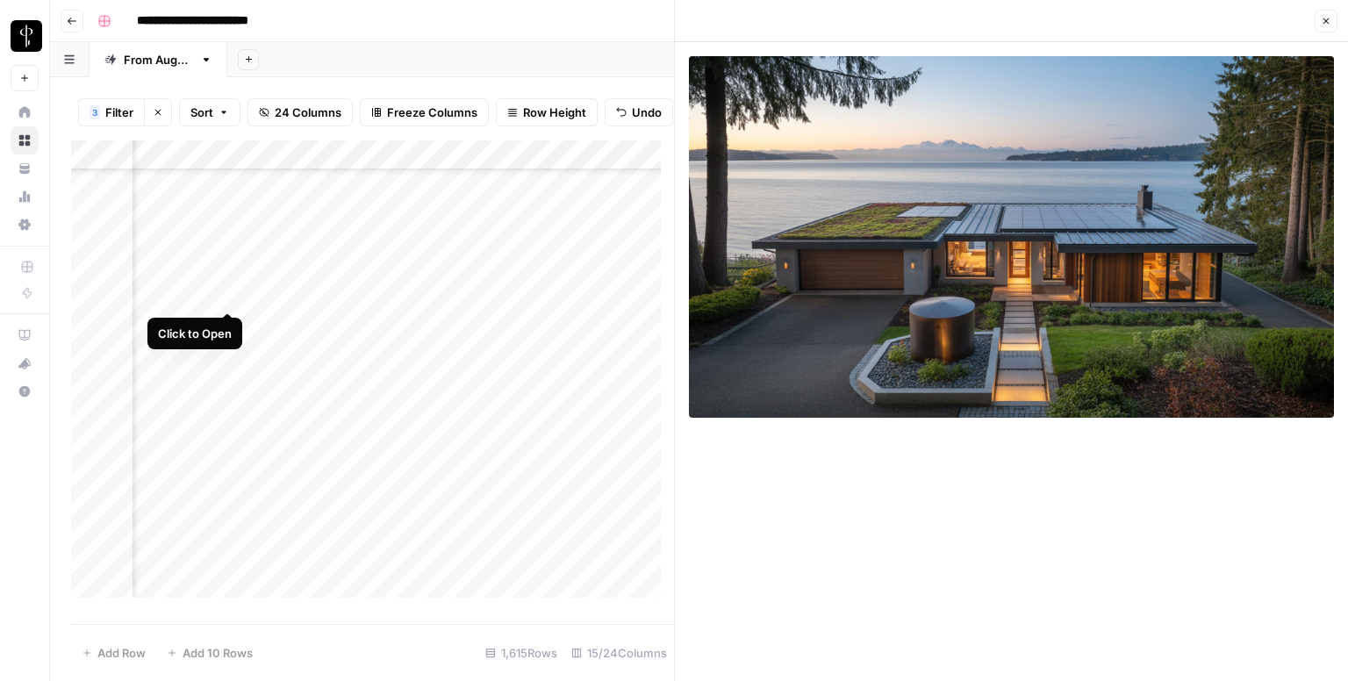
click at [229, 295] on div "Add Column" at bounding box center [372, 375] width 603 height 470
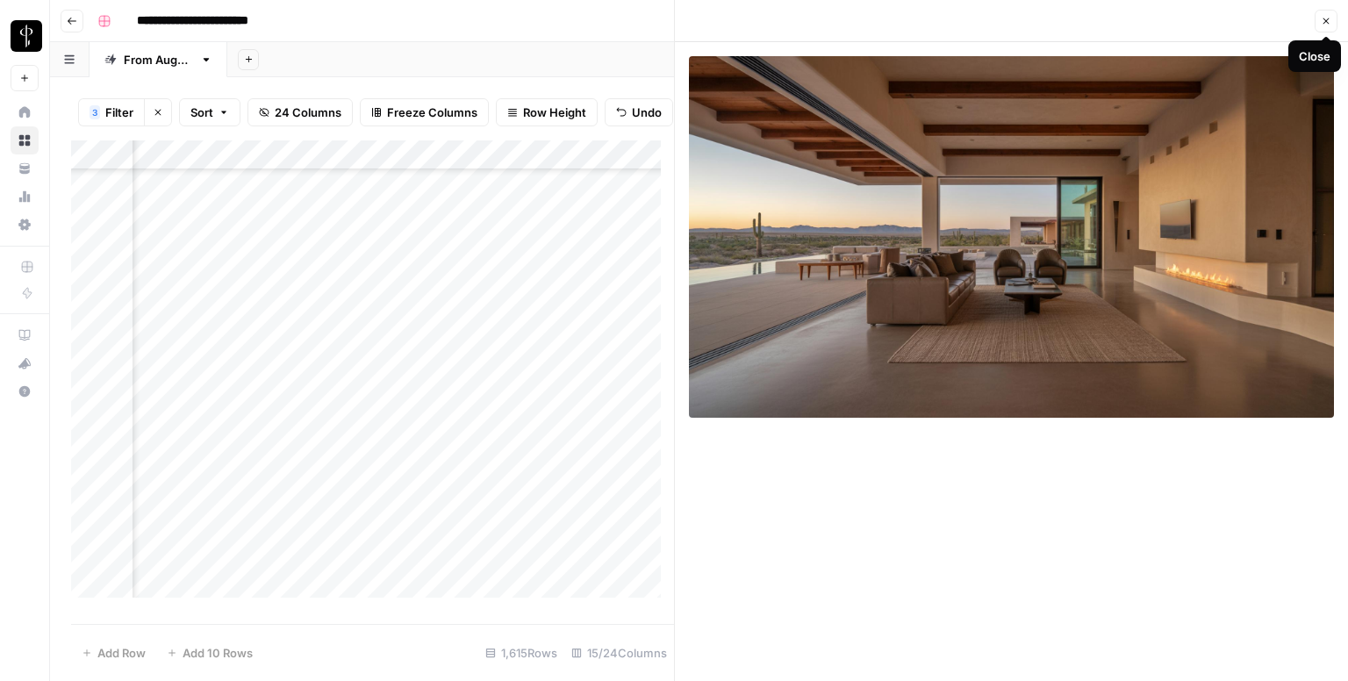
click at [1327, 14] on button "Close" at bounding box center [1326, 21] width 23 height 23
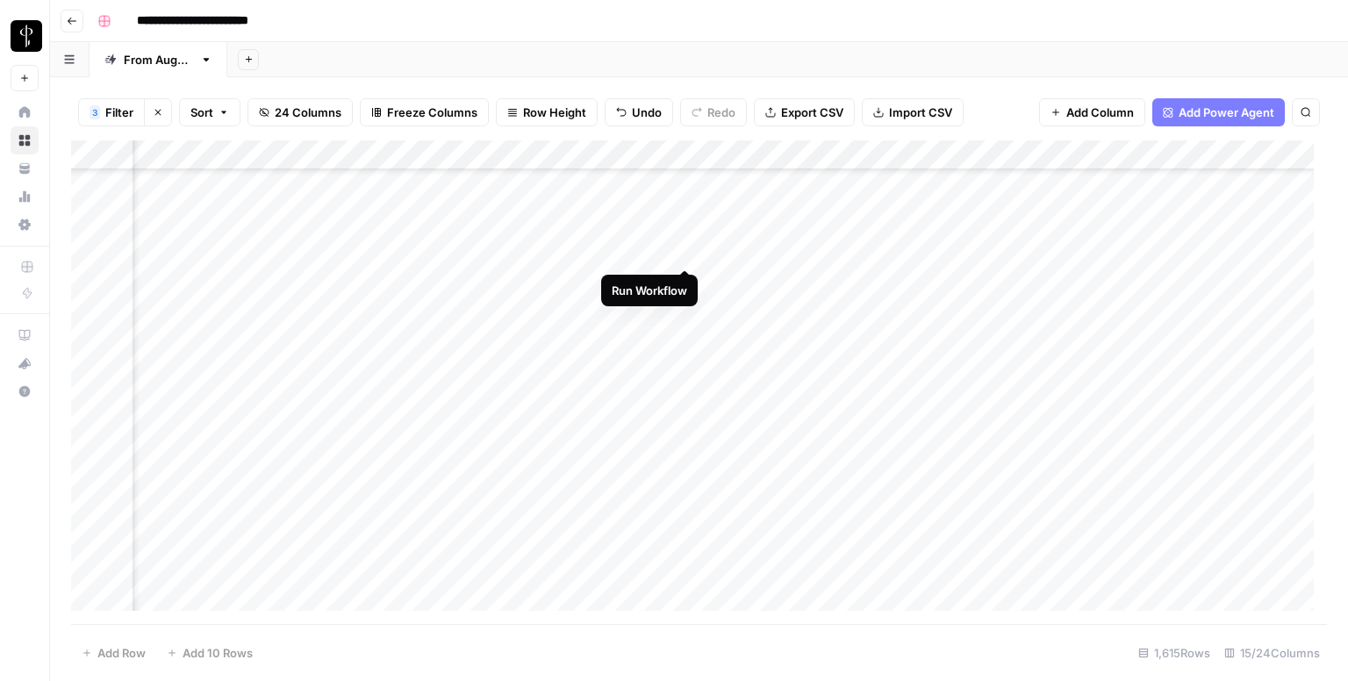
click at [683, 246] on div "Add Column" at bounding box center [699, 382] width 1256 height 484
click at [889, 249] on div "Add Column" at bounding box center [699, 382] width 1256 height 484
click at [725, 268] on div "Add Column" at bounding box center [699, 382] width 1256 height 484
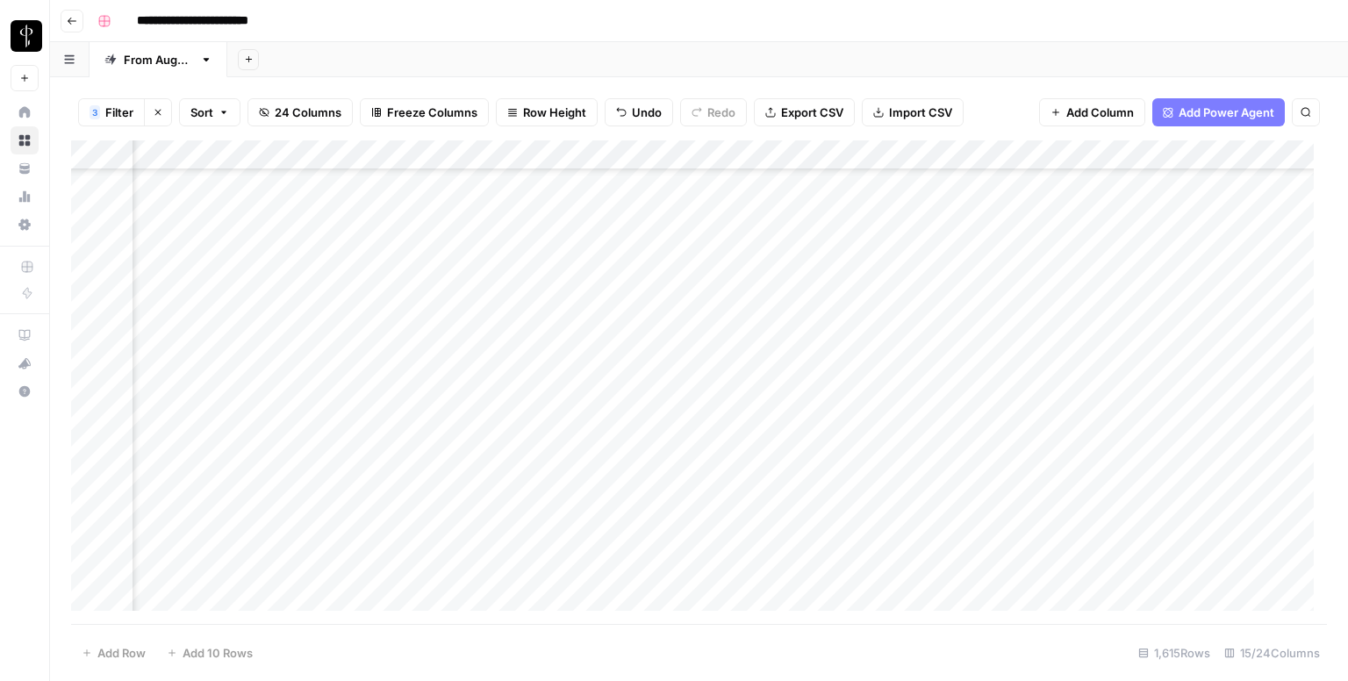
click at [730, 248] on div "Add Column" at bounding box center [699, 382] width 1256 height 484
type textarea "**********"
click at [1008, 264] on div "Add Column" at bounding box center [699, 382] width 1256 height 484
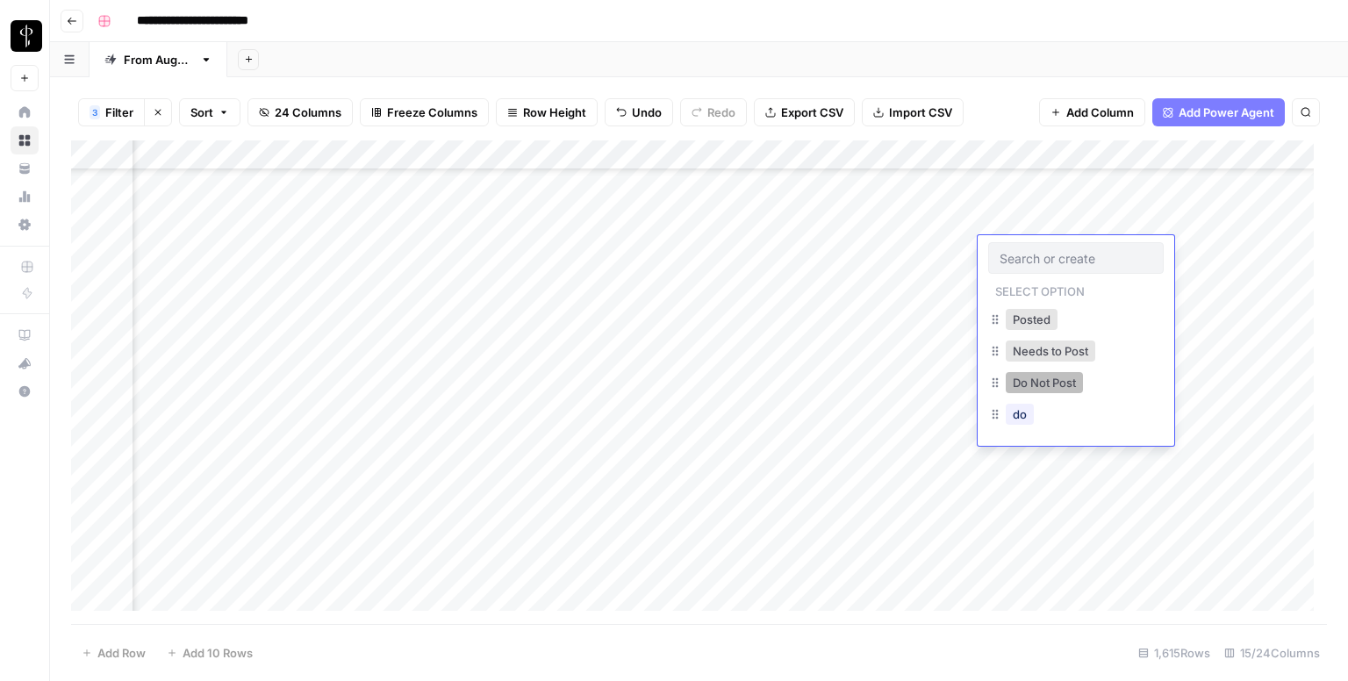
click at [1032, 382] on button "Do Not Post" at bounding box center [1044, 382] width 77 height 21
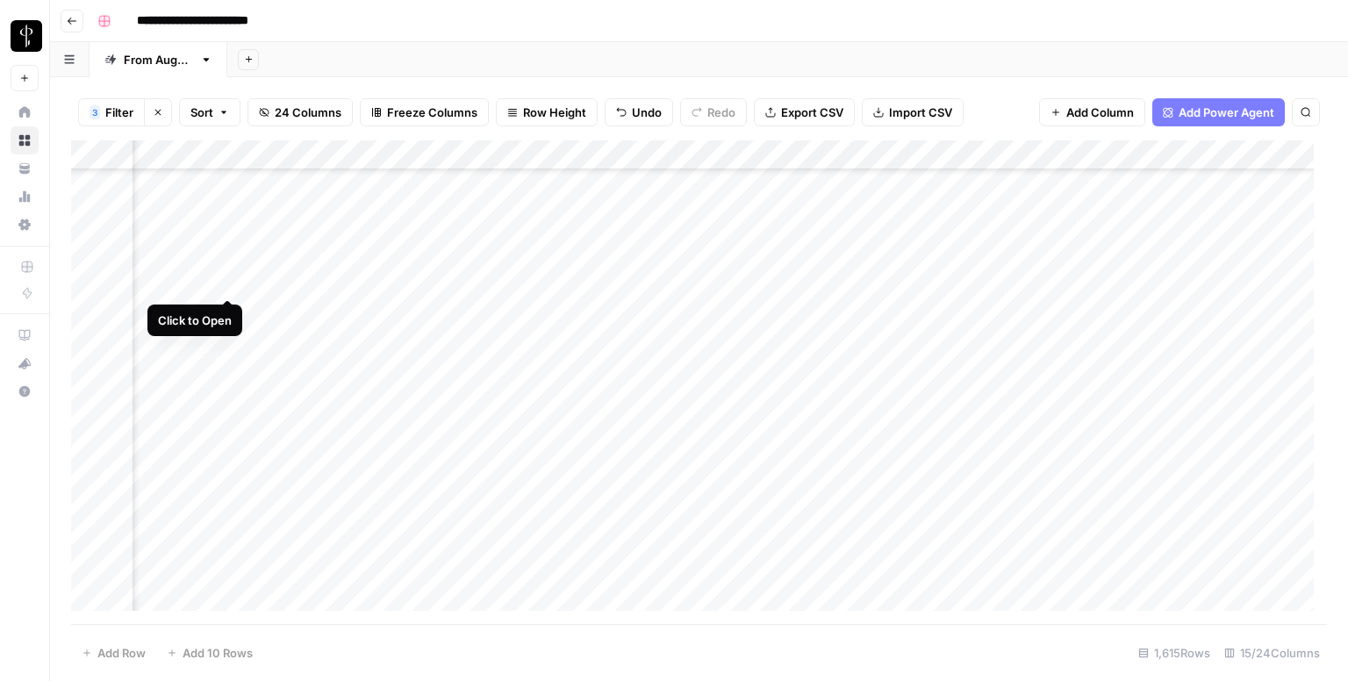
click at [224, 276] on div "Add Column" at bounding box center [699, 382] width 1256 height 484
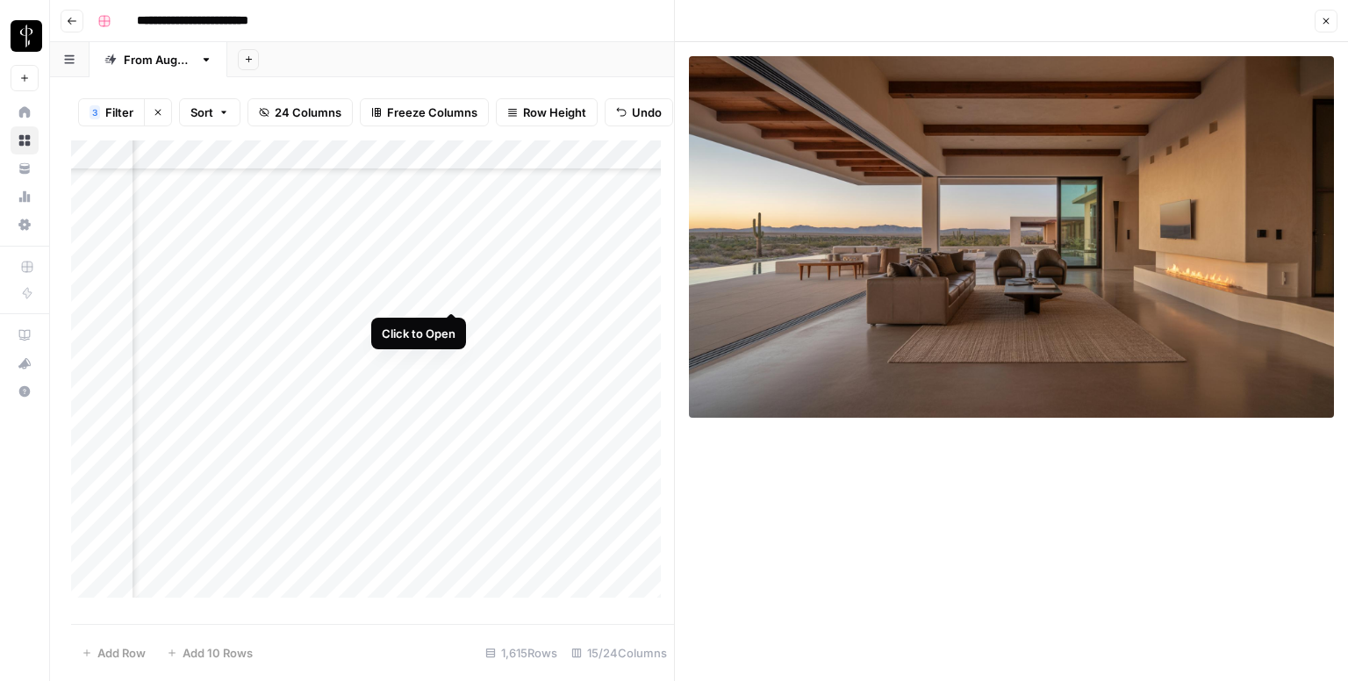
click at [456, 299] on div "Add Column" at bounding box center [372, 375] width 603 height 470
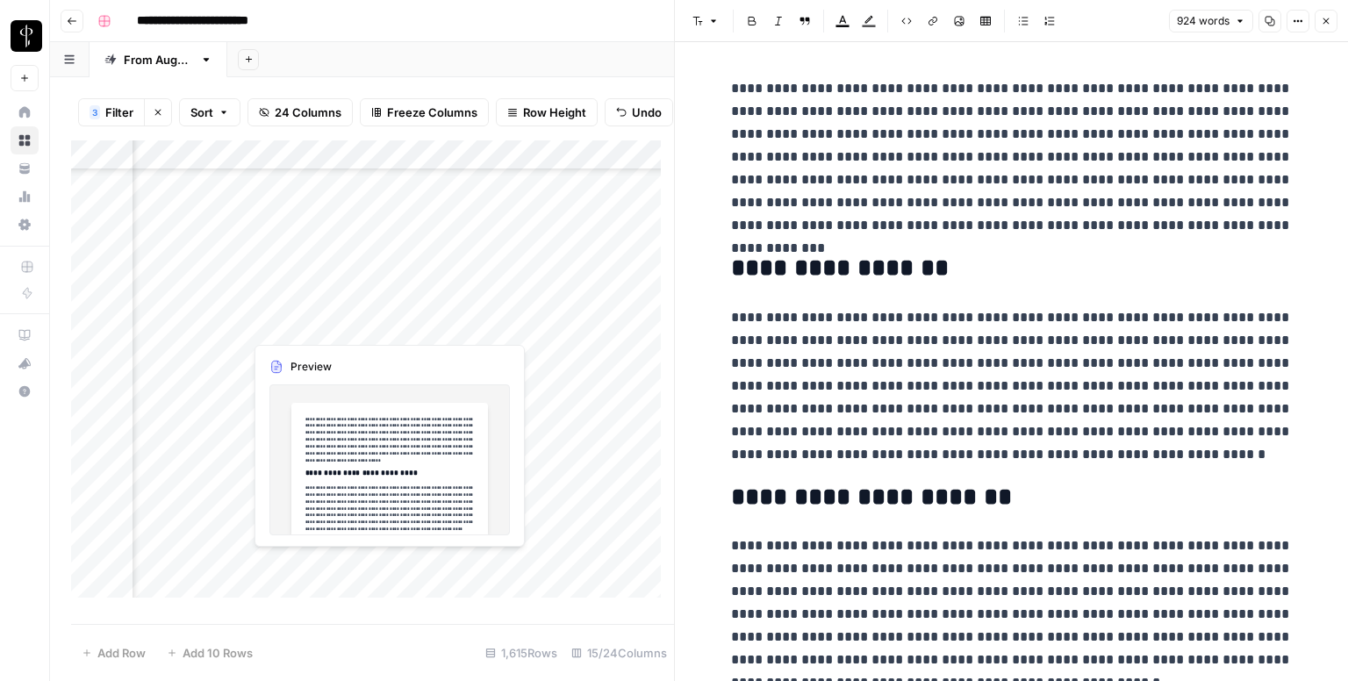
click at [456, 327] on div "Add Column" at bounding box center [372, 375] width 603 height 470
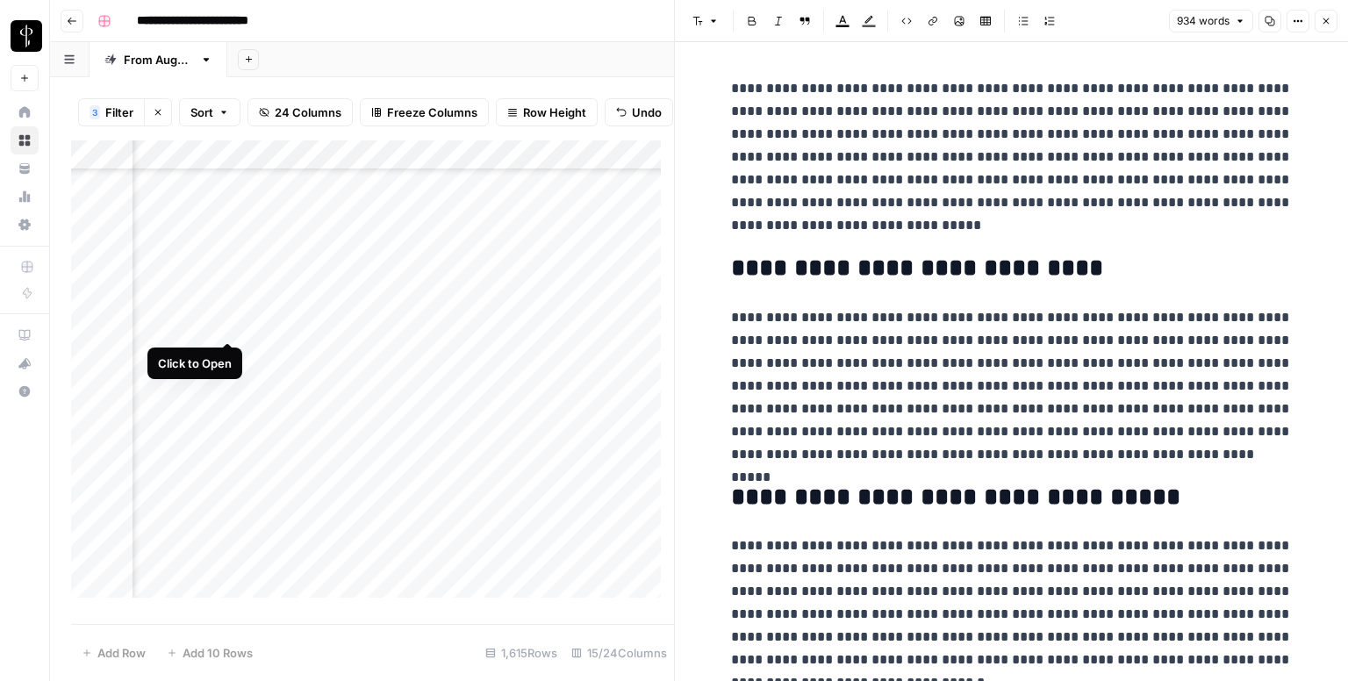
click at [231, 324] on div "Add Column" at bounding box center [372, 375] width 603 height 470
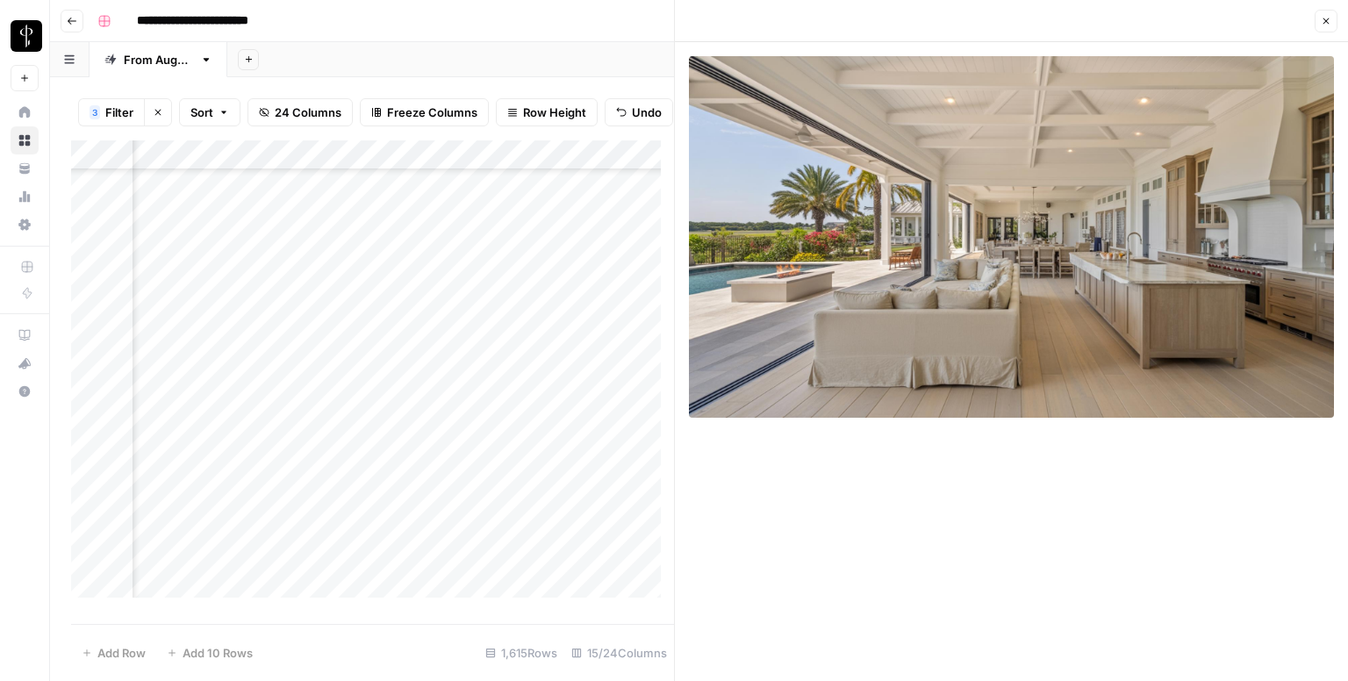
click at [225, 355] on div "Add Column" at bounding box center [372, 375] width 603 height 470
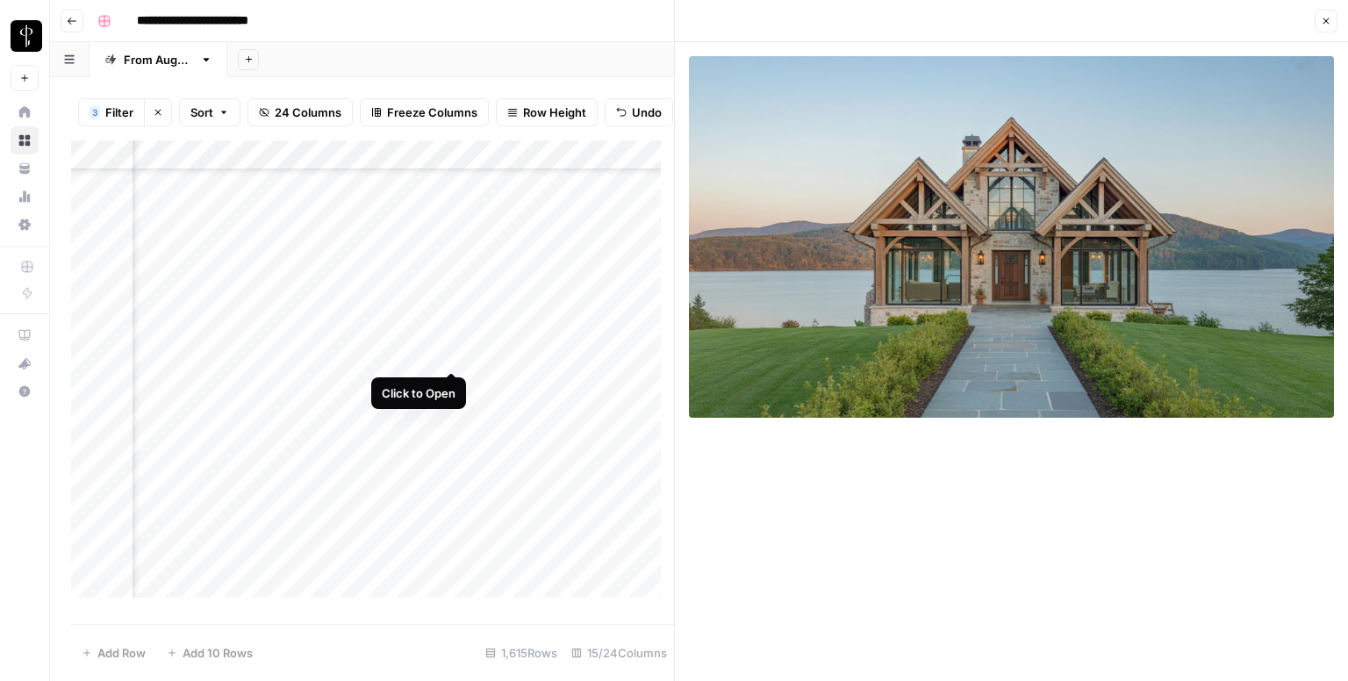
click at [449, 352] on div "Add Column" at bounding box center [372, 375] width 603 height 470
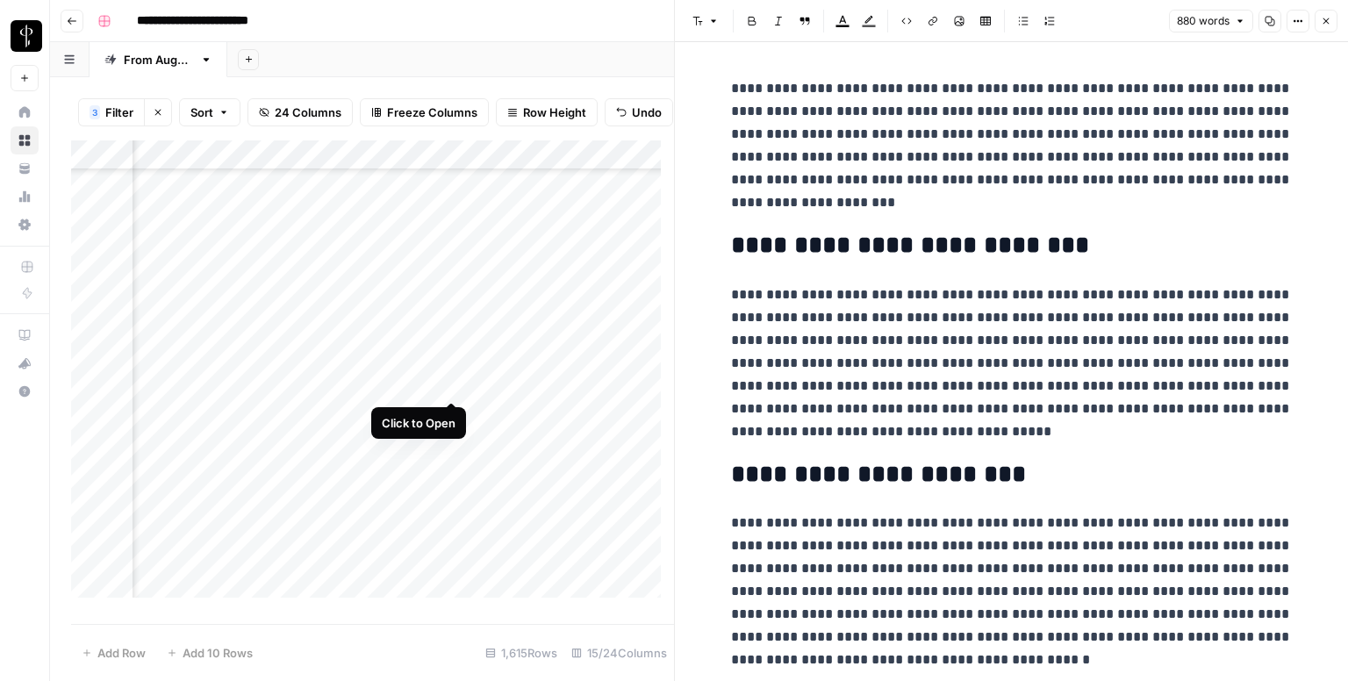
click at [453, 387] on div "Add Column" at bounding box center [372, 375] width 603 height 470
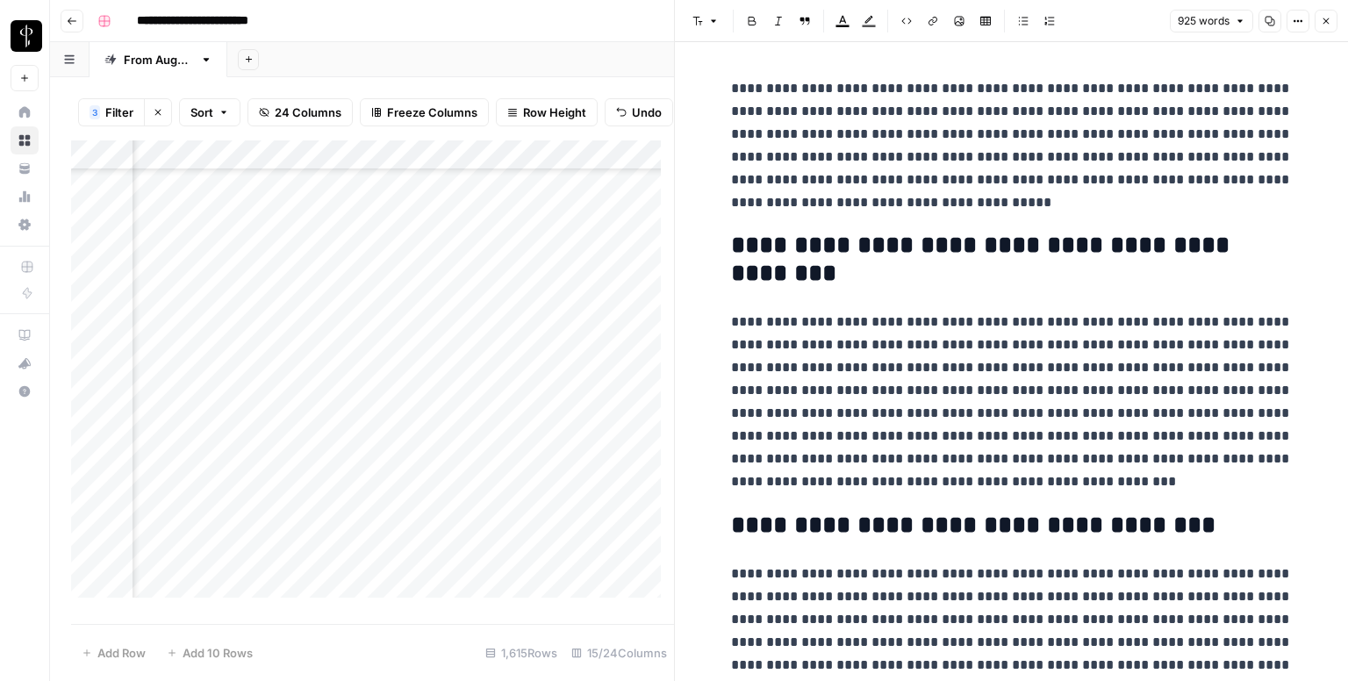
click at [224, 384] on div "Add Column" at bounding box center [372, 375] width 603 height 470
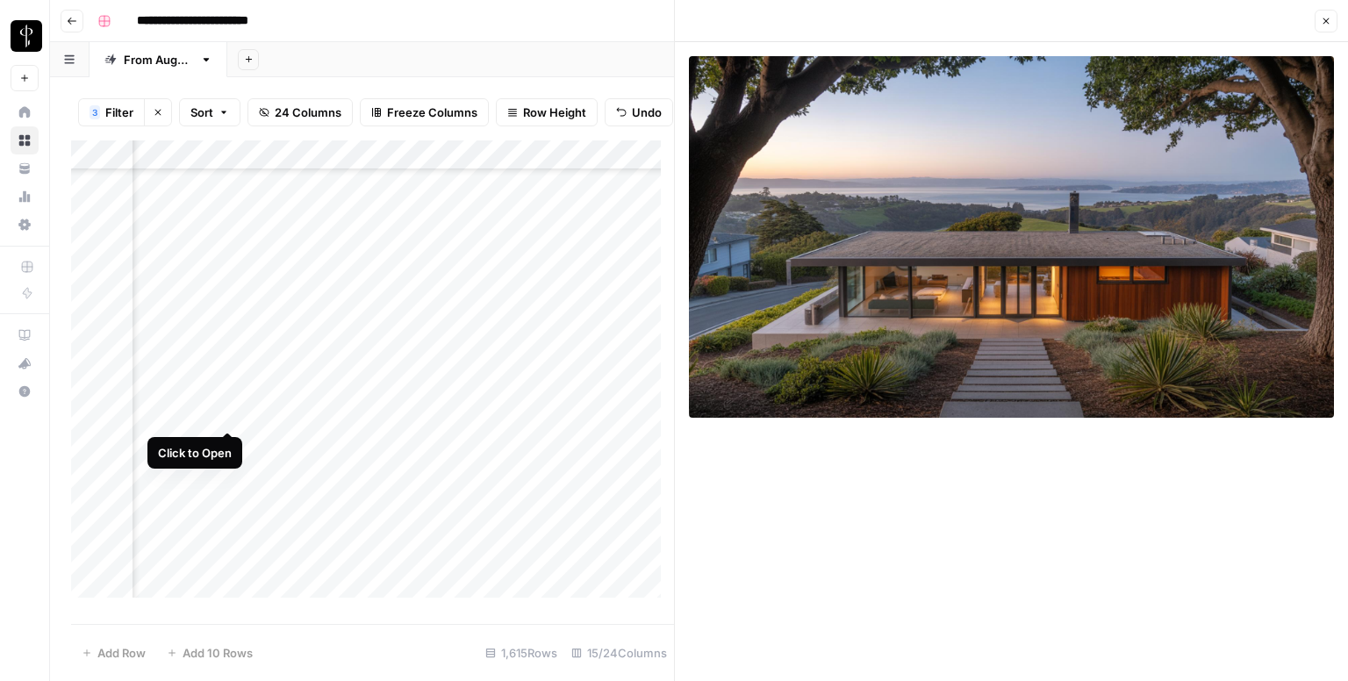
click at [228, 415] on div "Add Column" at bounding box center [372, 375] width 603 height 470
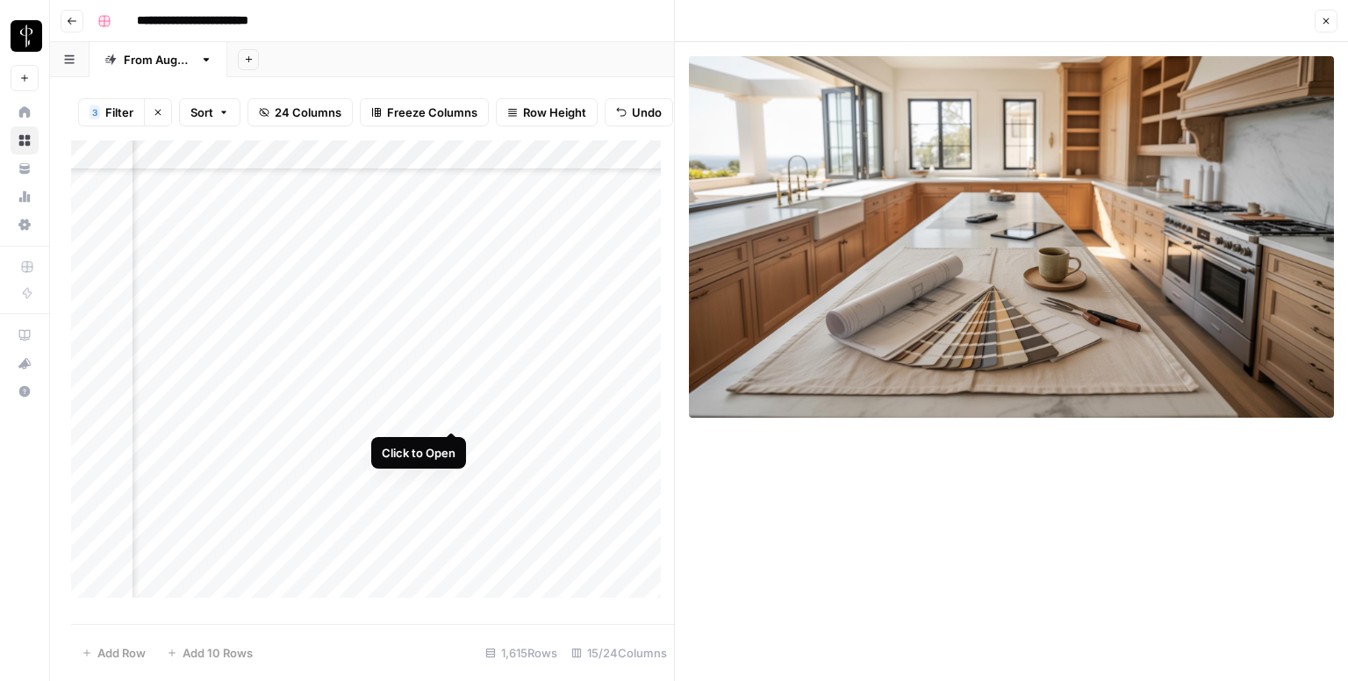
click at [451, 413] on div "Add Column" at bounding box center [372, 375] width 603 height 470
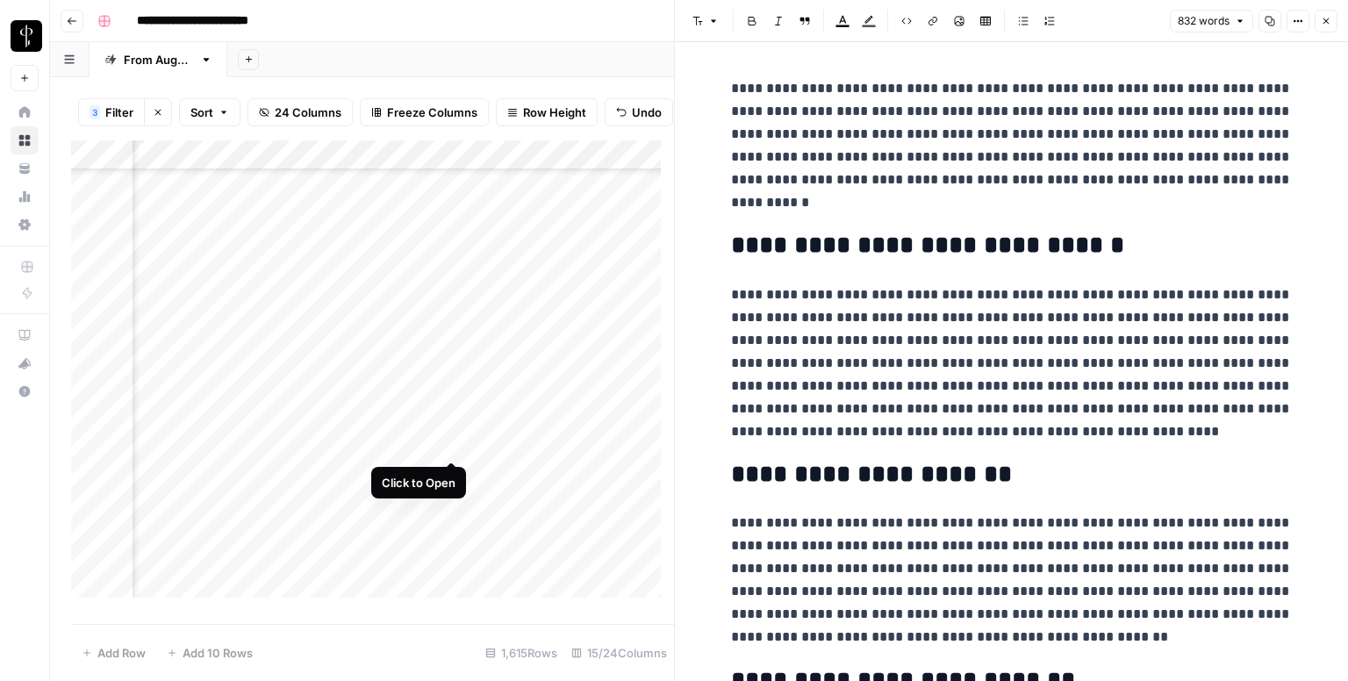
click at [453, 441] on div "Add Column" at bounding box center [372, 375] width 603 height 470
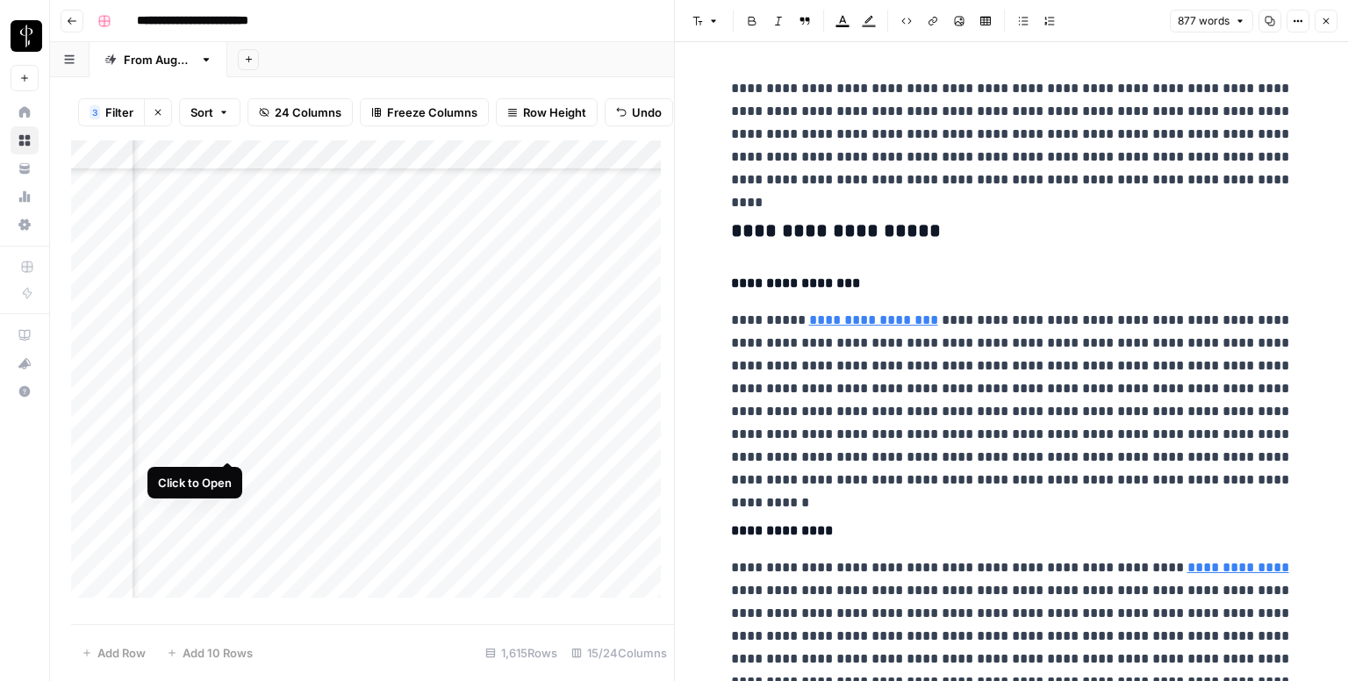
click at [223, 441] on div "Add Column" at bounding box center [372, 375] width 603 height 470
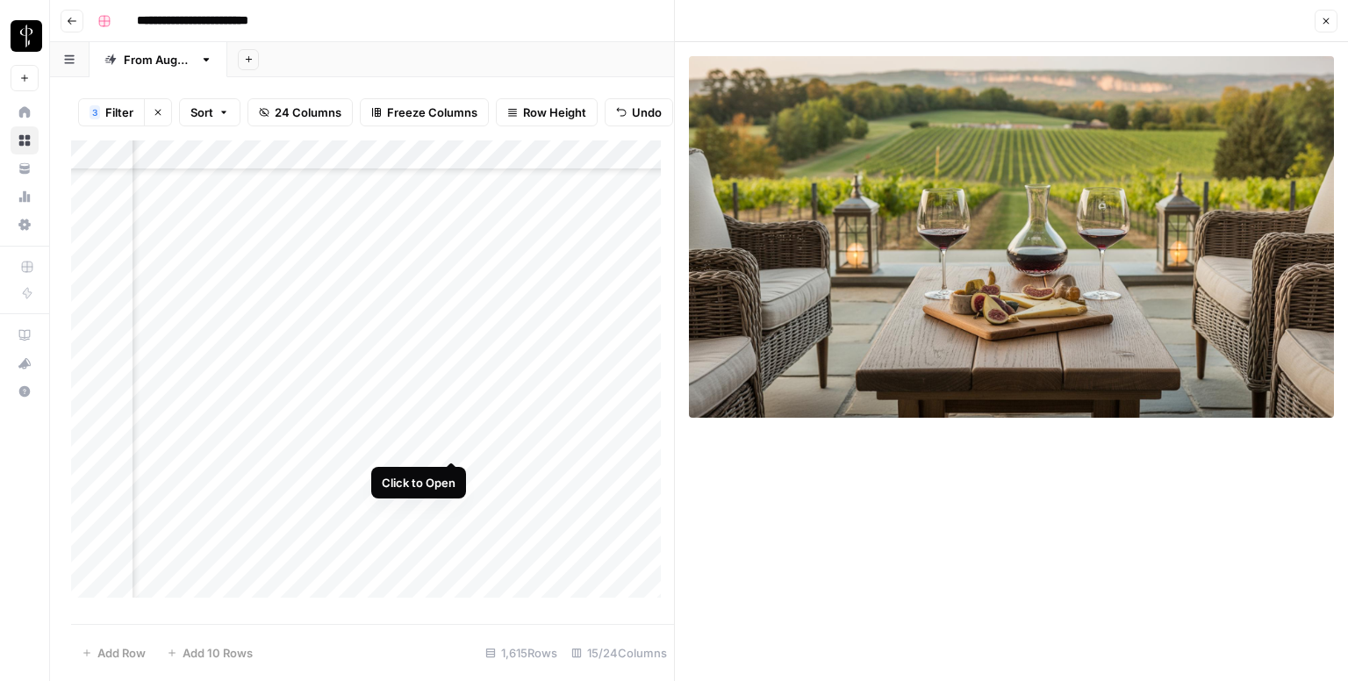
click at [454, 443] on div "Add Column" at bounding box center [372, 375] width 603 height 470
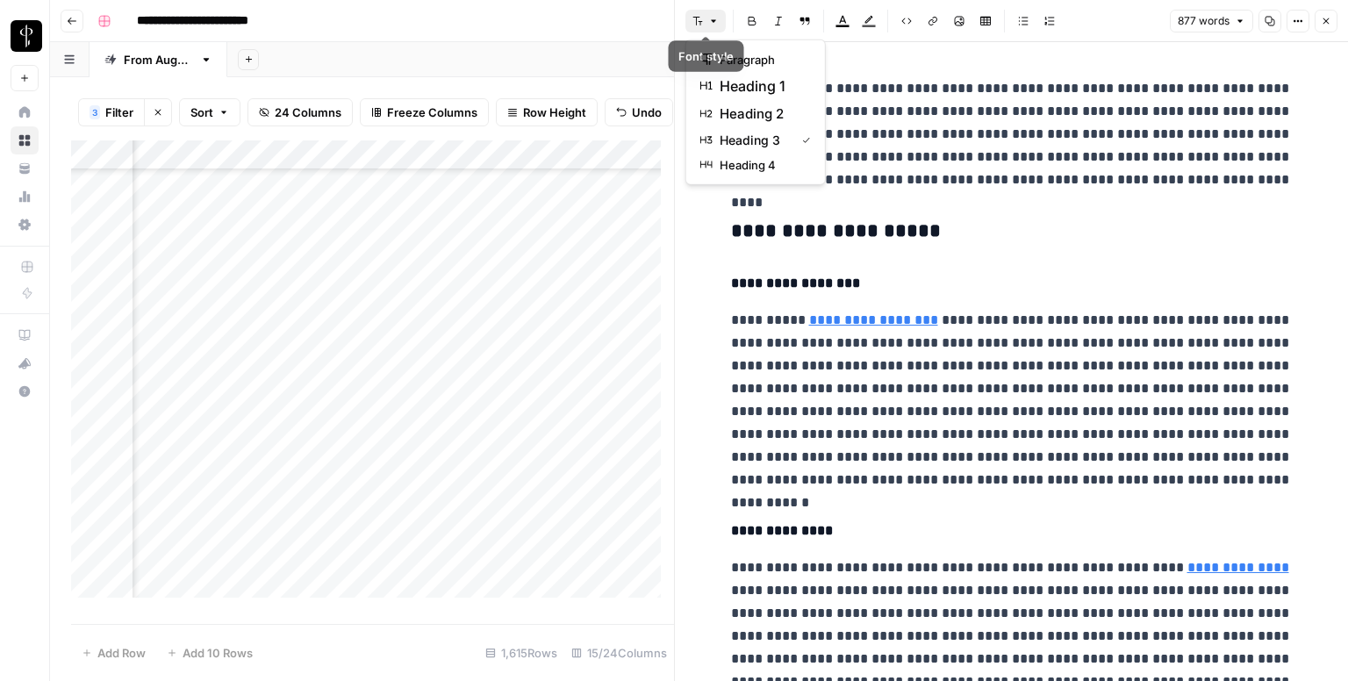
click at [720, 10] on button "Font style" at bounding box center [705, 21] width 40 height 23
click at [741, 104] on span "heading 2" at bounding box center [762, 114] width 84 height 21
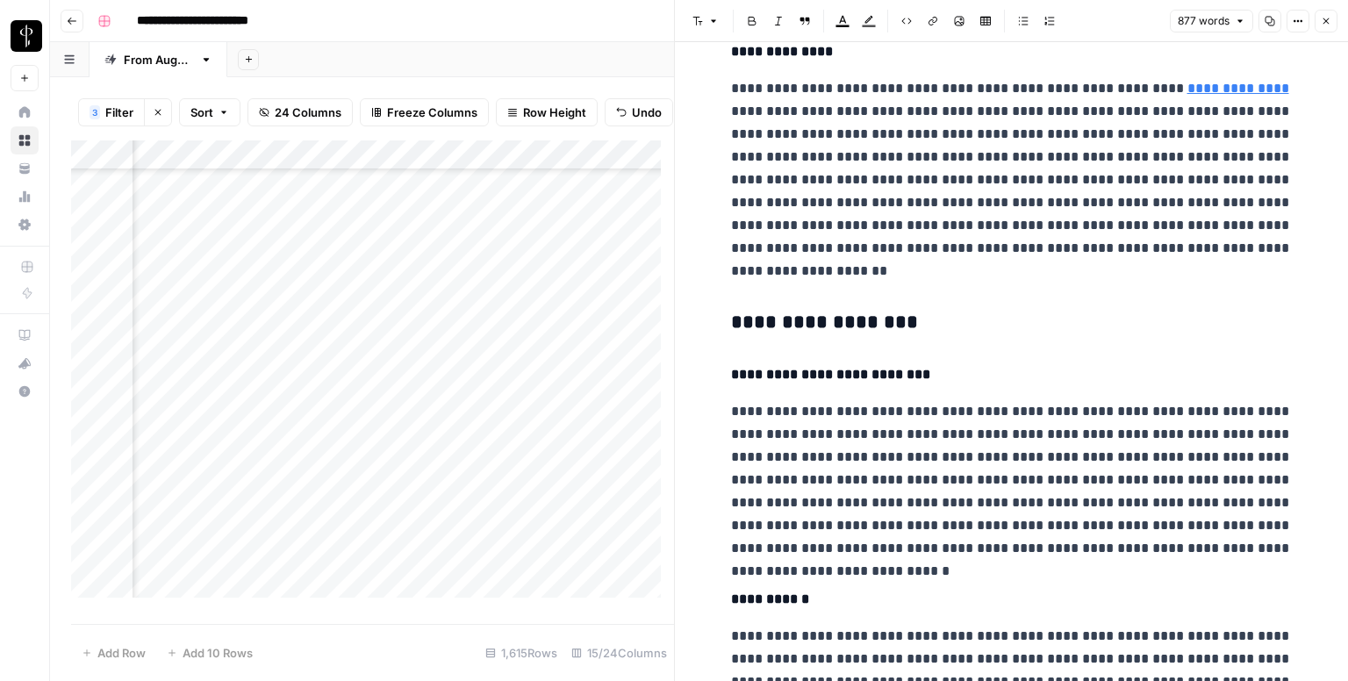
scroll to position [473, 0]
click at [792, 326] on h3 "**********" at bounding box center [1012, 322] width 562 height 25
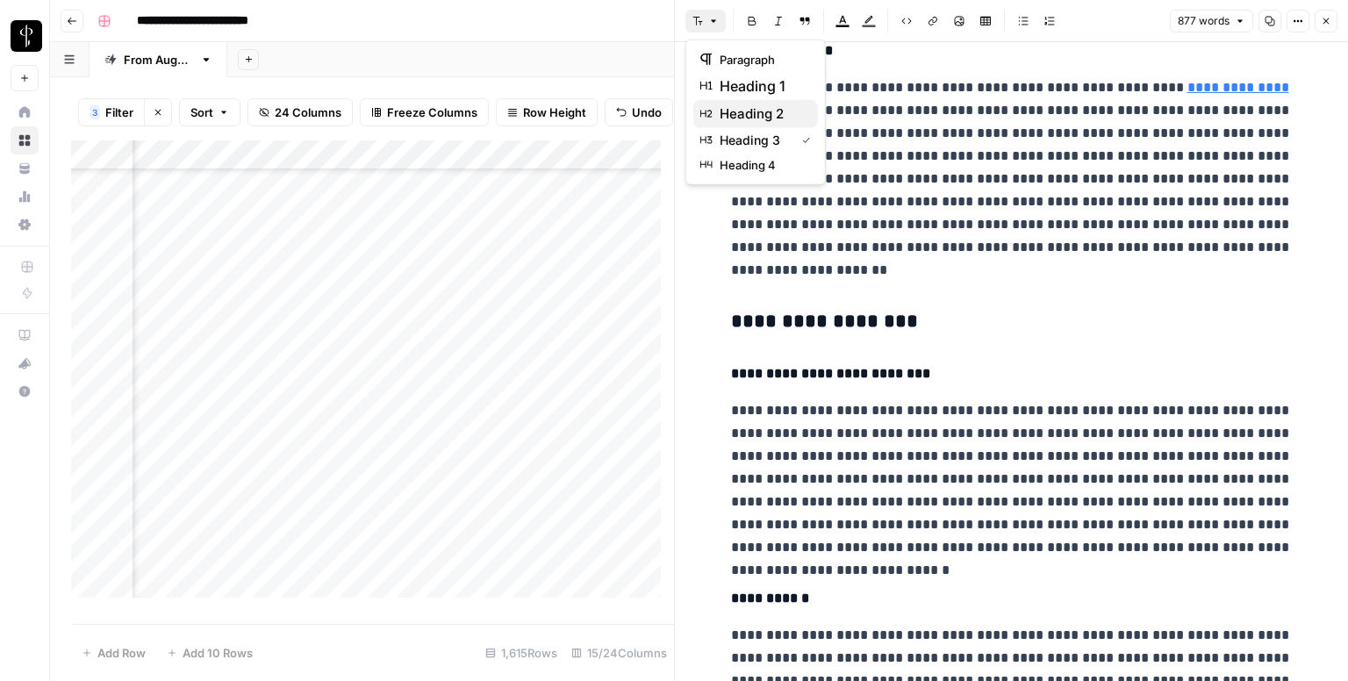
drag, startPoint x: 706, startPoint y: 25, endPoint x: 747, endPoint y: 110, distance: 94.6
click at [747, 110] on body "**********" at bounding box center [674, 340] width 1348 height 681
click at [747, 110] on span "heading 2" at bounding box center [762, 114] width 84 height 21
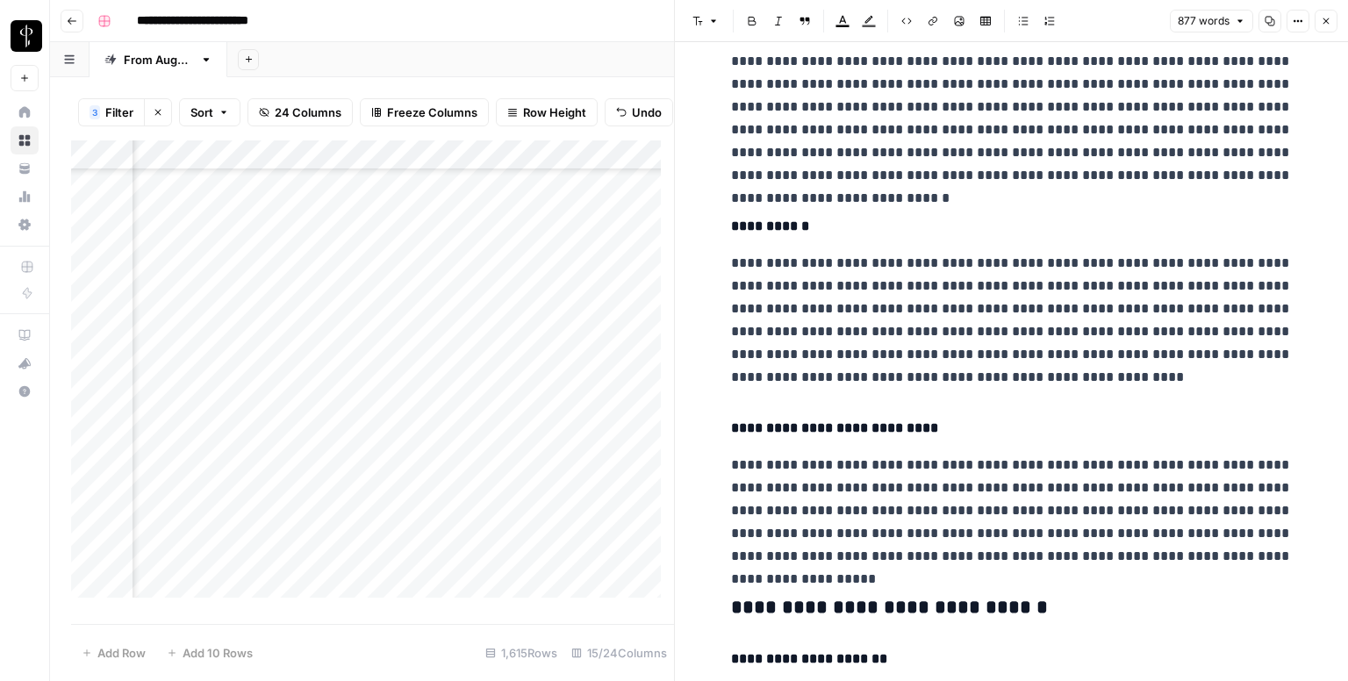
scroll to position [932, 0]
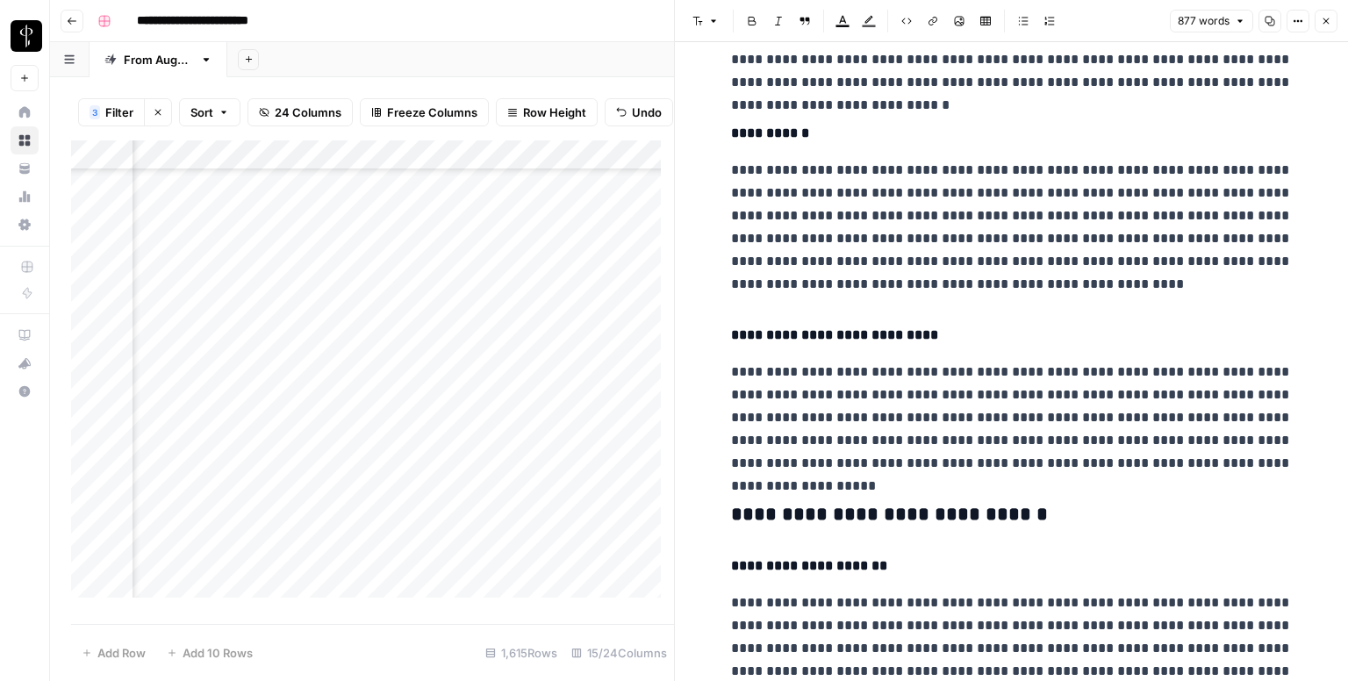
click at [841, 503] on h3 "**********" at bounding box center [1012, 515] width 562 height 25
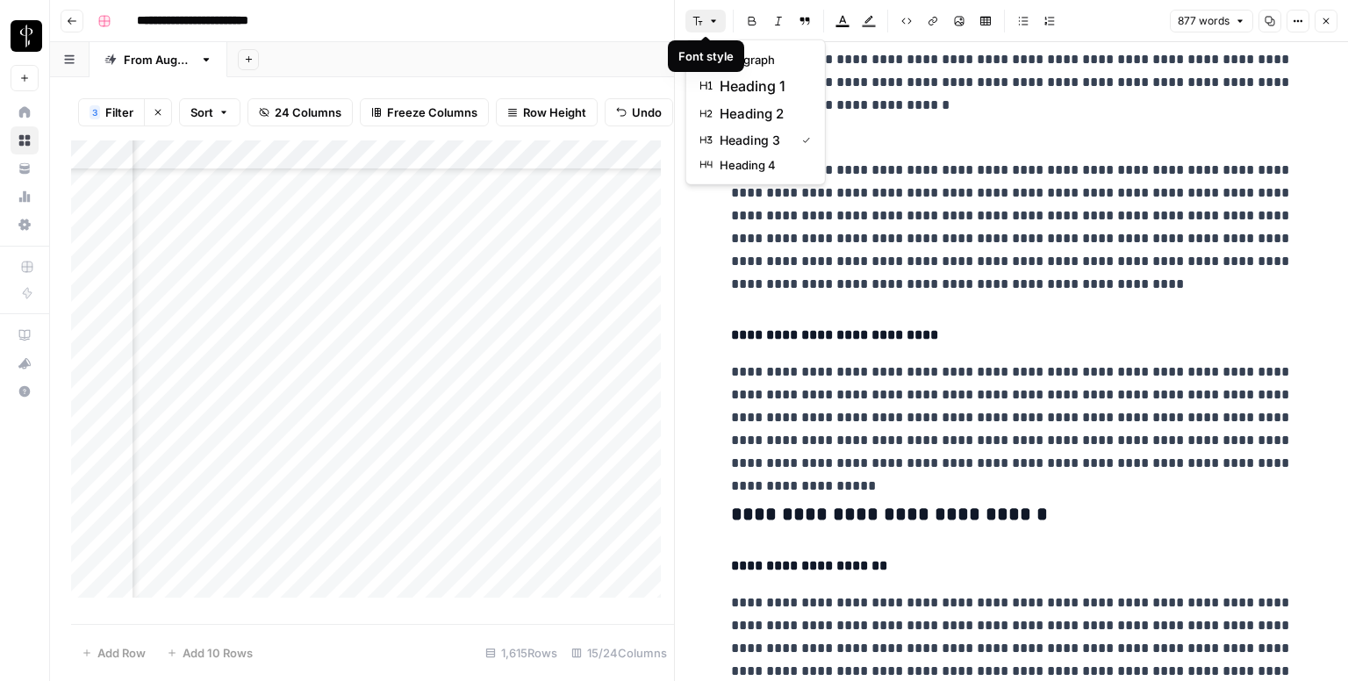
click at [700, 25] on icon "button" at bounding box center [698, 21] width 10 height 9
click at [730, 107] on span "heading 2" at bounding box center [762, 114] width 84 height 21
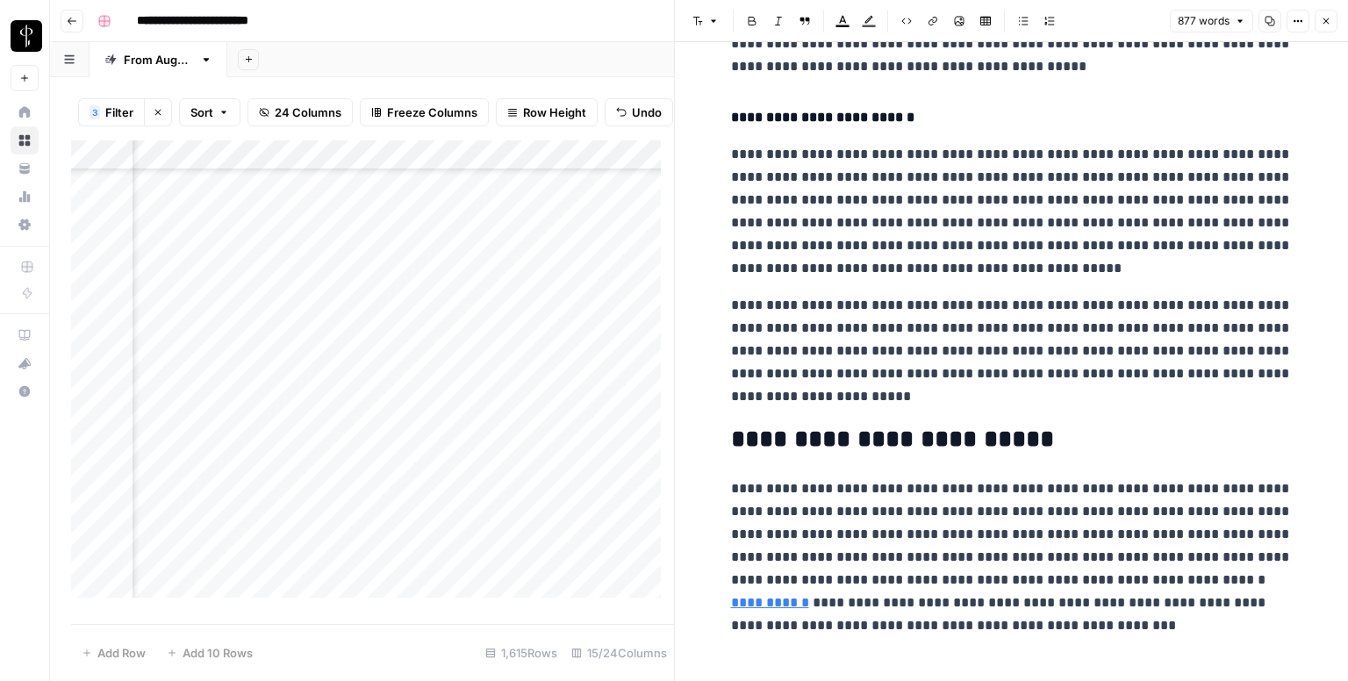
scroll to position [1774, 0]
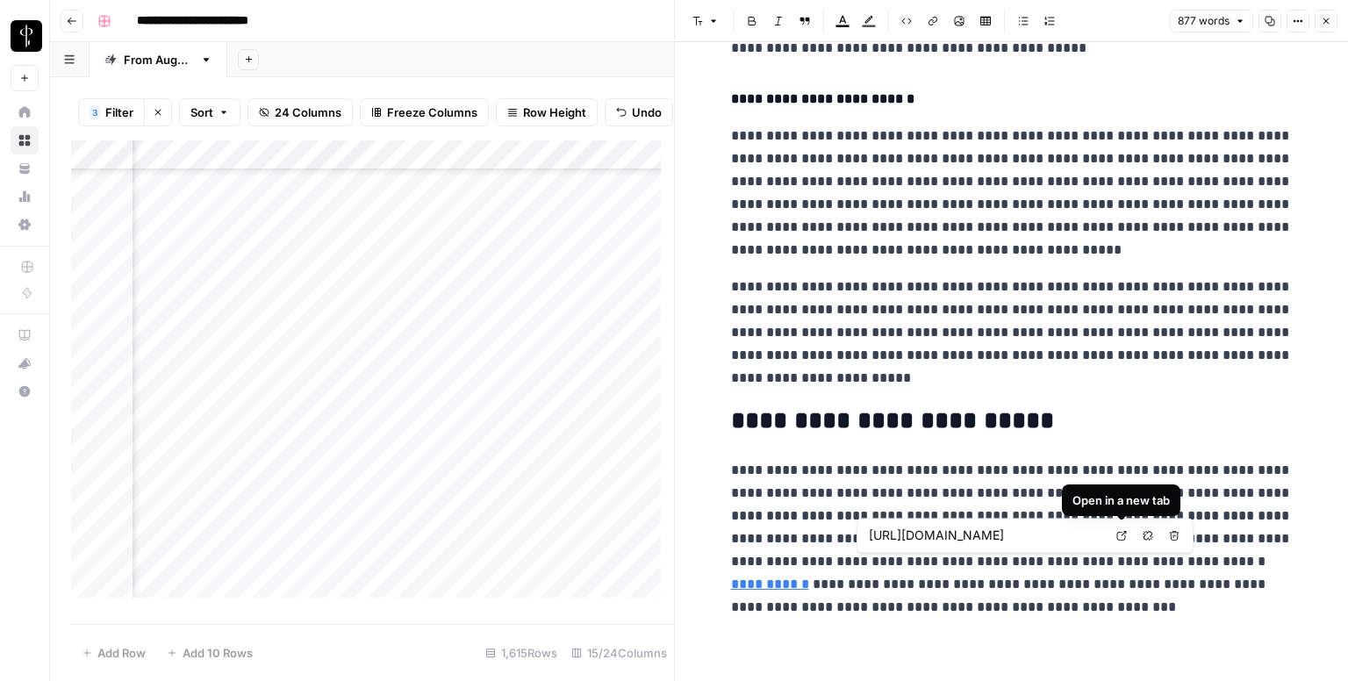
click at [1122, 542] on link "Open in a new tab" at bounding box center [1121, 535] width 23 height 23
click at [1328, 20] on icon "button" at bounding box center [1326, 21] width 11 height 11
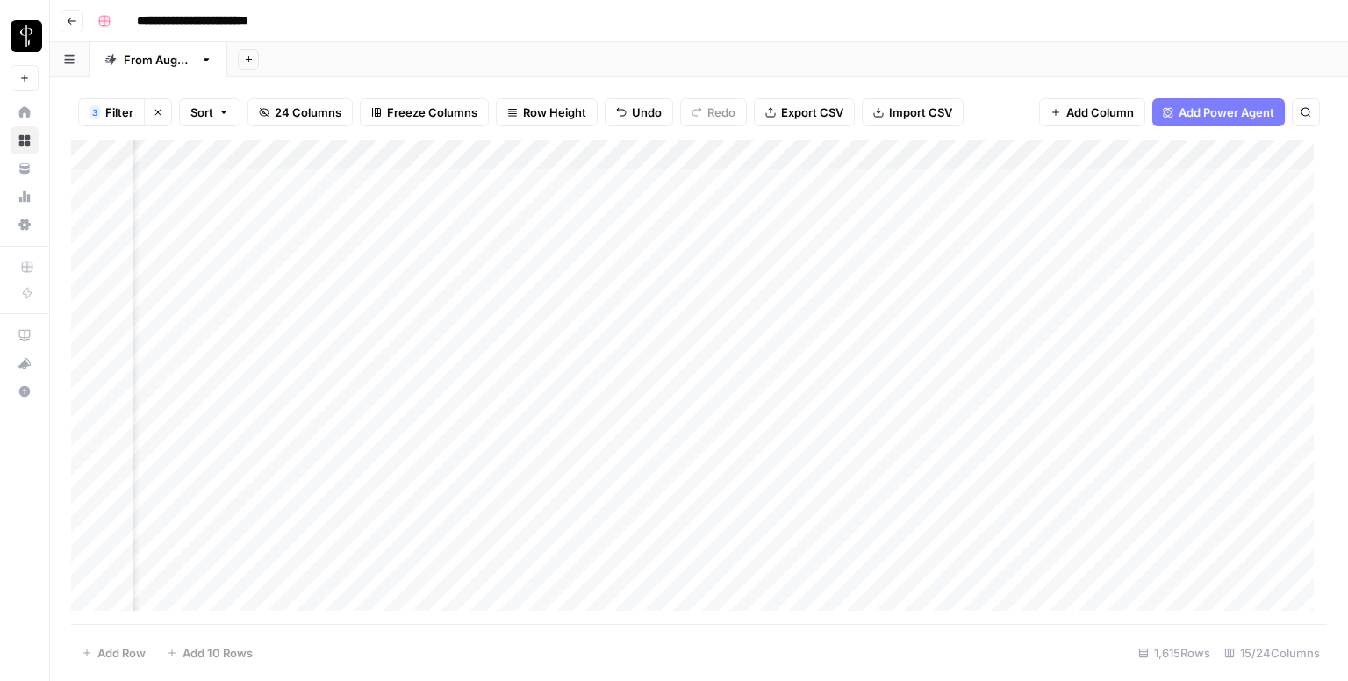
scroll to position [0, 1125]
click at [762, 356] on div "Add Column" at bounding box center [699, 382] width 1256 height 484
click at [762, 356] on textarea "**********" at bounding box center [840, 363] width 281 height 25
click at [763, 419] on div "Add Column" at bounding box center [699, 382] width 1256 height 484
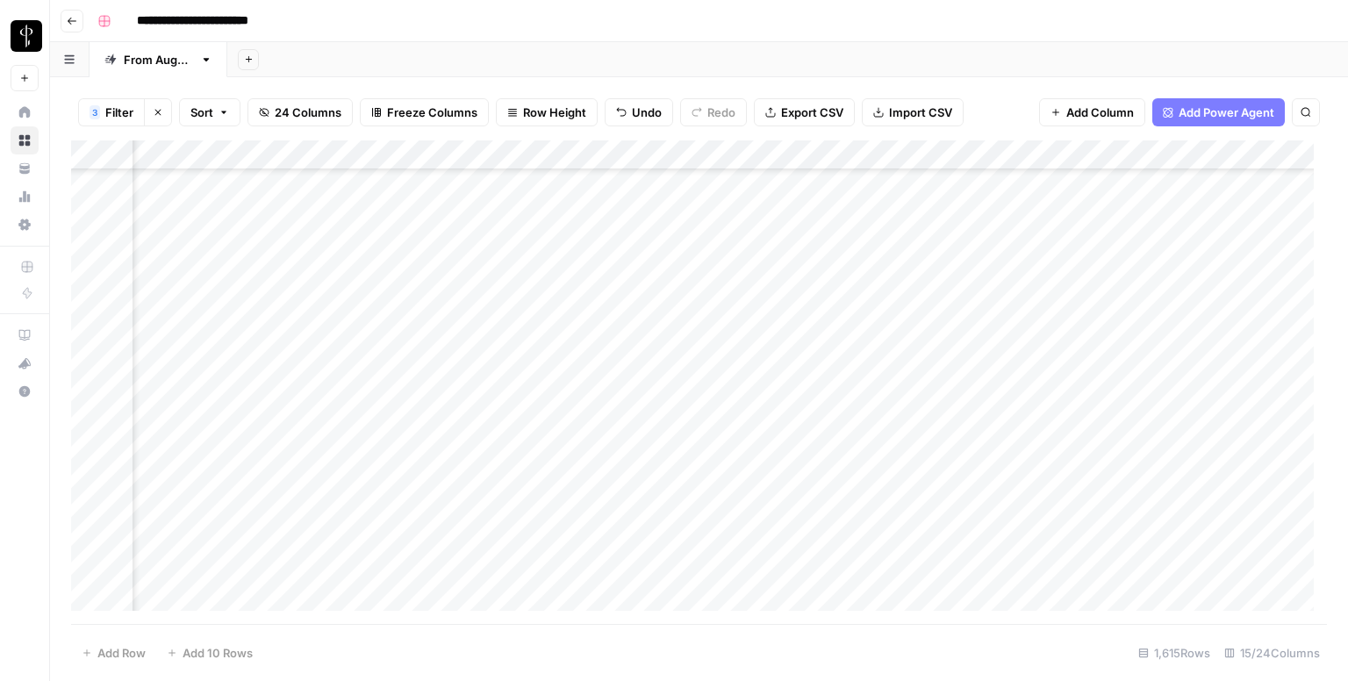
scroll to position [428, 1125]
click at [752, 322] on div "Add Column" at bounding box center [699, 382] width 1256 height 484
type textarea "**********"
click at [746, 288] on div "Add Column" at bounding box center [699, 382] width 1256 height 484
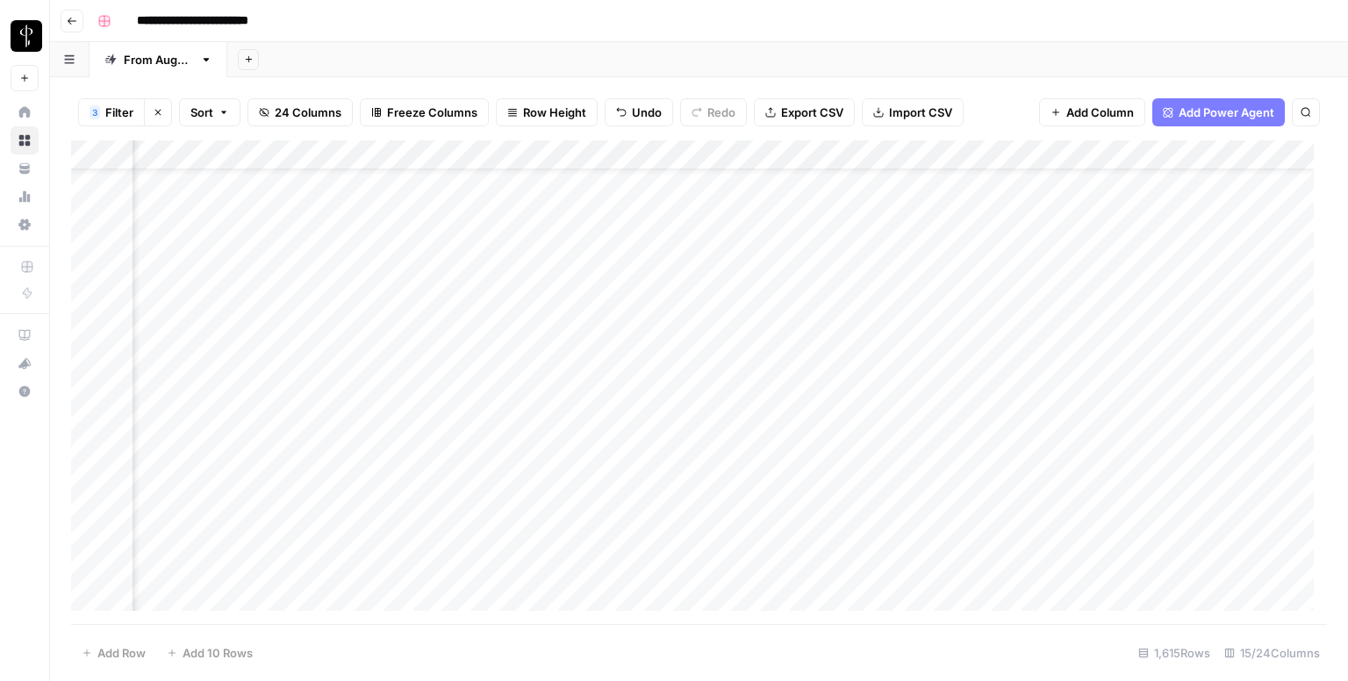
scroll to position [0, 1125]
click at [1032, 172] on div "Add Column" at bounding box center [699, 382] width 1256 height 484
click at [1025, 253] on button "Posted" at bounding box center [1032, 251] width 52 height 21
drag, startPoint x: 1134, startPoint y: 194, endPoint x: 1102, endPoint y: 543, distance: 350.8
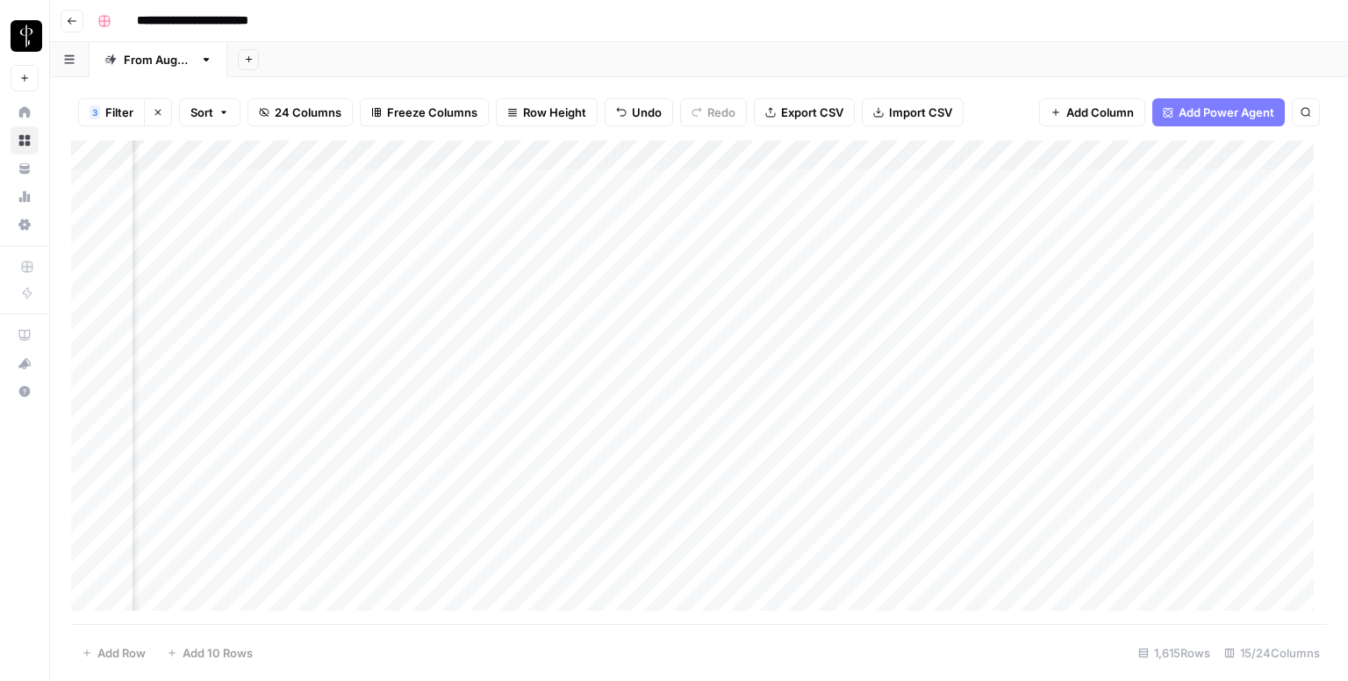
click at [1102, 543] on div "Add Column" at bounding box center [699, 382] width 1256 height 484
click at [1012, 334] on div "Add Column" at bounding box center [699, 382] width 1256 height 484
click at [1023, 401] on button "Posted" at bounding box center [1032, 401] width 52 height 21
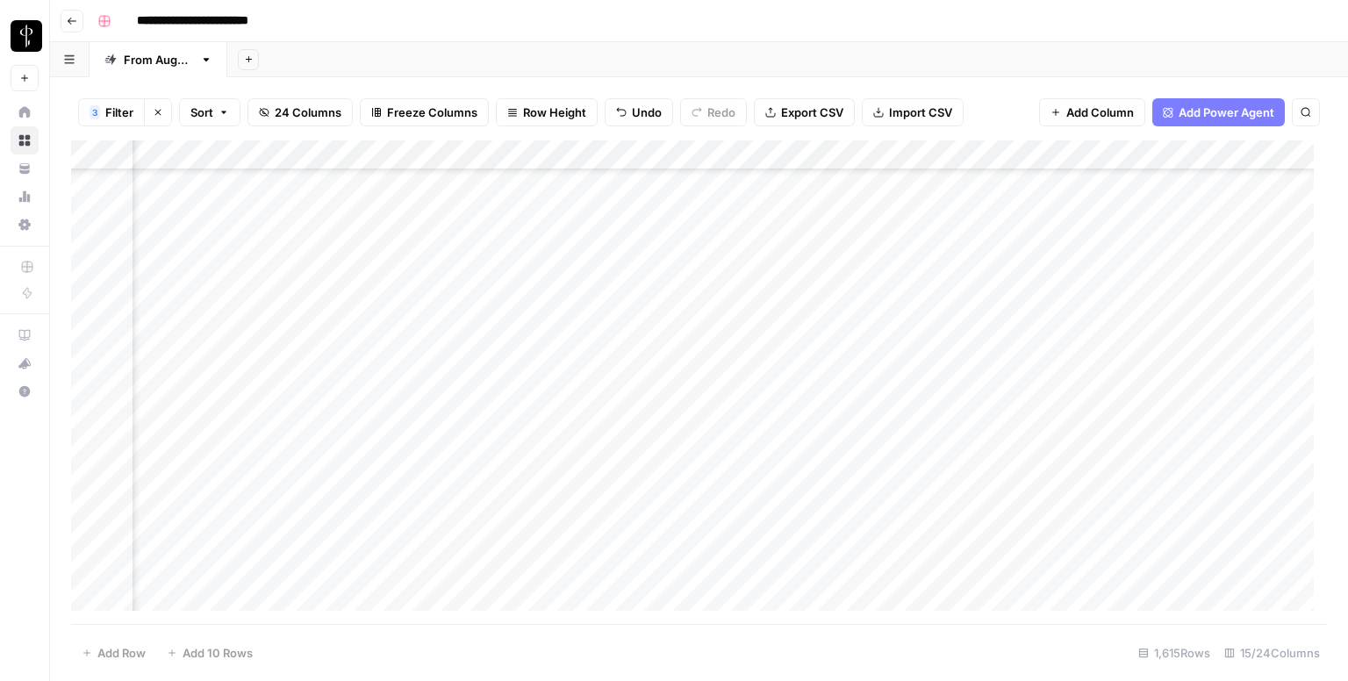
drag, startPoint x: 1136, startPoint y: 346, endPoint x: 1102, endPoint y: 482, distance: 140.1
click at [1102, 482] on div "Add Column" at bounding box center [699, 382] width 1256 height 484
click at [639, 226] on div "Add Column" at bounding box center [699, 382] width 1256 height 484
click at [635, 261] on div "Add Column" at bounding box center [699, 382] width 1256 height 484
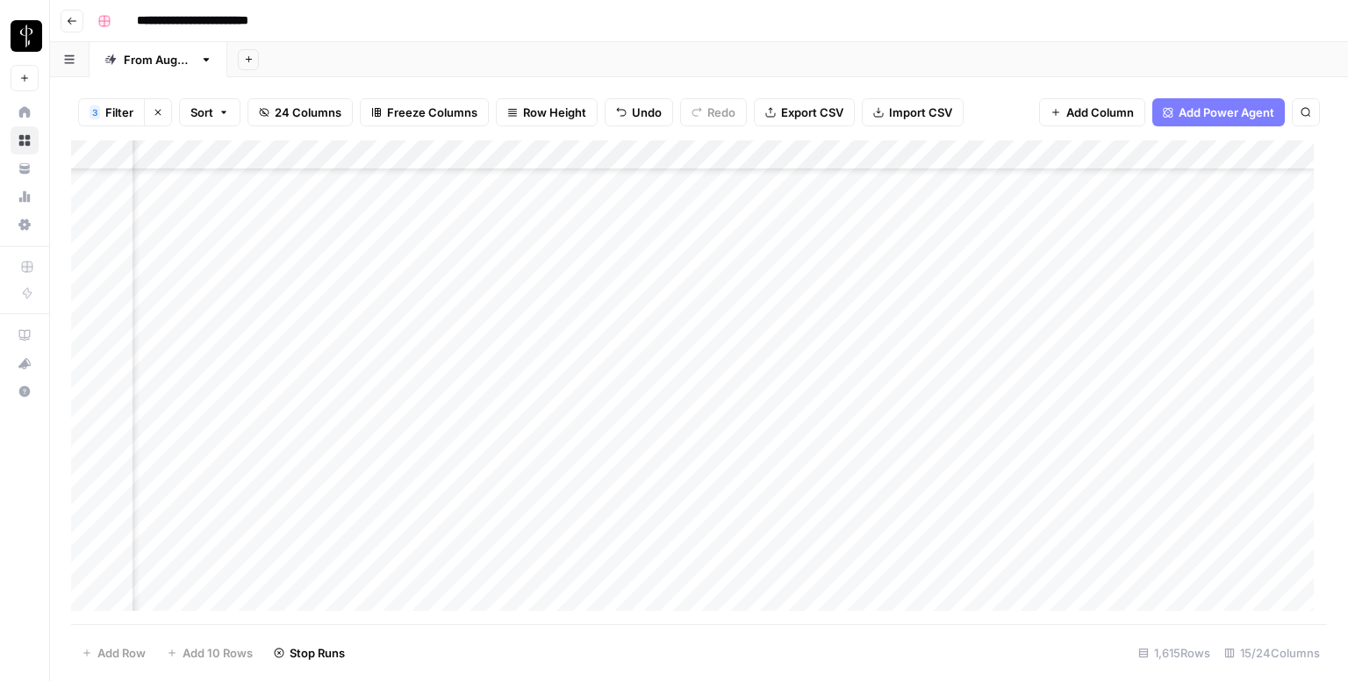
click at [635, 287] on div "Add Column" at bounding box center [699, 382] width 1256 height 484
click at [632, 325] on div "Add Column" at bounding box center [699, 382] width 1256 height 484
click at [640, 356] on div "Add Column" at bounding box center [699, 382] width 1256 height 484
click at [641, 380] on div "Add Column" at bounding box center [699, 382] width 1256 height 484
click at [641, 412] on div "Add Column" at bounding box center [699, 382] width 1256 height 484
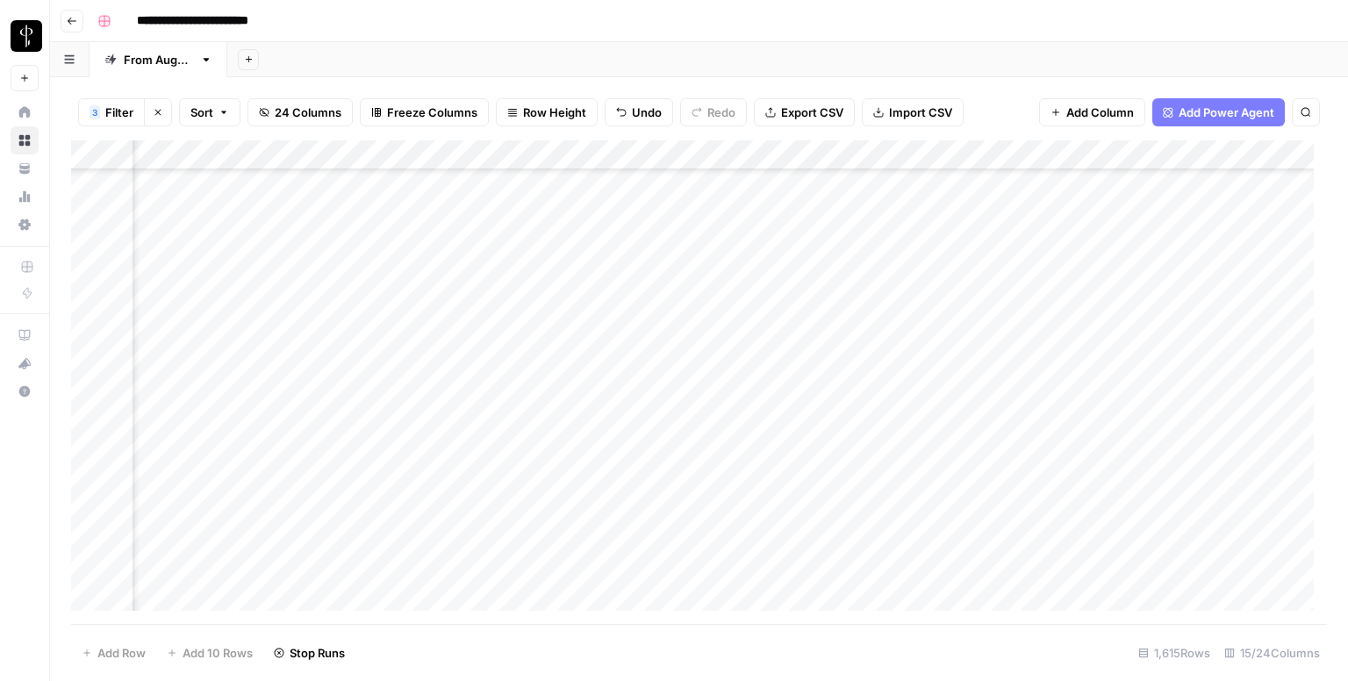
click at [643, 453] on div "Add Column" at bounding box center [699, 382] width 1256 height 484
click at [648, 472] on div "Add Column" at bounding box center [699, 382] width 1256 height 484
click at [644, 506] on div "Add Column" at bounding box center [699, 382] width 1256 height 484
click at [644, 534] on div "Add Column" at bounding box center [699, 382] width 1256 height 484
click at [637, 567] on div "Add Column" at bounding box center [699, 382] width 1256 height 484
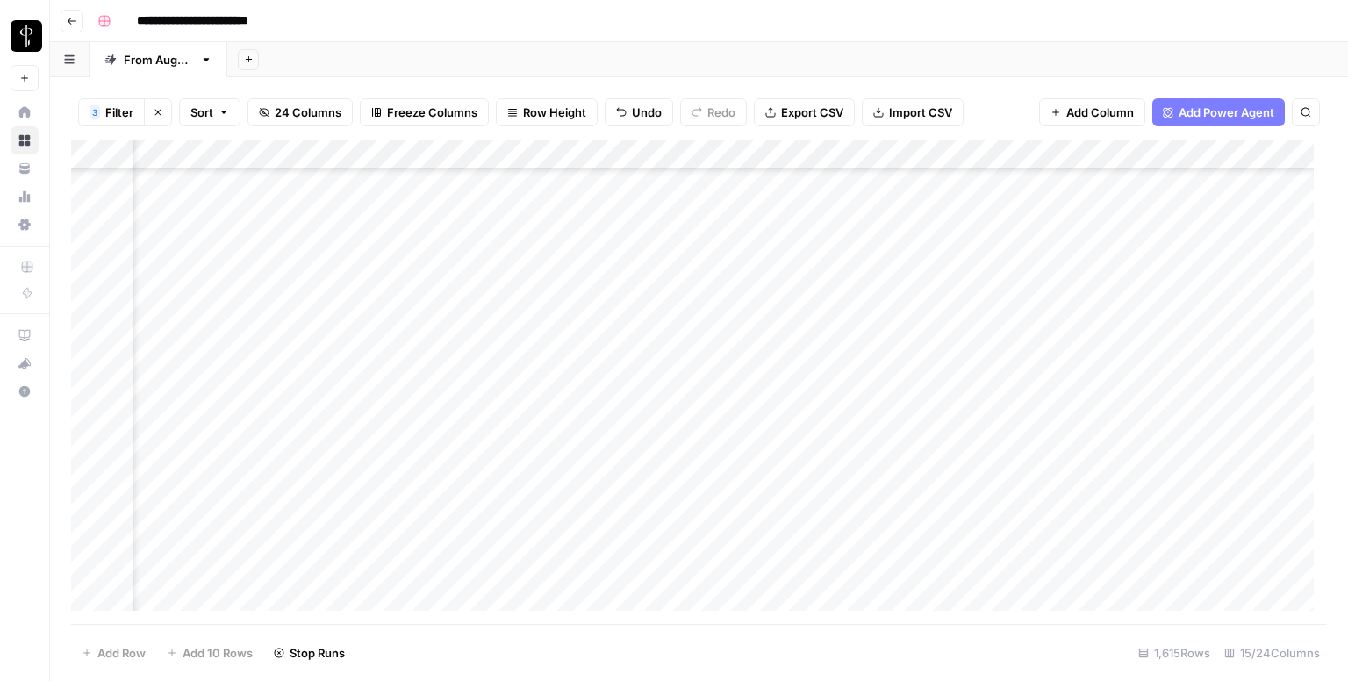
scroll to position [692, 1125]
click at [621, 447] on div "Add Column" at bounding box center [699, 382] width 1256 height 484
click at [628, 476] on div "Add Column" at bounding box center [699, 382] width 1256 height 484
click at [628, 504] on div "Add Column" at bounding box center [699, 382] width 1256 height 484
click at [632, 537] on div "Add Column" at bounding box center [699, 382] width 1256 height 484
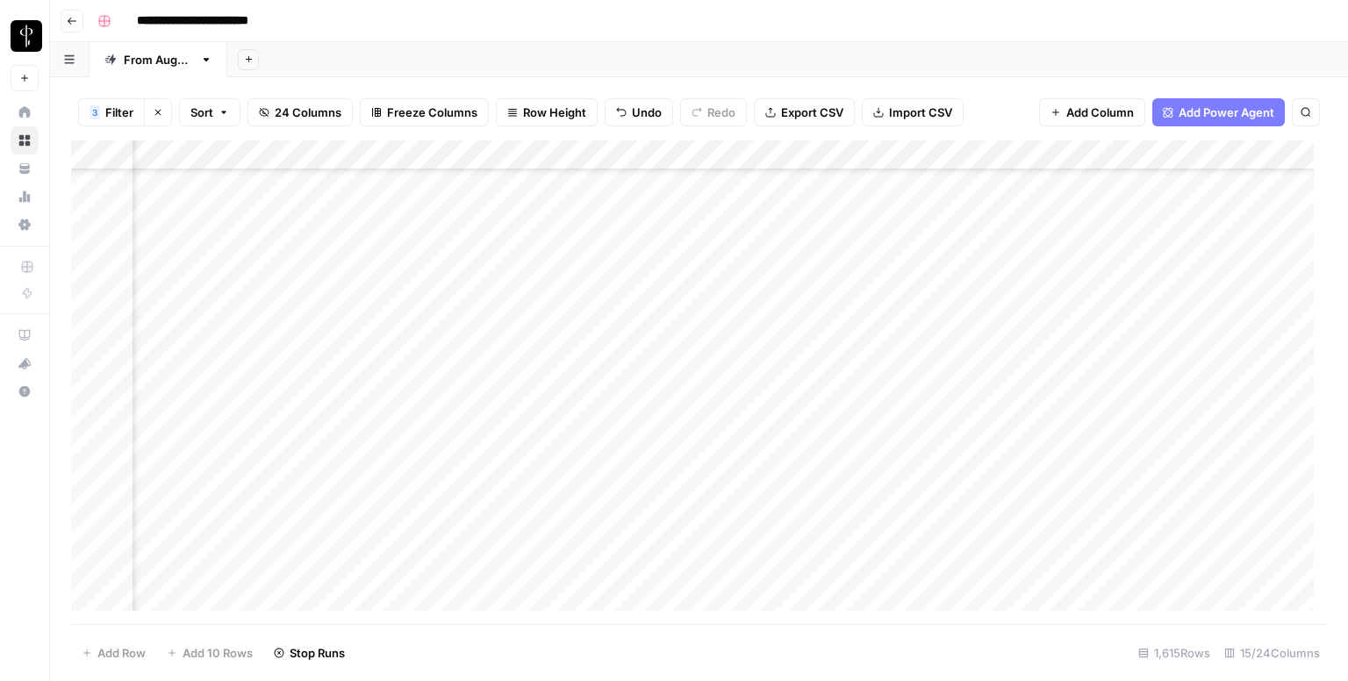
click at [630, 566] on div "Add Column" at bounding box center [699, 382] width 1256 height 484
click at [628, 458] on div "Add Column" at bounding box center [699, 382] width 1256 height 484
click at [628, 482] on div "Add Column" at bounding box center [699, 382] width 1256 height 484
click at [625, 510] on div "Add Column" at bounding box center [699, 382] width 1256 height 484
